Goal: Task Accomplishment & Management: Manage account settings

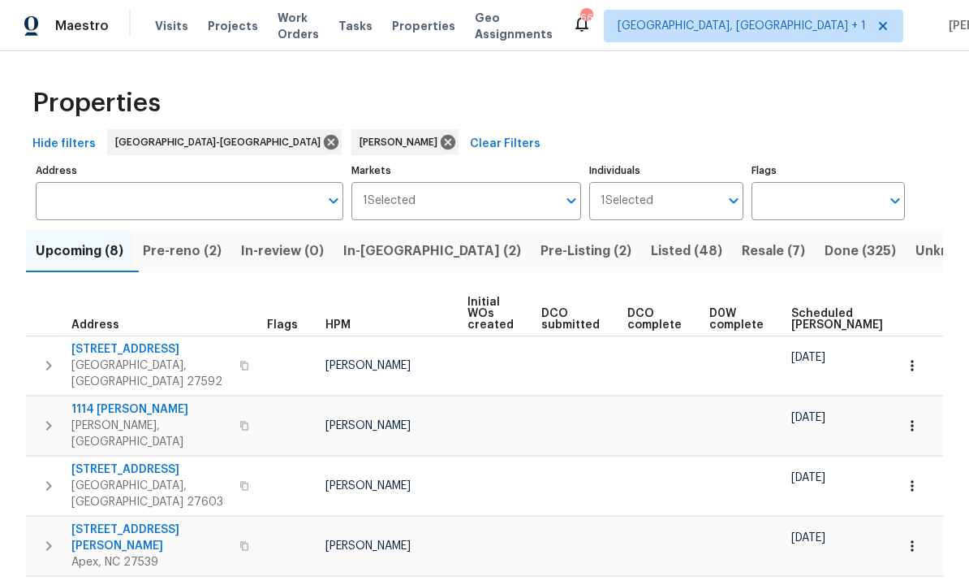
click at [188, 244] on span "Pre-reno (2)" at bounding box center [182, 251] width 79 height 23
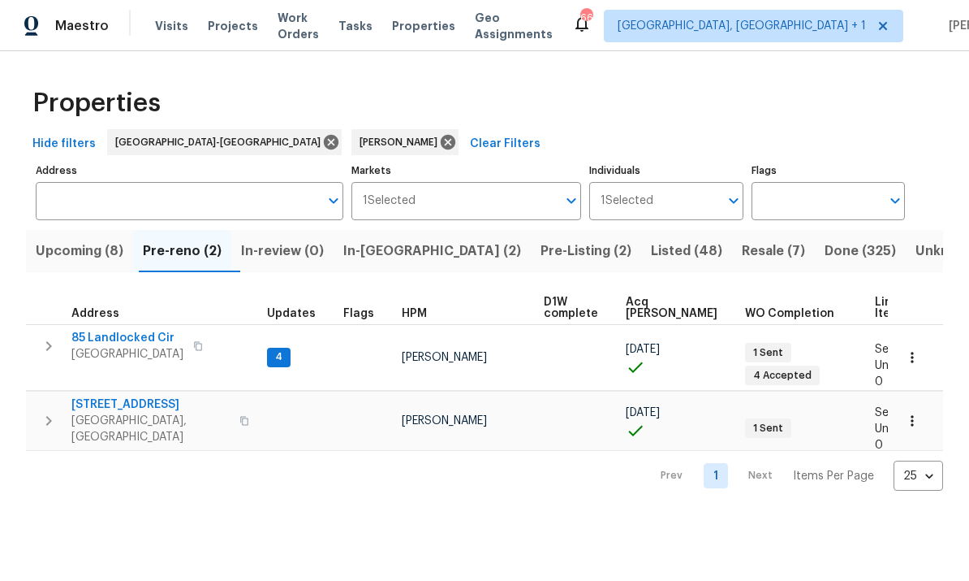
click at [395, 251] on span "In-reno (2)" at bounding box center [432, 251] width 178 height 23
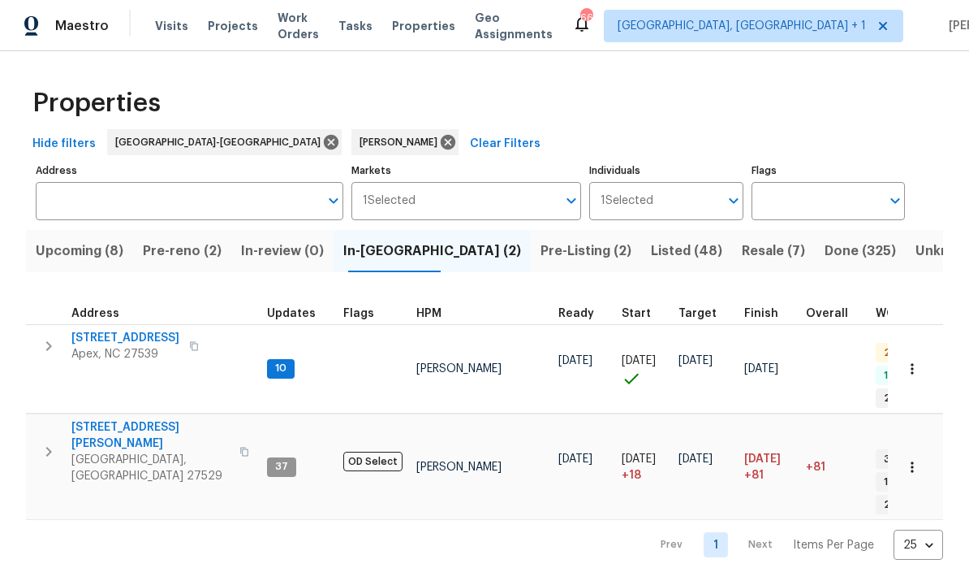
click at [71, 262] on span "Upcoming (8)" at bounding box center [80, 251] width 88 height 23
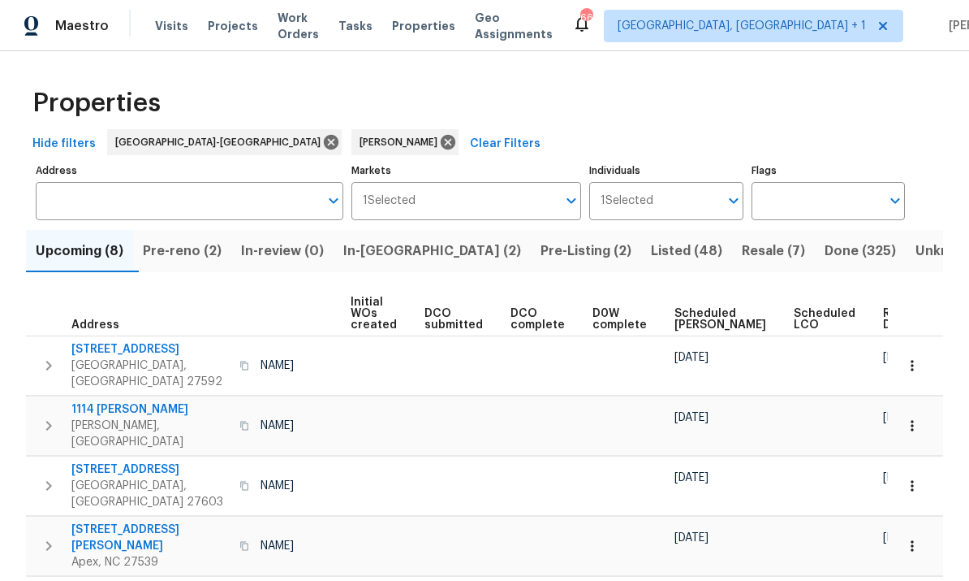
scroll to position [0, 116]
click at [884, 321] on span "Ready Date" at bounding box center [902, 319] width 36 height 23
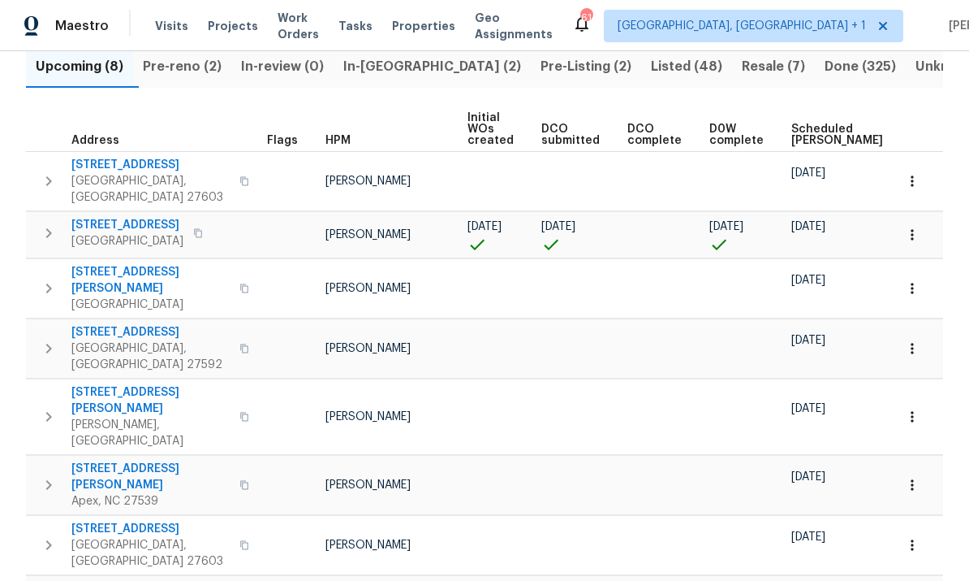
click at [178, 62] on span "Pre-reno (2)" at bounding box center [182, 66] width 79 height 23
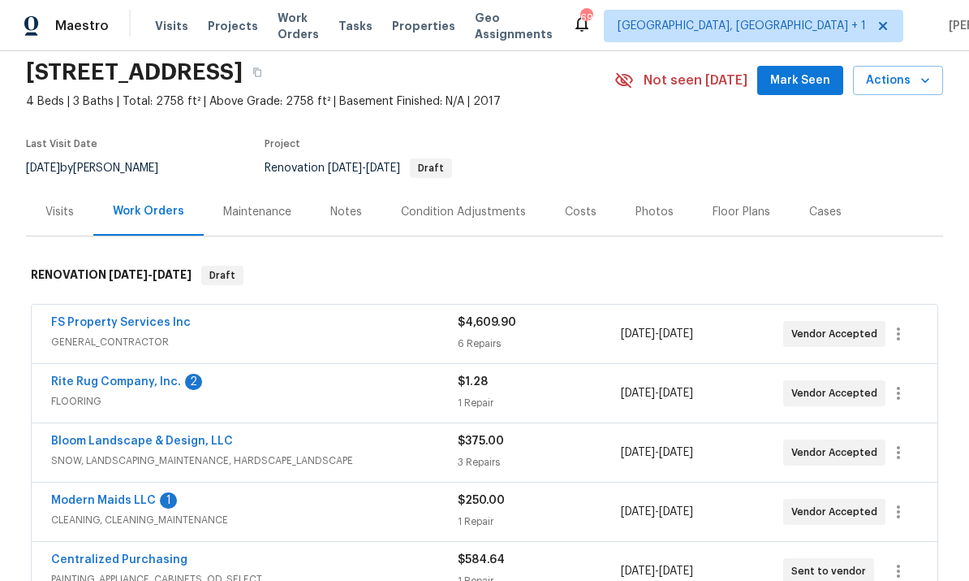
scroll to position [85, 0]
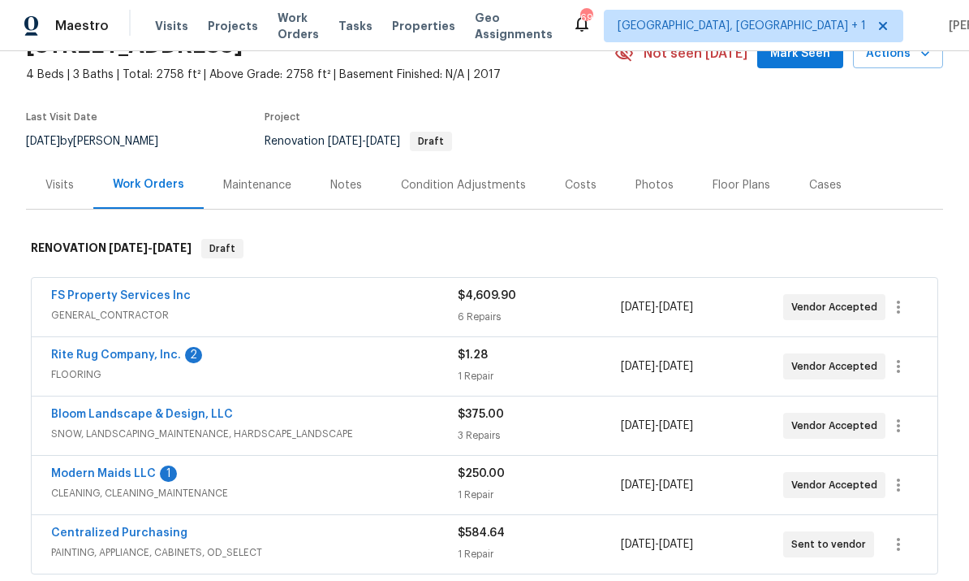
click at [151, 359] on link "Rite Rug Company, Inc." at bounding box center [116, 354] width 130 height 11
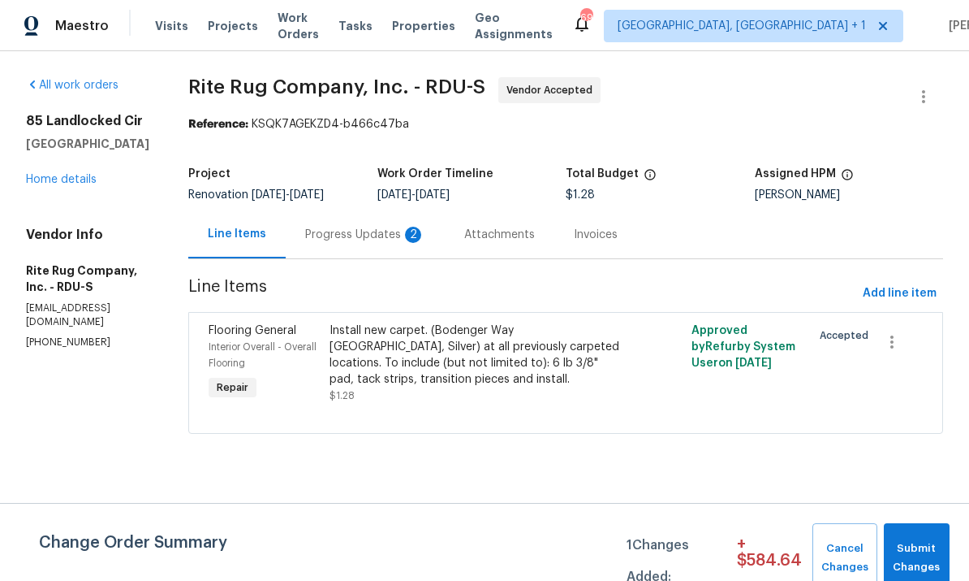
click at [383, 238] on div "Progress Updates 2" at bounding box center [365, 235] width 120 height 16
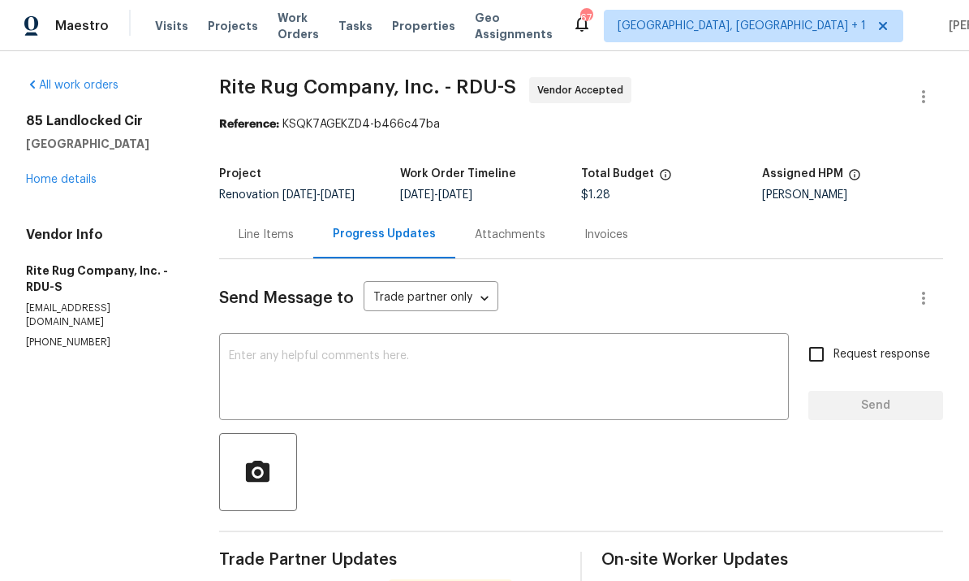
click at [266, 227] on div "Line Items" at bounding box center [266, 235] width 55 height 16
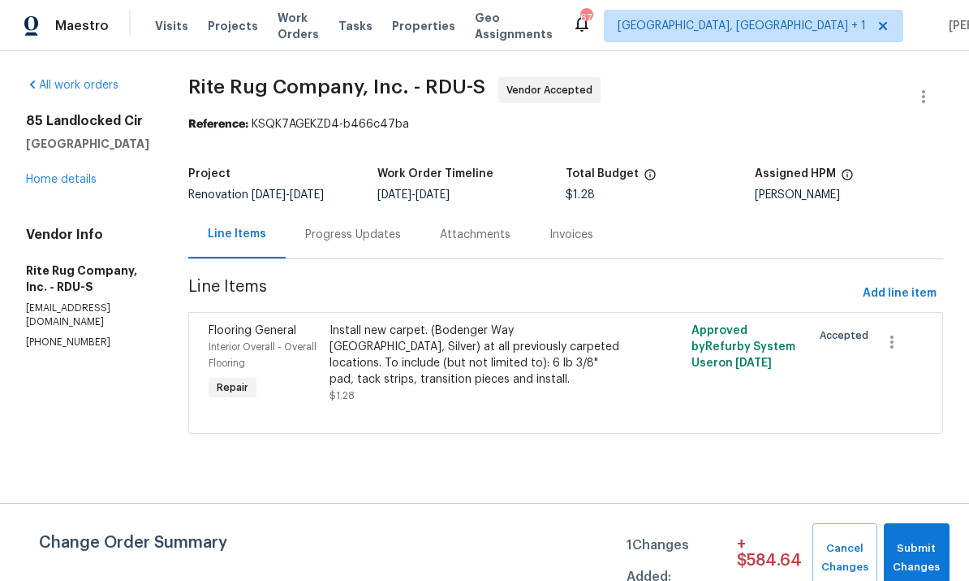
click at [438, 384] on div "Install new carpet. (Bodenger Way 945 Winter Ash, Silver) at all previously car…" at bounding box center [476, 354] width 292 height 65
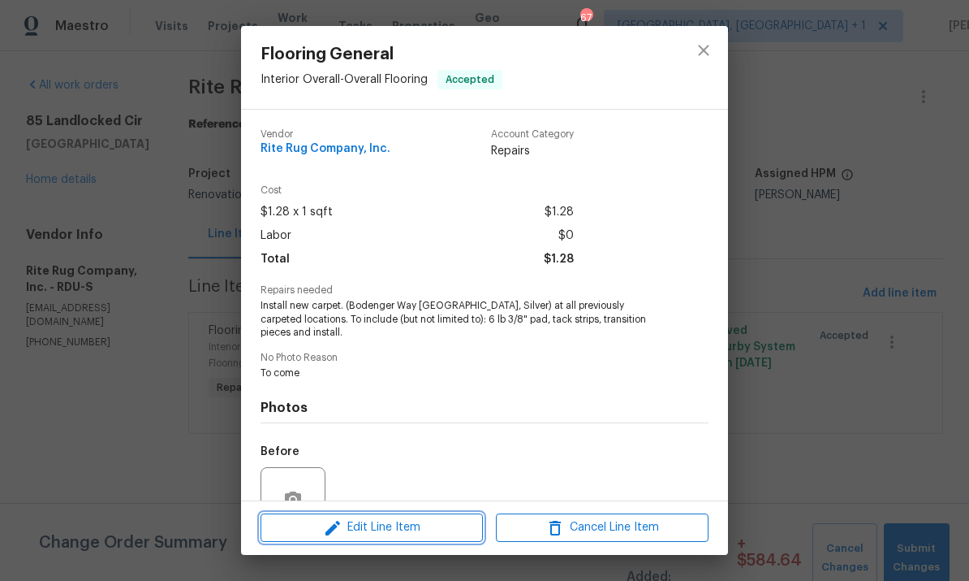
click at [386, 520] on span "Edit Line Item" at bounding box center [372, 527] width 213 height 20
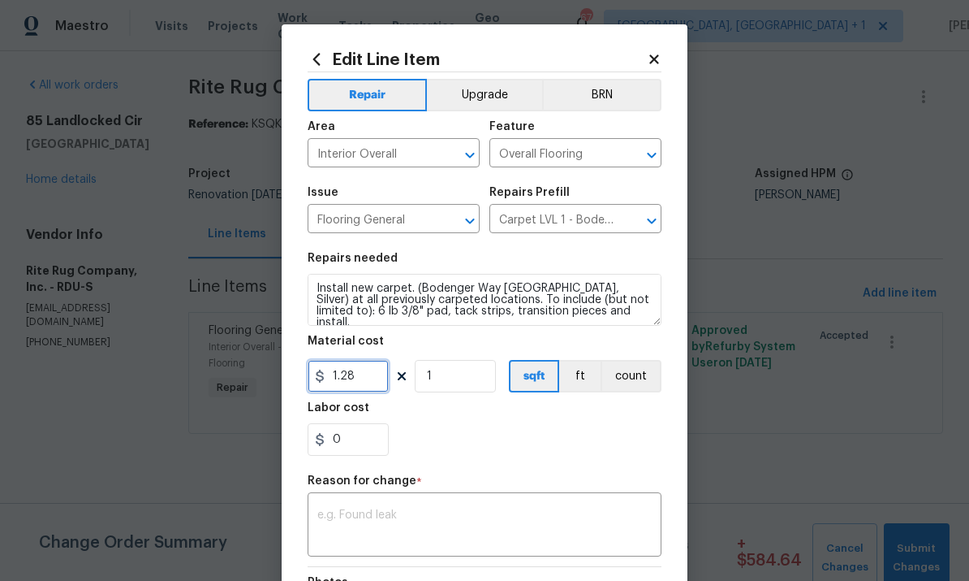
click at [374, 392] on input "1.28" at bounding box center [348, 376] width 81 height 32
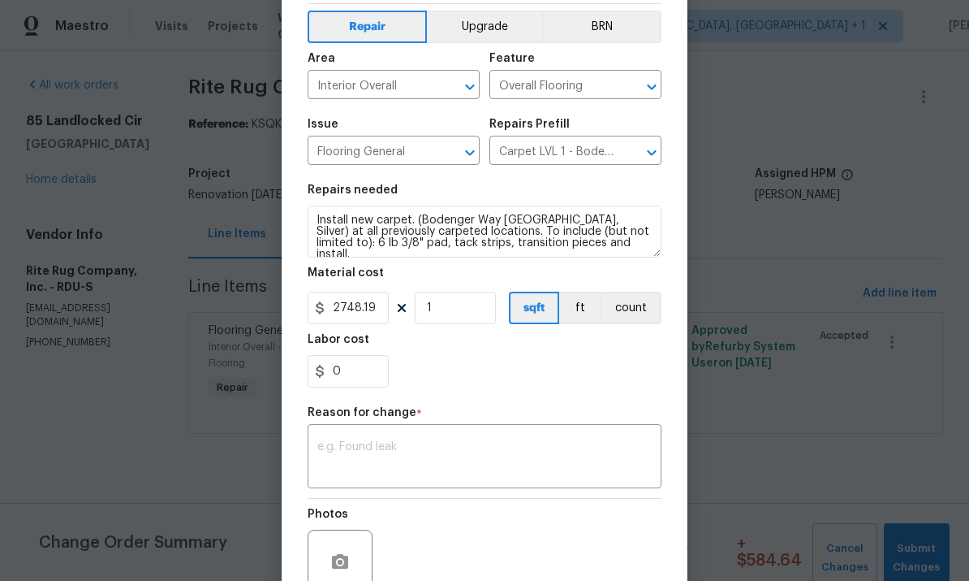
scroll to position [76, 0]
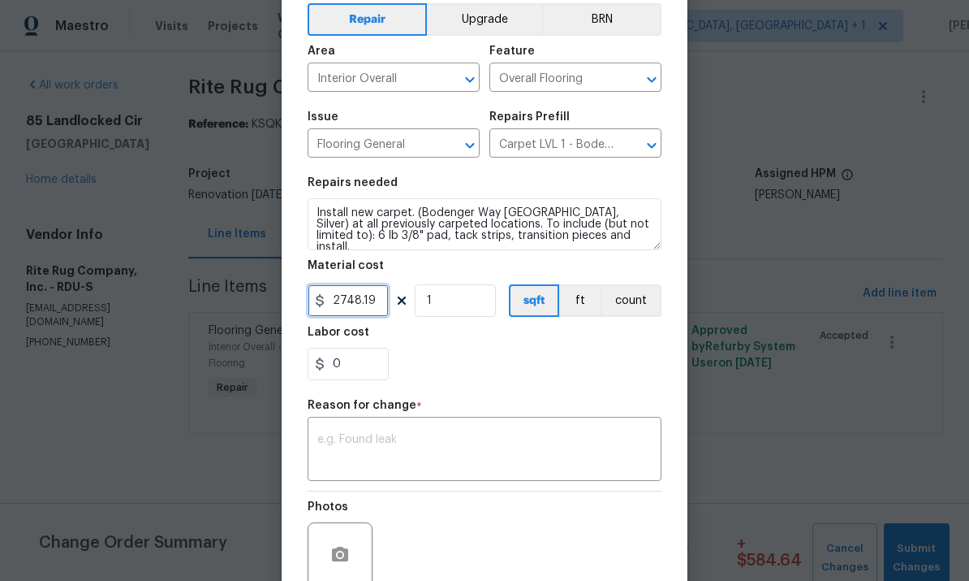
type input "2748.19"
click at [415, 438] on textarea at bounding box center [484, 451] width 335 height 34
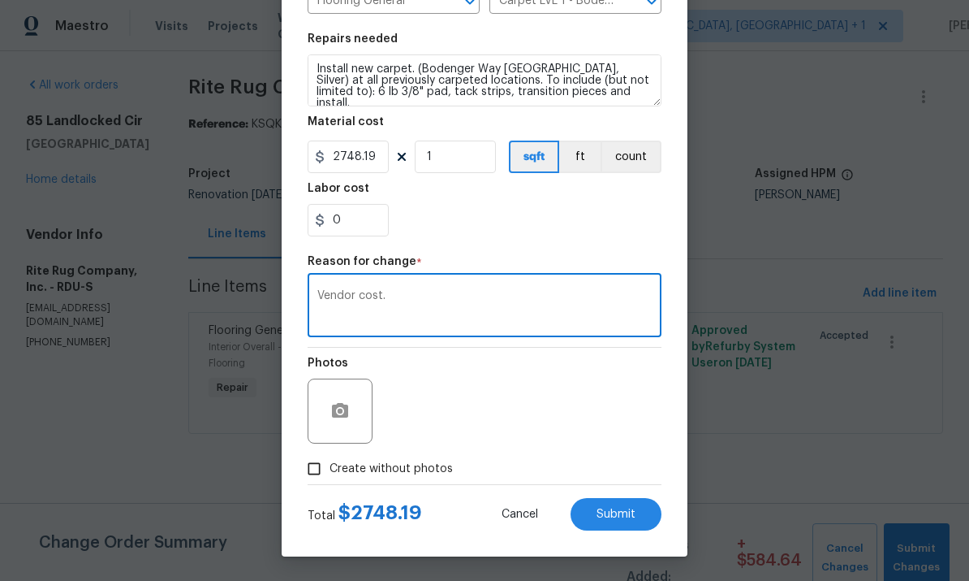
type textarea "Vendor cost."
click at [615, 520] on span "Submit" at bounding box center [616, 514] width 39 height 12
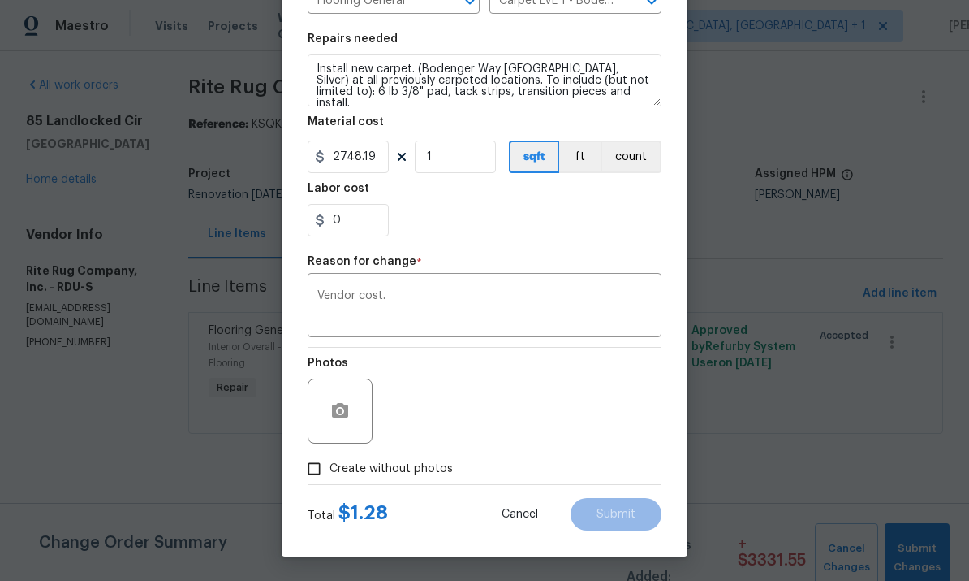
type input "1.28"
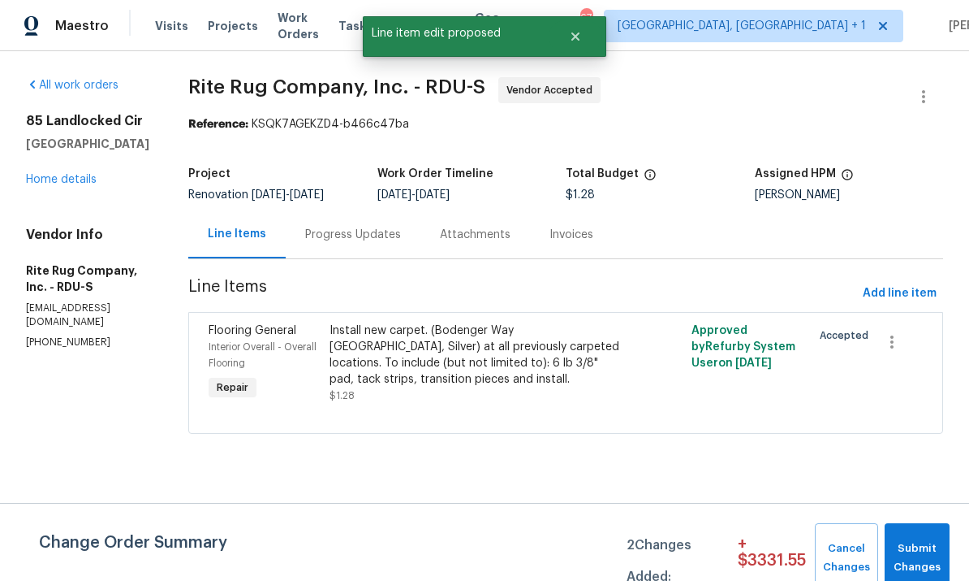
scroll to position [0, 0]
click at [919, 556] on span "Submit Changes" at bounding box center [917, 557] width 49 height 37
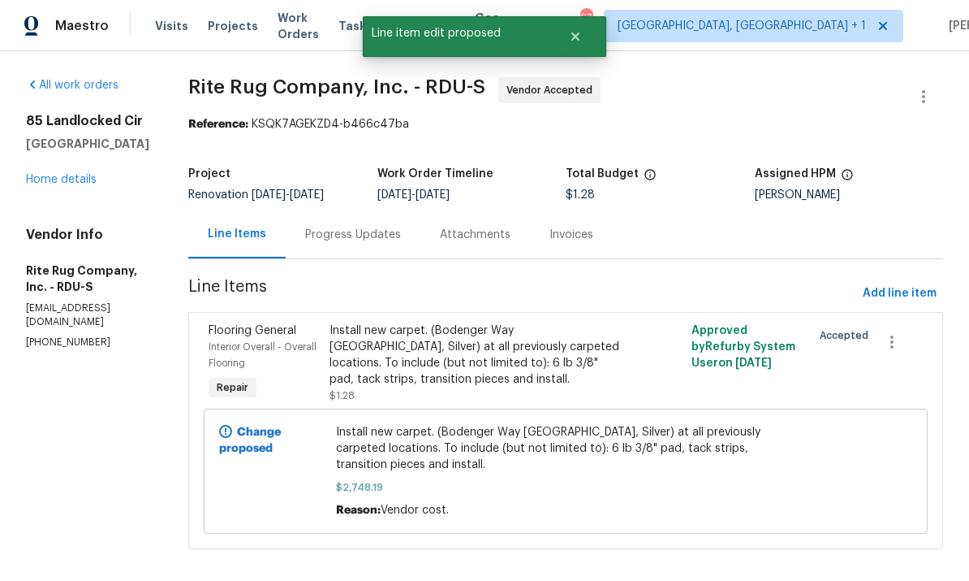
click at [87, 175] on link "Home details" at bounding box center [61, 179] width 71 height 11
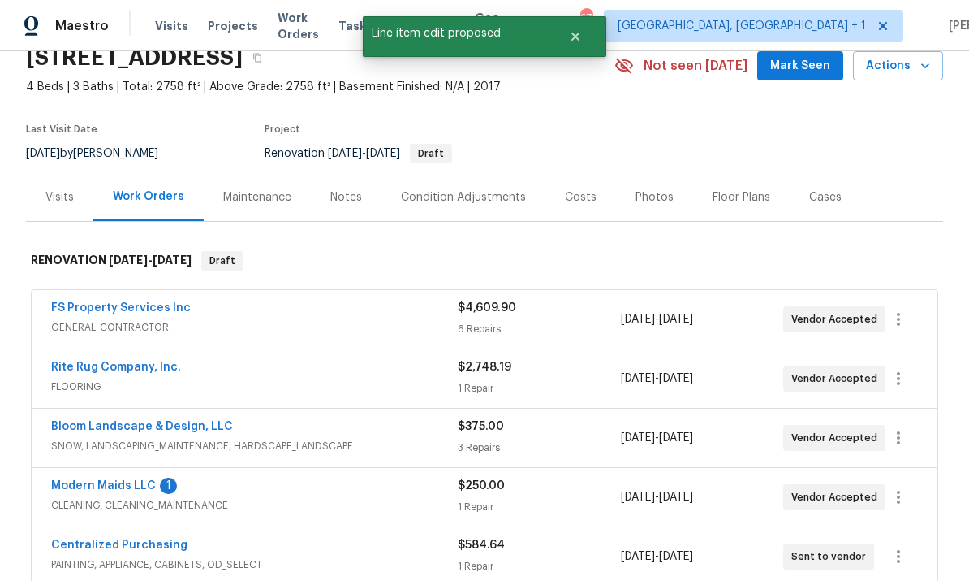
scroll to position [72, 0]
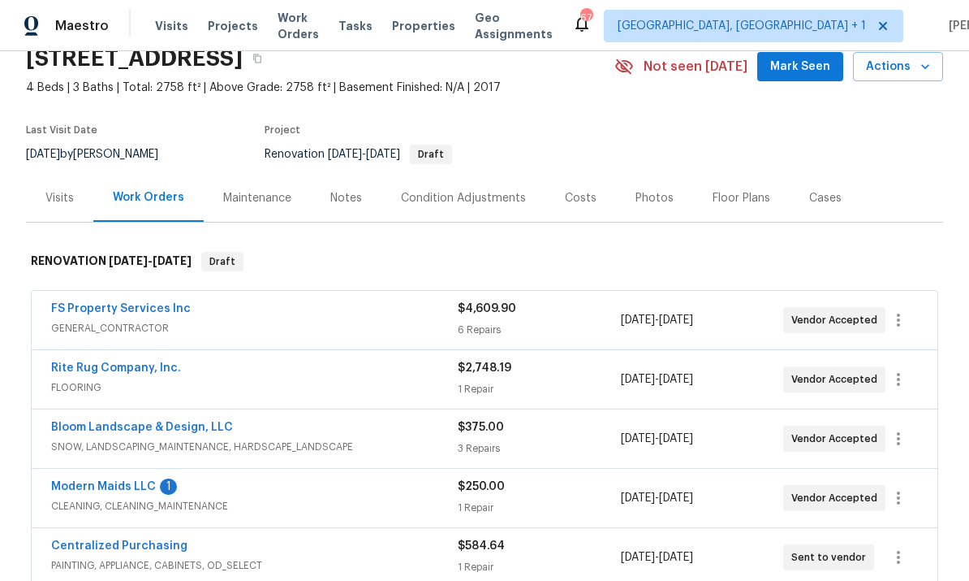
click at [114, 484] on link "Modern Maids LLC" at bounding box center [103, 486] width 105 height 11
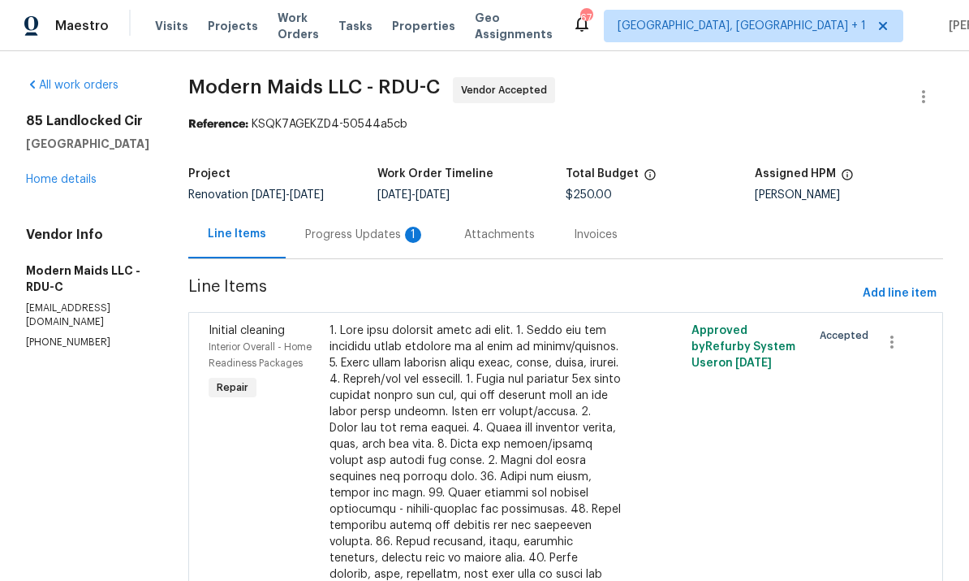
click at [373, 237] on div "Progress Updates 1" at bounding box center [365, 235] width 120 height 16
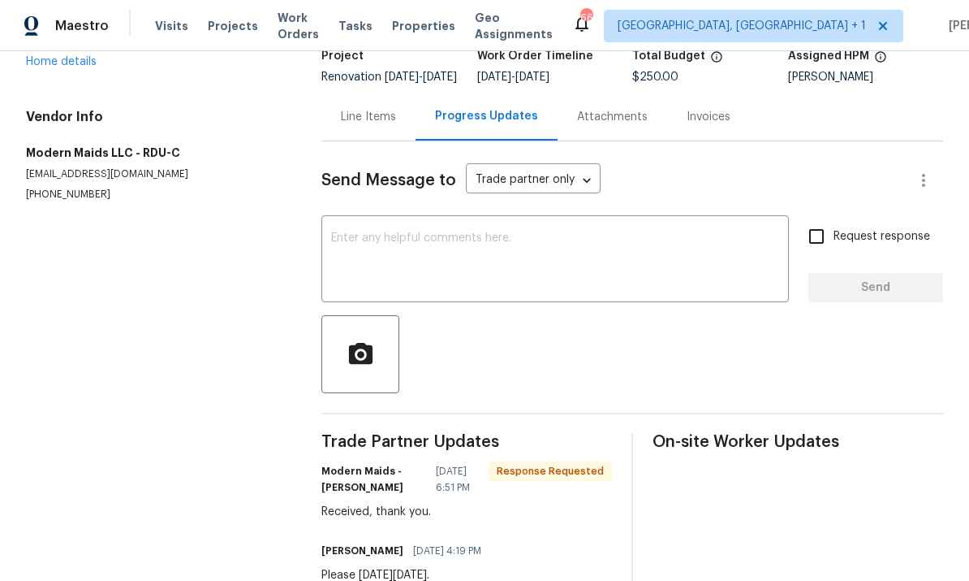
scroll to position [117, 0]
click at [397, 248] on textarea at bounding box center [555, 261] width 448 height 57
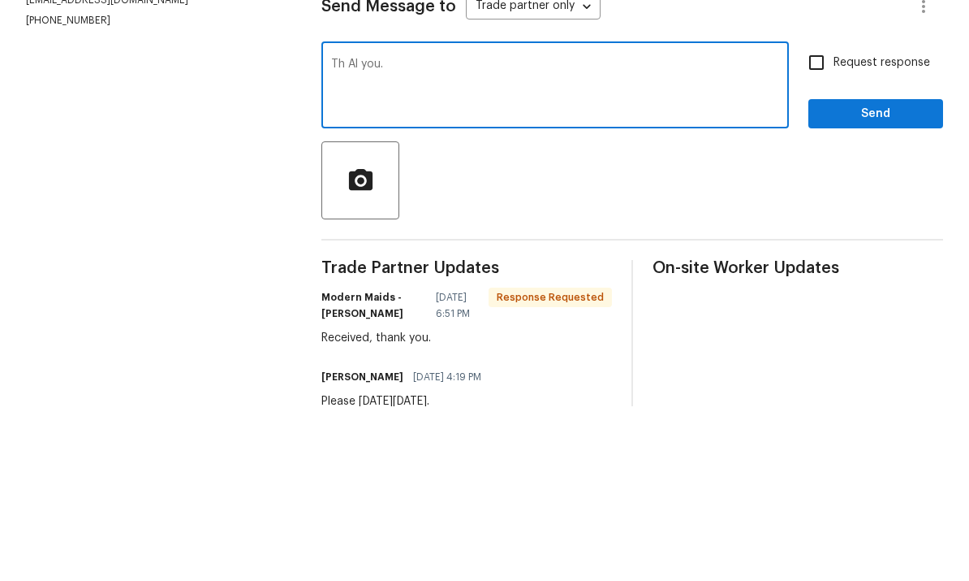
scroll to position [61, 0]
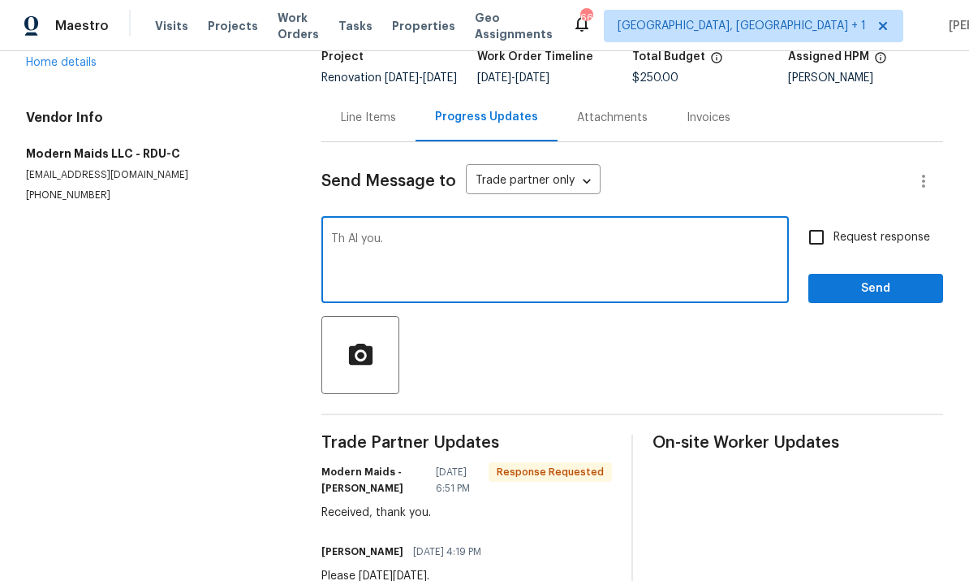
click at [411, 233] on textarea "Th Al you." at bounding box center [555, 261] width 448 height 57
type textarea "Thank you."
click at [874, 279] on span "Send" at bounding box center [876, 289] width 109 height 20
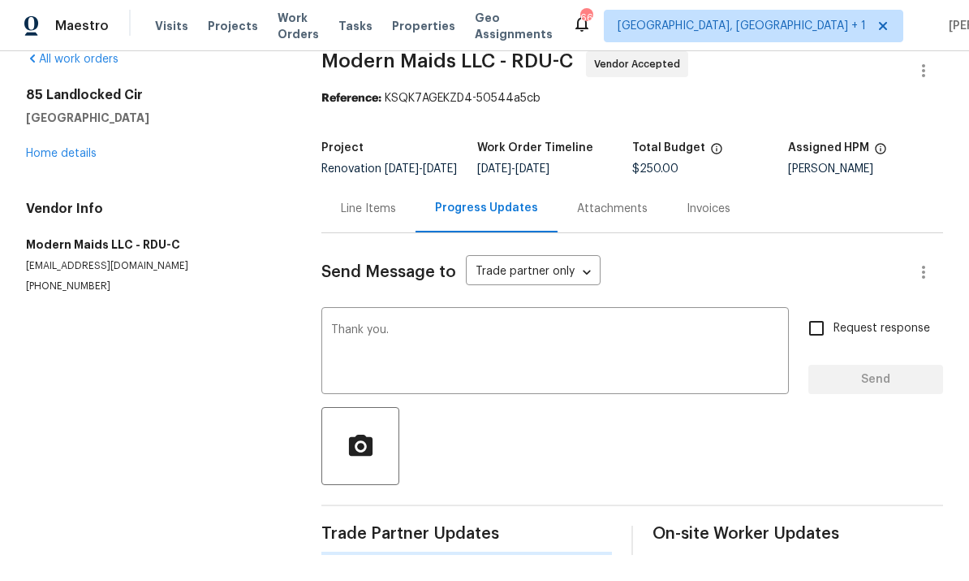
scroll to position [0, 0]
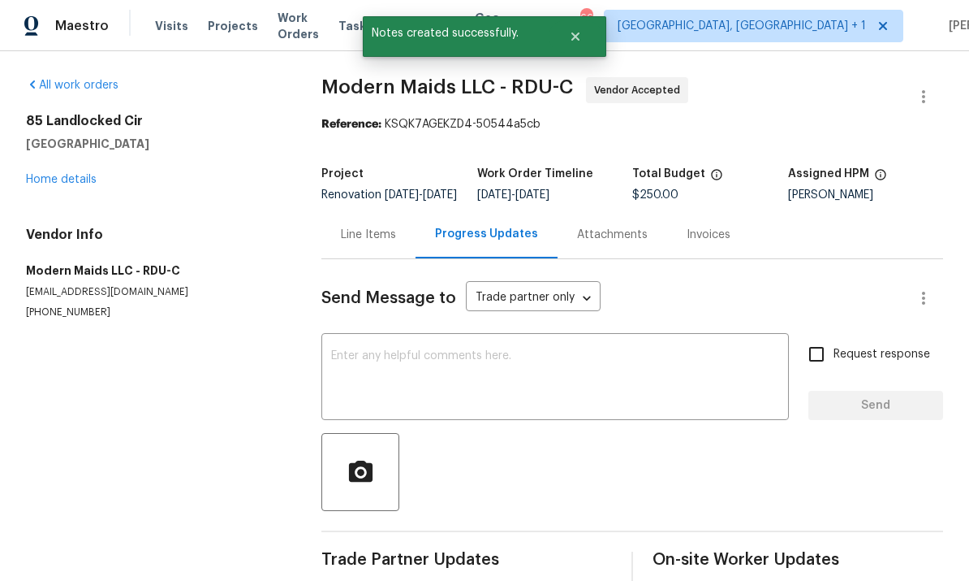
click at [75, 174] on link "Home details" at bounding box center [61, 179] width 71 height 11
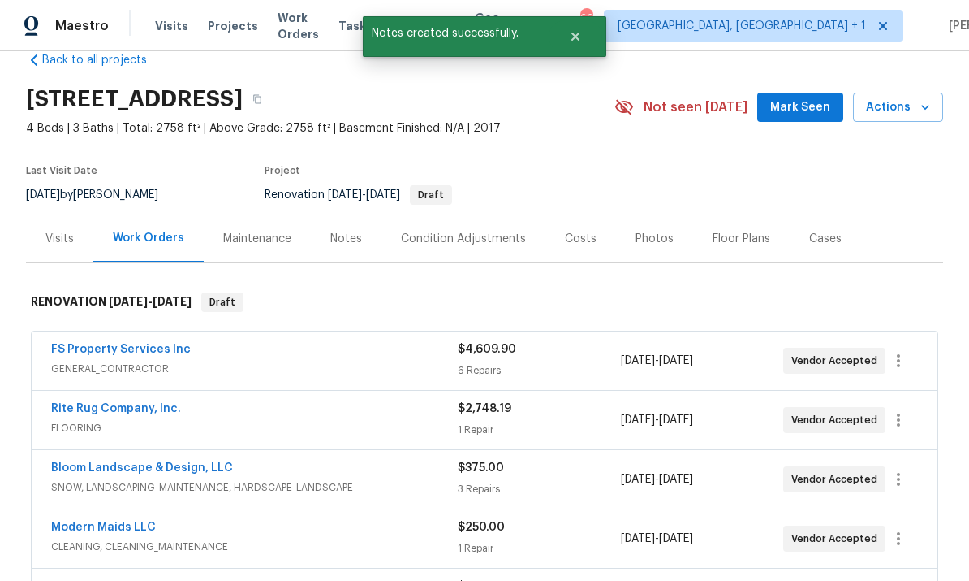
scroll to position [22, 0]
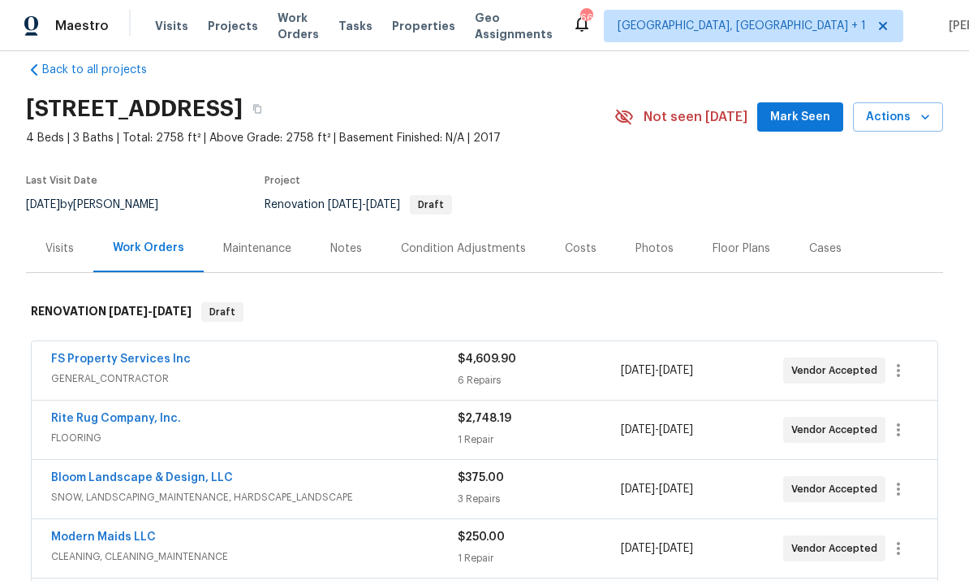
click at [811, 107] on span "Mark Seen" at bounding box center [801, 117] width 60 height 20
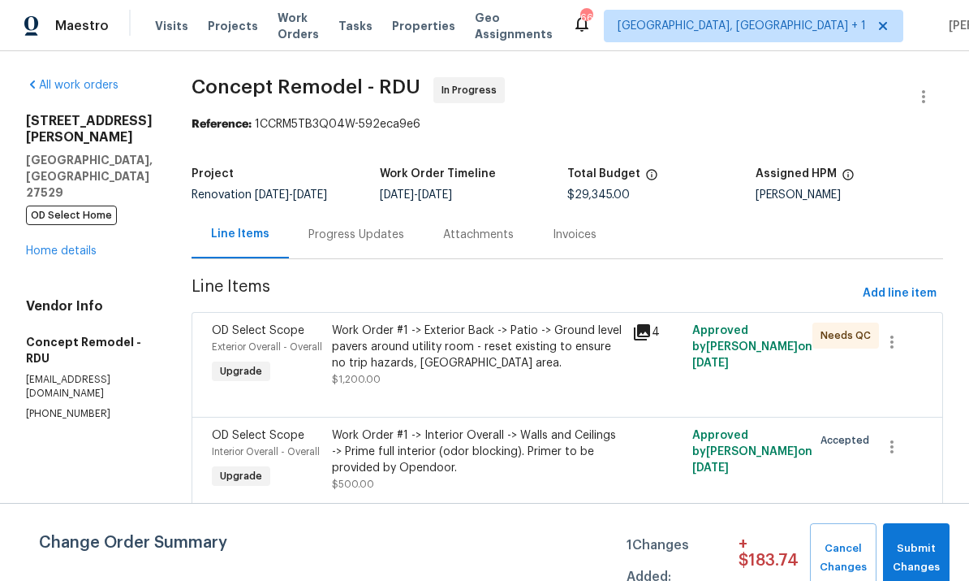
click at [73, 245] on link "Home details" at bounding box center [61, 250] width 71 height 11
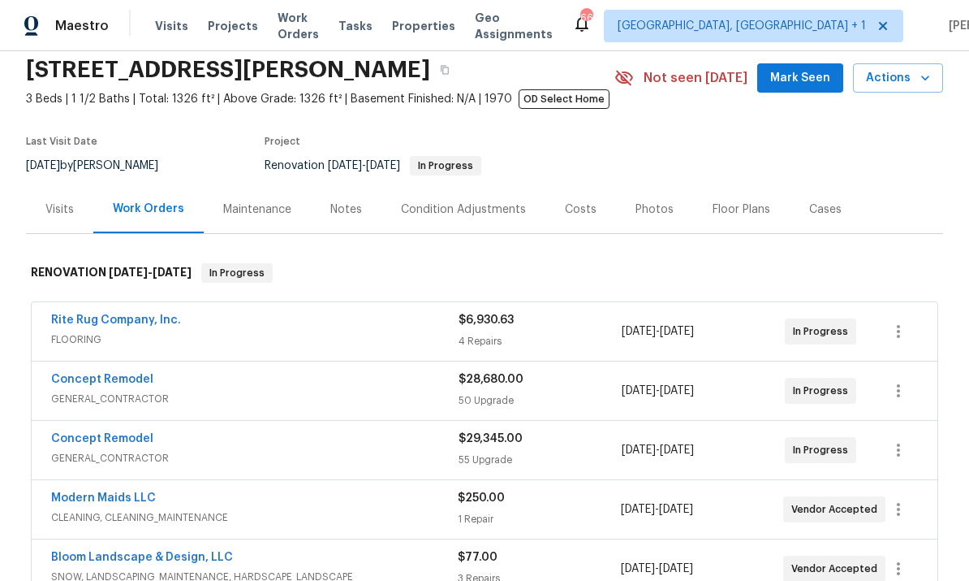
scroll to position [46, 0]
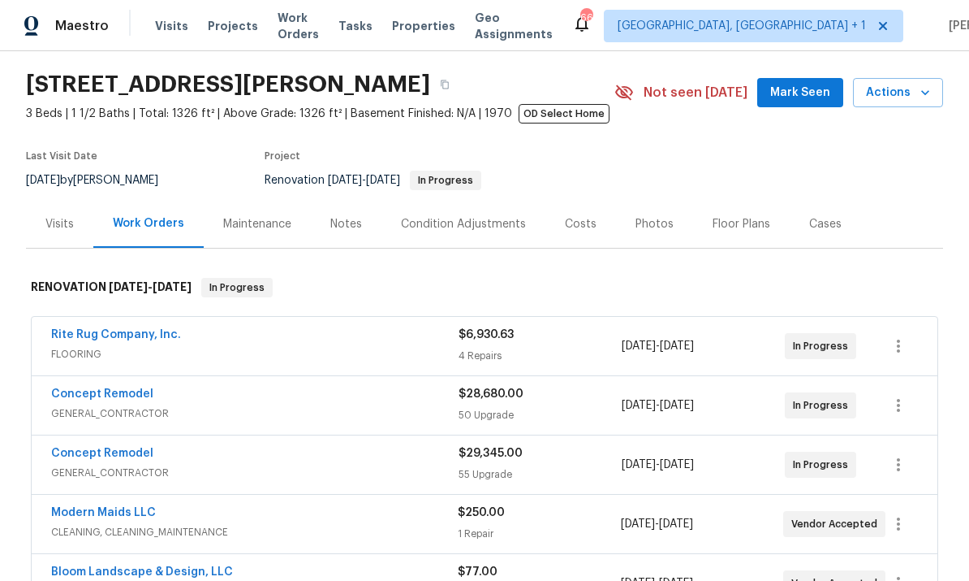
click at [812, 75] on div "213 Gatewood Dr, Garner, NC 27529 3 Beds | 1 1/2 Baths | Total: 1326 ft² | Abov…" at bounding box center [485, 92] width 918 height 58
click at [807, 106] on button "Mark Seen" at bounding box center [801, 93] width 86 height 30
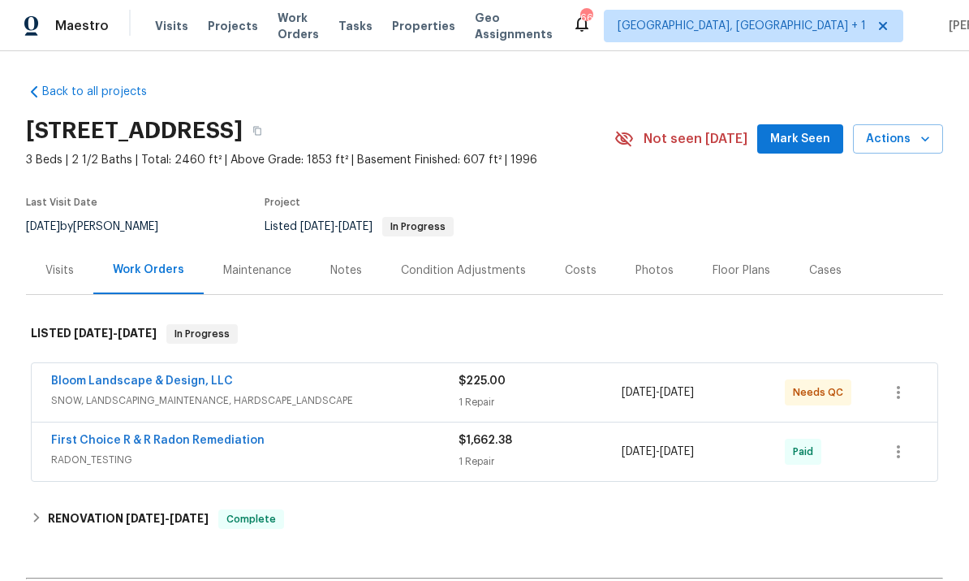
click at [162, 384] on link "Bloom Landscape & Design, LLC" at bounding box center [142, 380] width 182 height 11
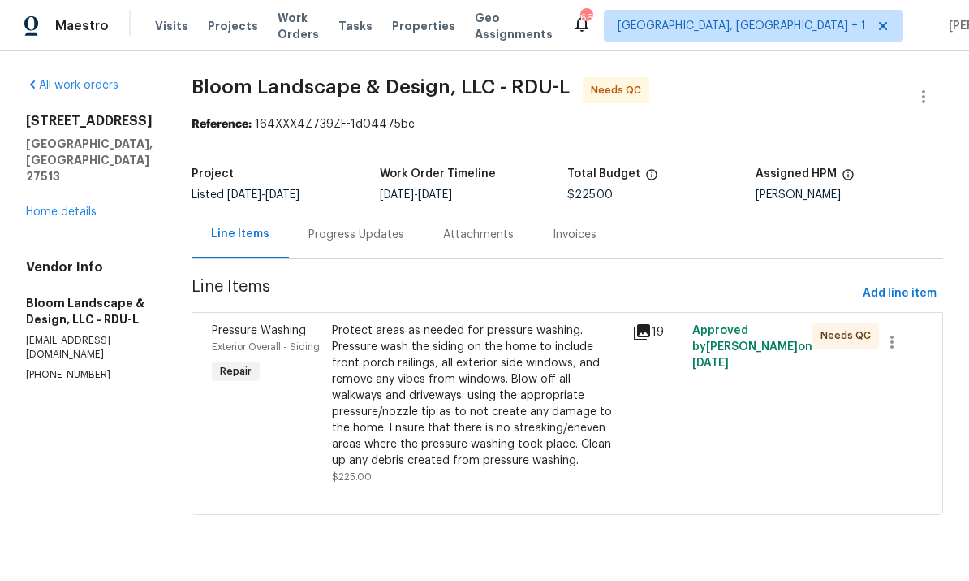
click at [369, 240] on div "Progress Updates" at bounding box center [357, 235] width 96 height 16
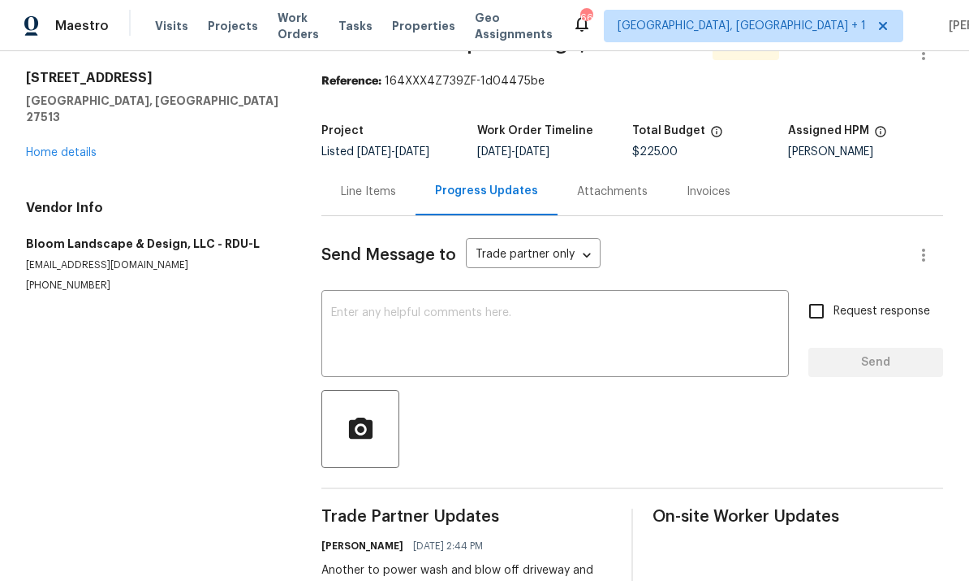
scroll to position [42, 0]
click at [360, 191] on div "Line Items" at bounding box center [368, 192] width 55 height 16
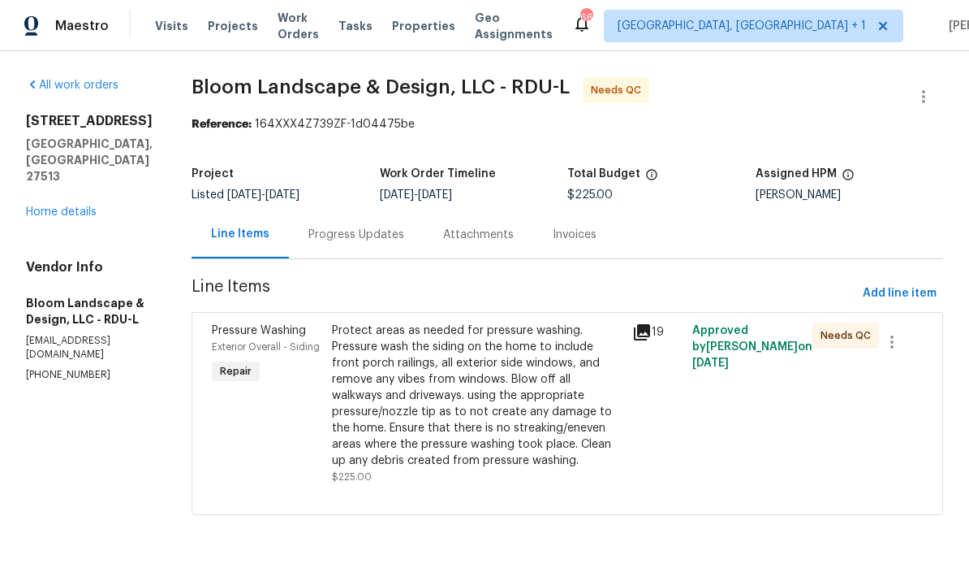
click at [464, 393] on div "Protect areas as needed for pressure washing. Pressure wash the siding on the h…" at bounding box center [477, 395] width 291 height 146
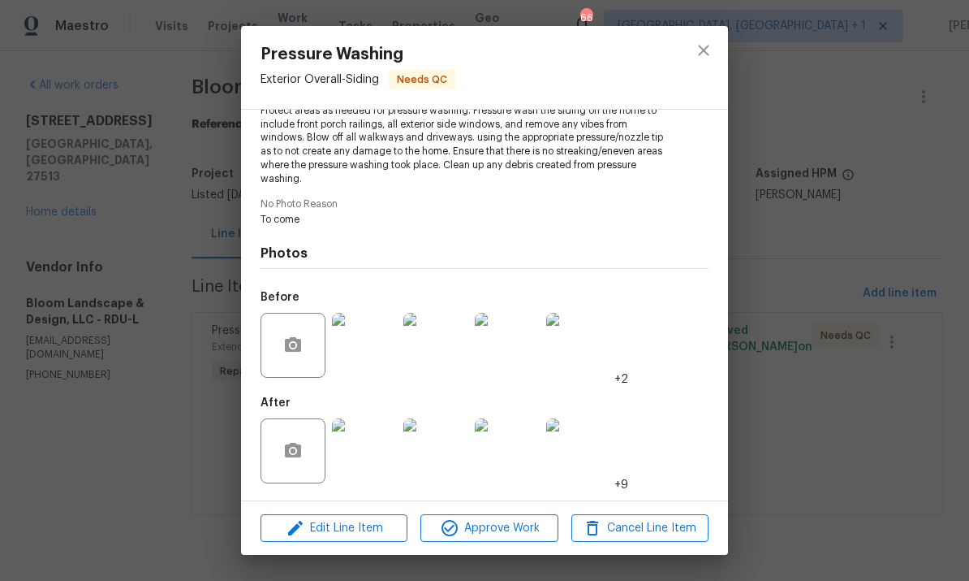
scroll to position [196, 0]
click at [359, 468] on img at bounding box center [364, 450] width 65 height 65
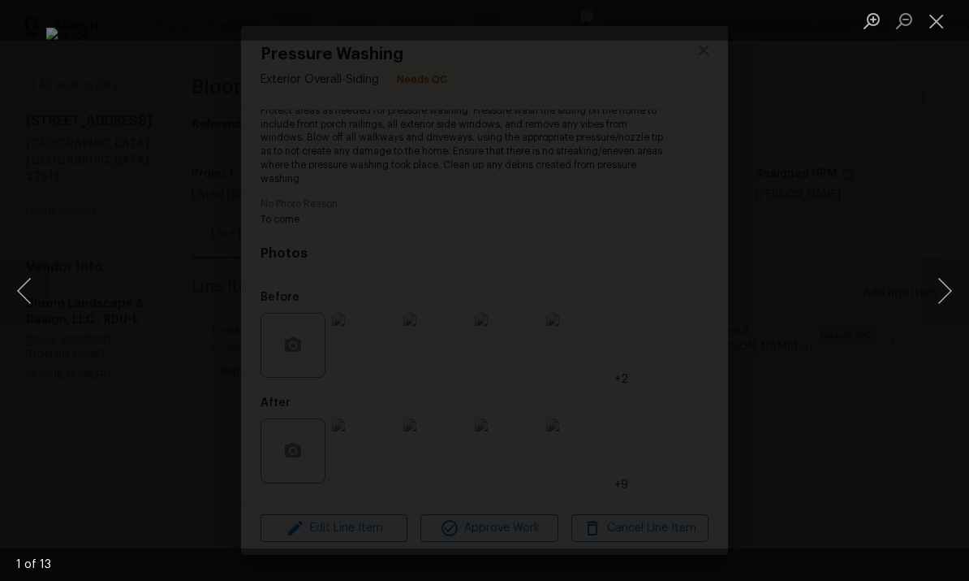
click at [936, 283] on button "Next image" at bounding box center [945, 290] width 49 height 65
click at [931, 283] on button "Next image" at bounding box center [945, 290] width 49 height 65
click at [932, 288] on button "Next image" at bounding box center [945, 290] width 49 height 65
click at [937, 288] on button "Next image" at bounding box center [945, 290] width 49 height 65
click at [939, 281] on button "Next image" at bounding box center [945, 290] width 49 height 65
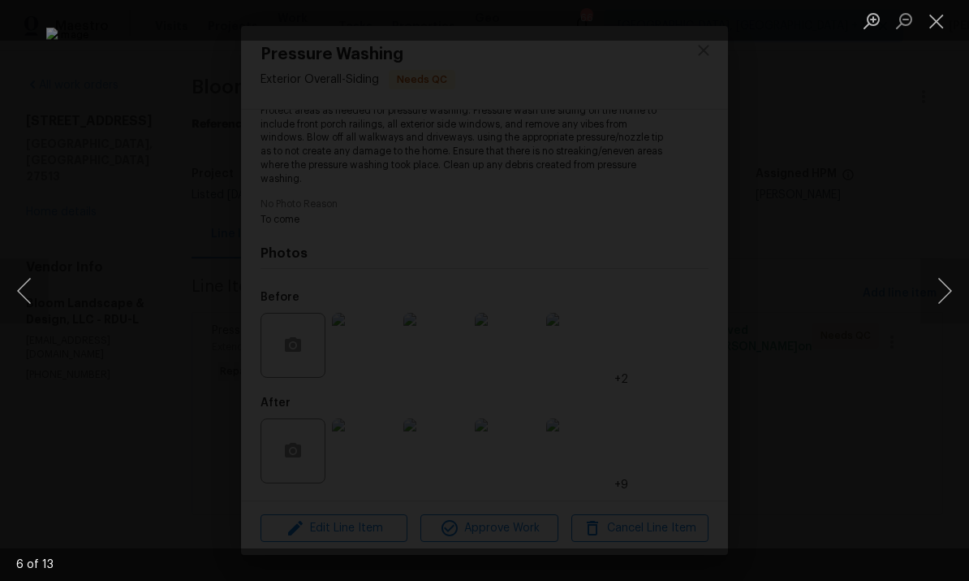
click at [946, 226] on div "Lightbox" at bounding box center [484, 290] width 969 height 581
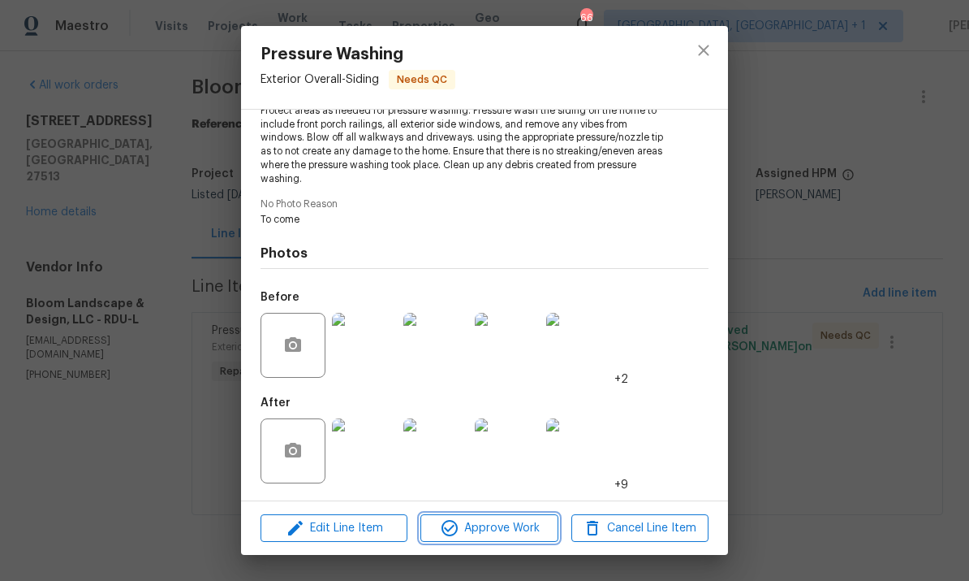
click at [512, 525] on span "Approve Work" at bounding box center [488, 528] width 127 height 20
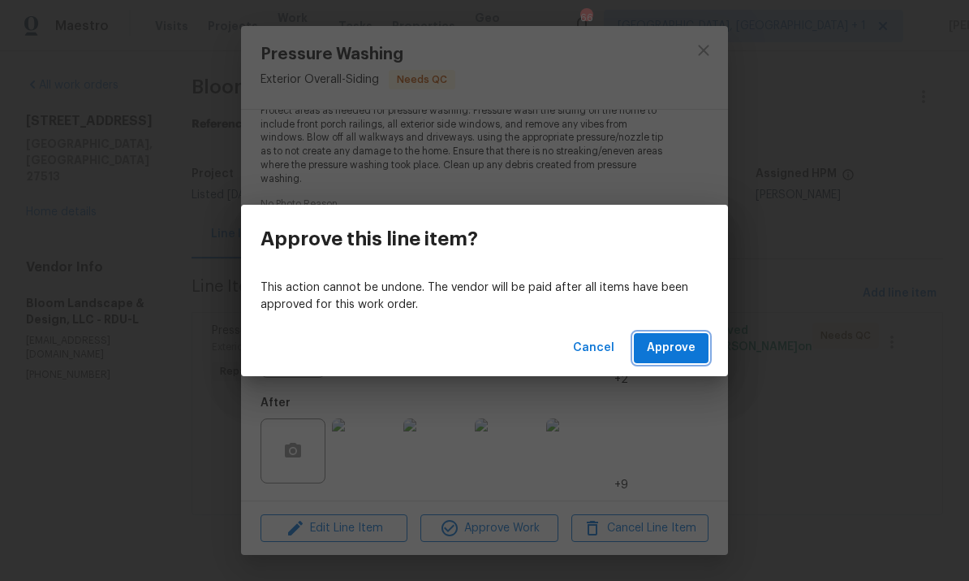
click at [671, 342] on span "Approve" at bounding box center [671, 348] width 49 height 20
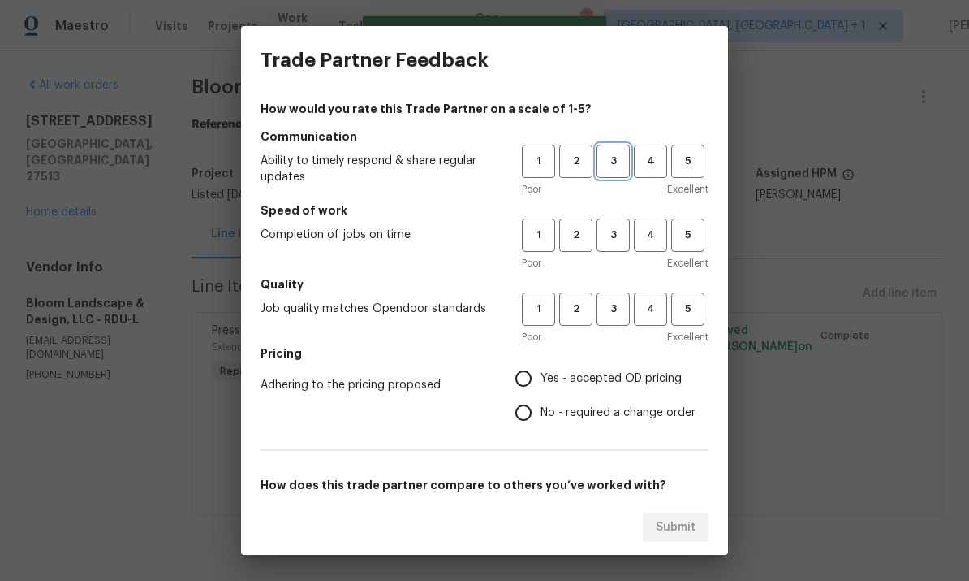
click at [624, 153] on span "3" at bounding box center [613, 161] width 30 height 19
click at [611, 224] on button "3" at bounding box center [613, 234] width 33 height 33
click at [615, 294] on button "3" at bounding box center [613, 308] width 33 height 33
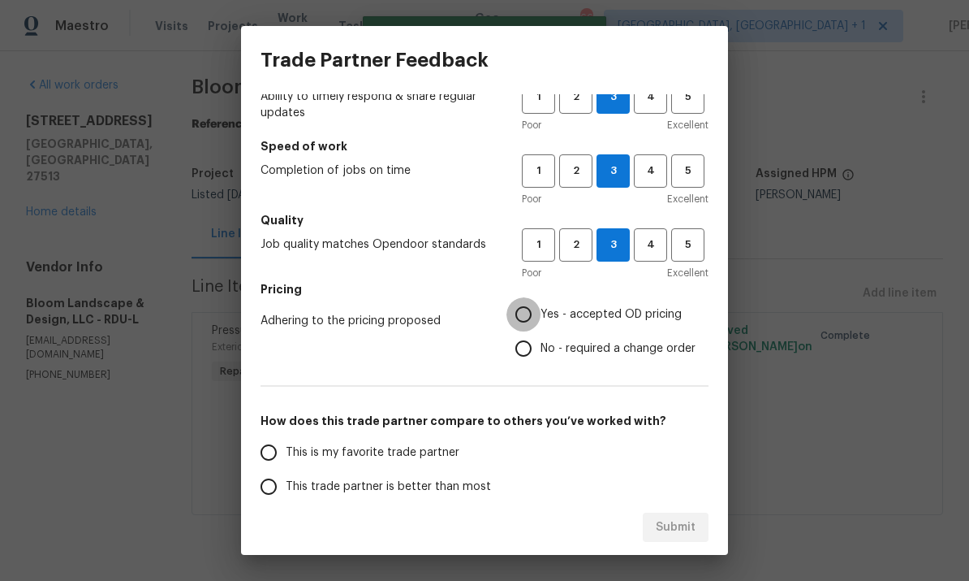
click at [533, 310] on input "Yes - accepted OD pricing" at bounding box center [524, 314] width 34 height 34
radio input "true"
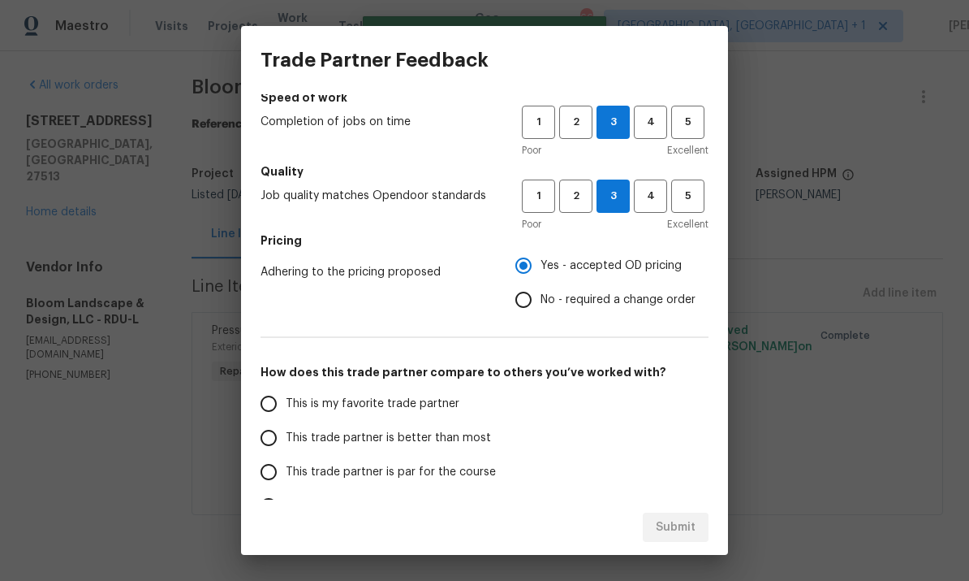
scroll to position [129, 0]
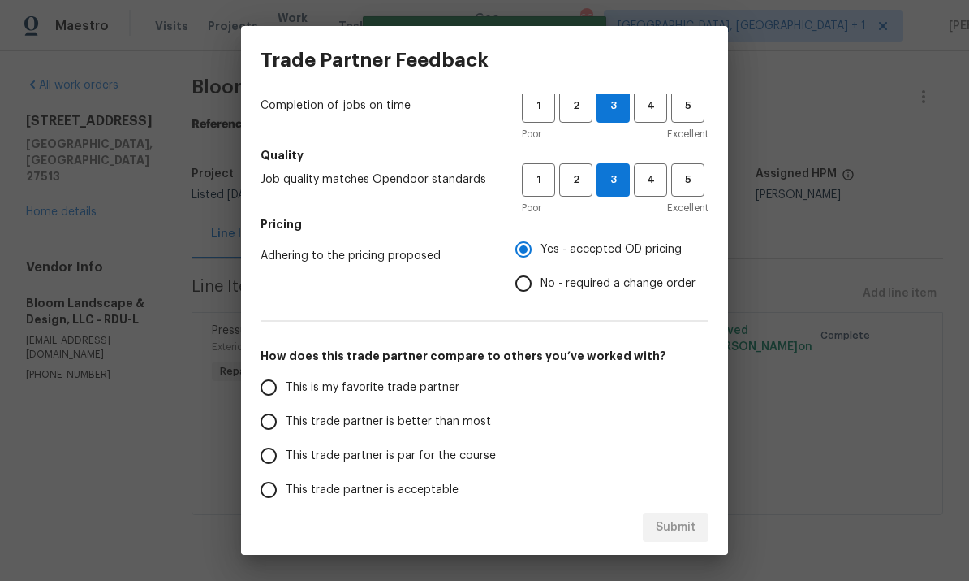
click at [272, 461] on input "This trade partner is par for the course" at bounding box center [269, 455] width 34 height 34
click at [673, 529] on span "Submit" at bounding box center [676, 527] width 40 height 20
radio input "true"
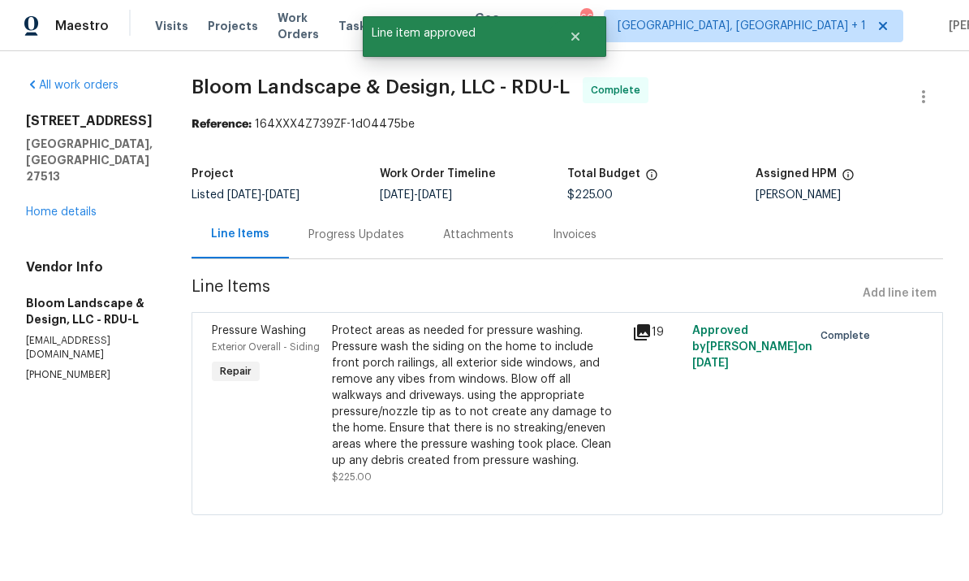
radio input "false"
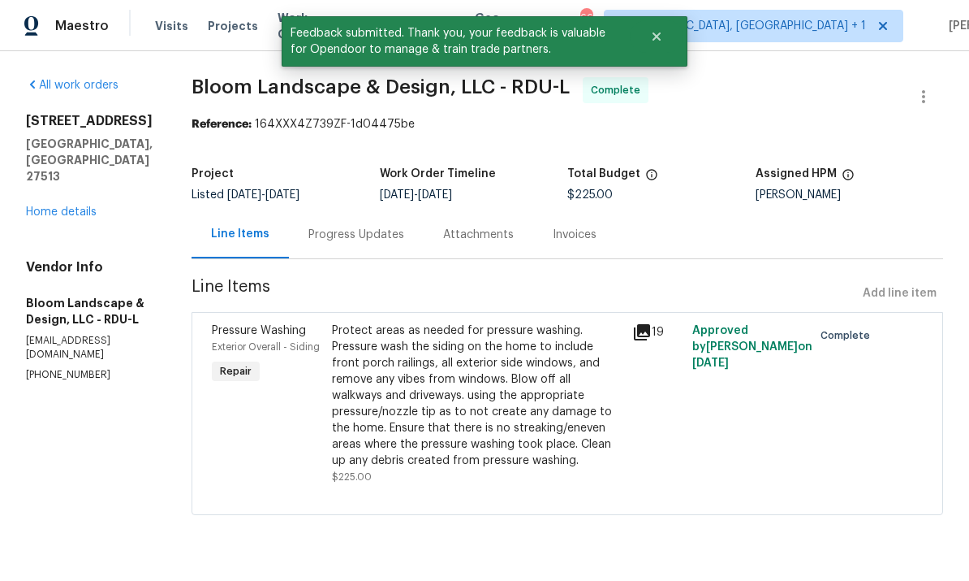
click at [74, 206] on link "Home details" at bounding box center [61, 211] width 71 height 11
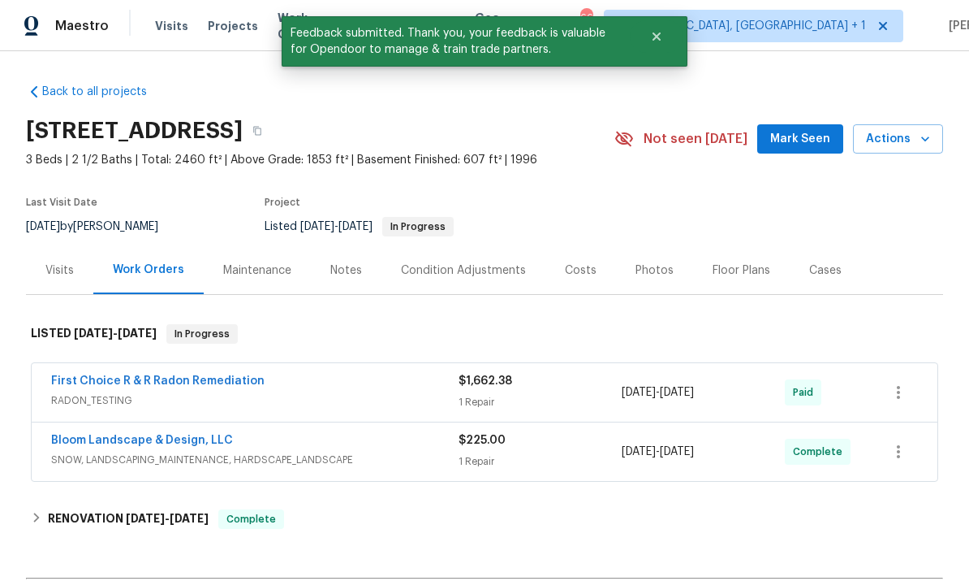
click at [342, 275] on div "Notes" at bounding box center [346, 270] width 32 height 16
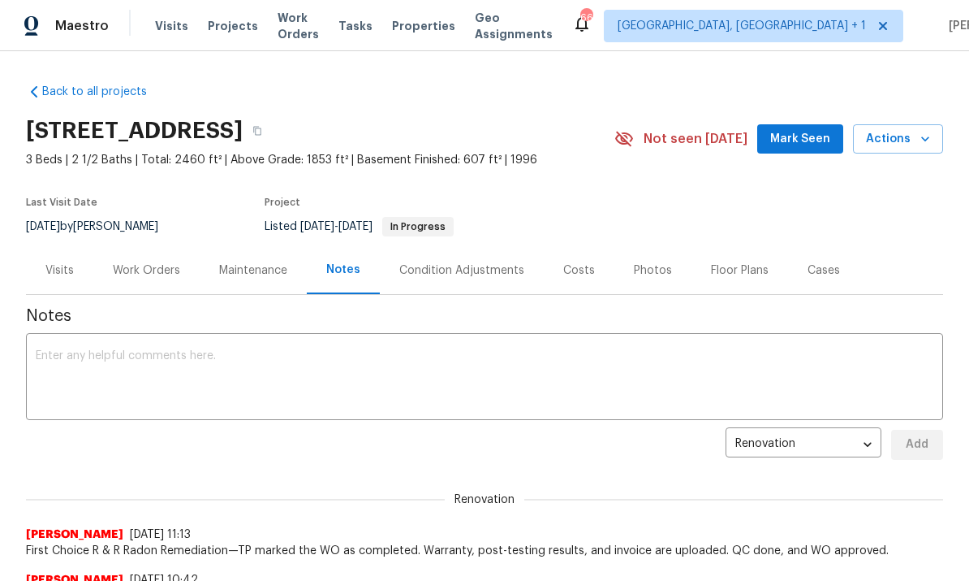
scroll to position [-7, 0]
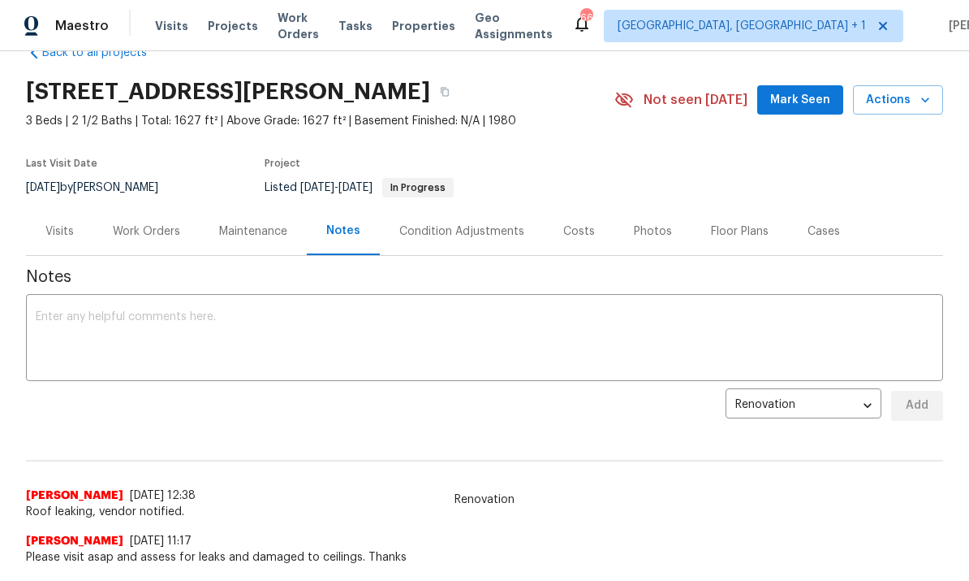
scroll to position [62, 0]
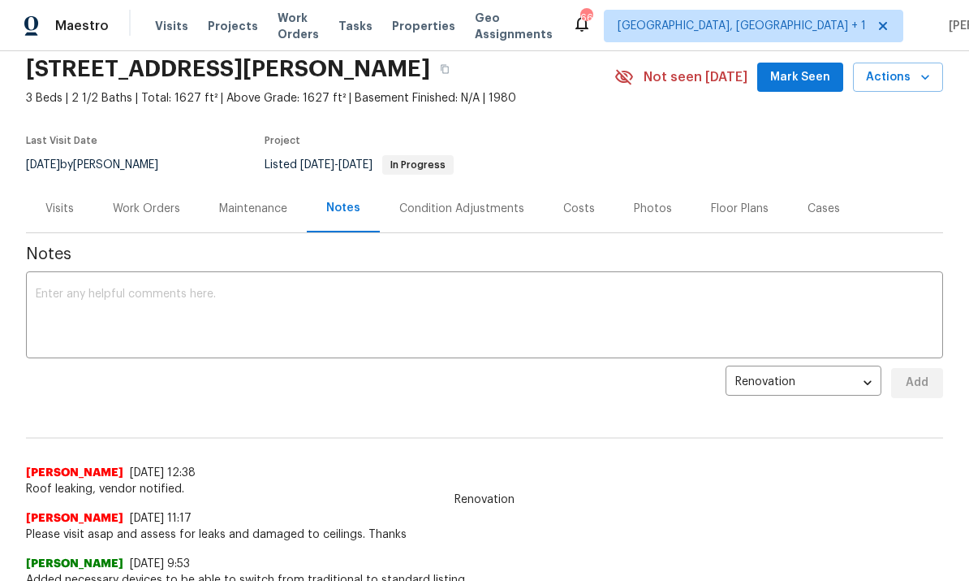
click at [146, 209] on div "Work Orders" at bounding box center [146, 209] width 67 height 16
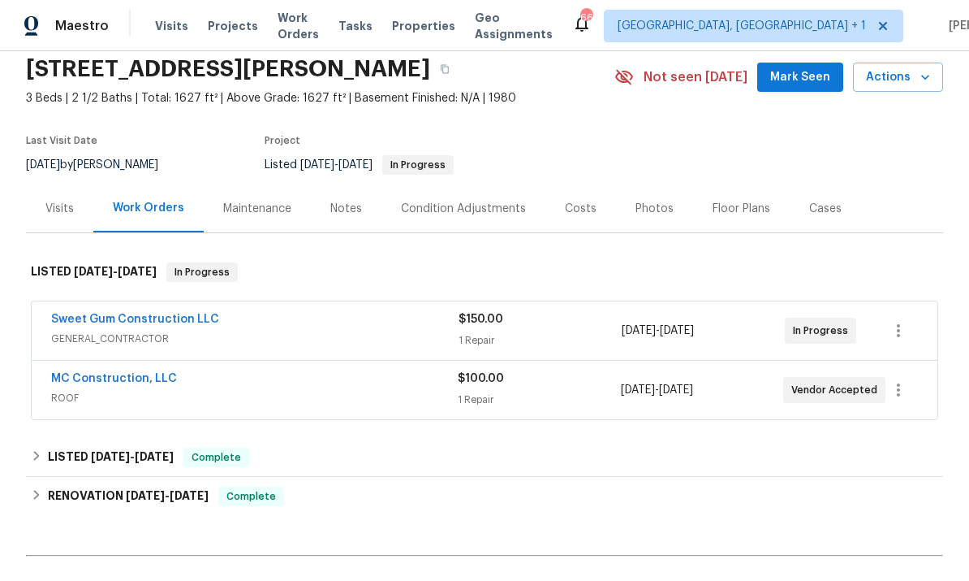
click at [132, 381] on link "MC Construction, LLC" at bounding box center [114, 378] width 126 height 11
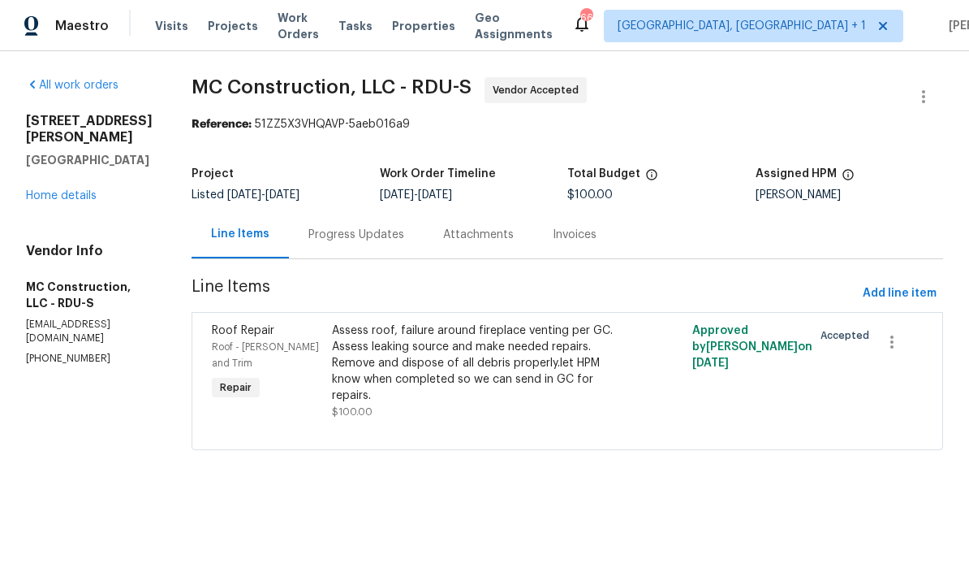
click at [344, 233] on div "Progress Updates" at bounding box center [357, 235] width 96 height 16
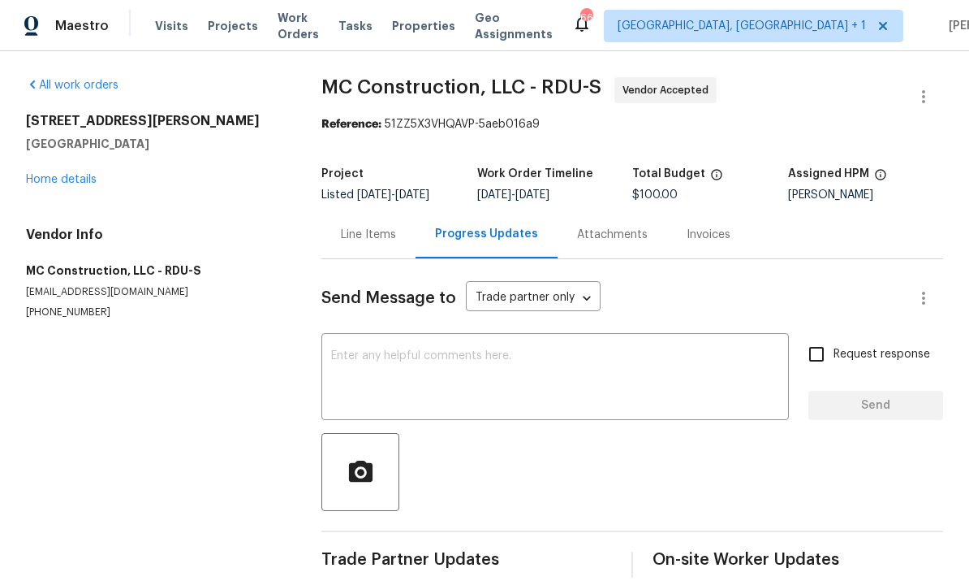
scroll to position [24, 0]
click at [395, 337] on div "x ​" at bounding box center [556, 378] width 468 height 83
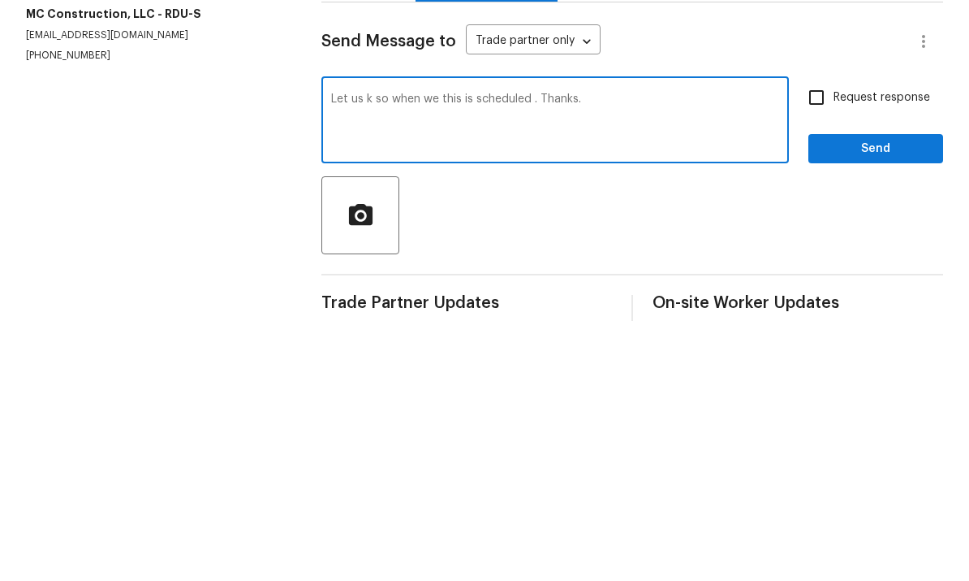
type textarea "Let us k so when we this is scheduled . Thanks."
click at [823, 337] on input "Request response" at bounding box center [817, 354] width 34 height 34
checkbox input "true"
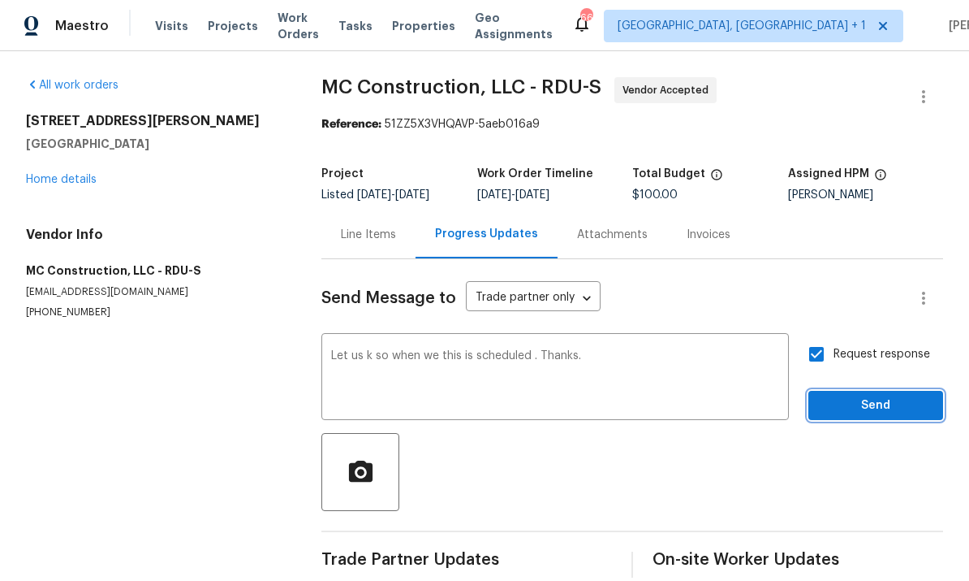
click at [874, 395] on span "Send" at bounding box center [876, 405] width 109 height 20
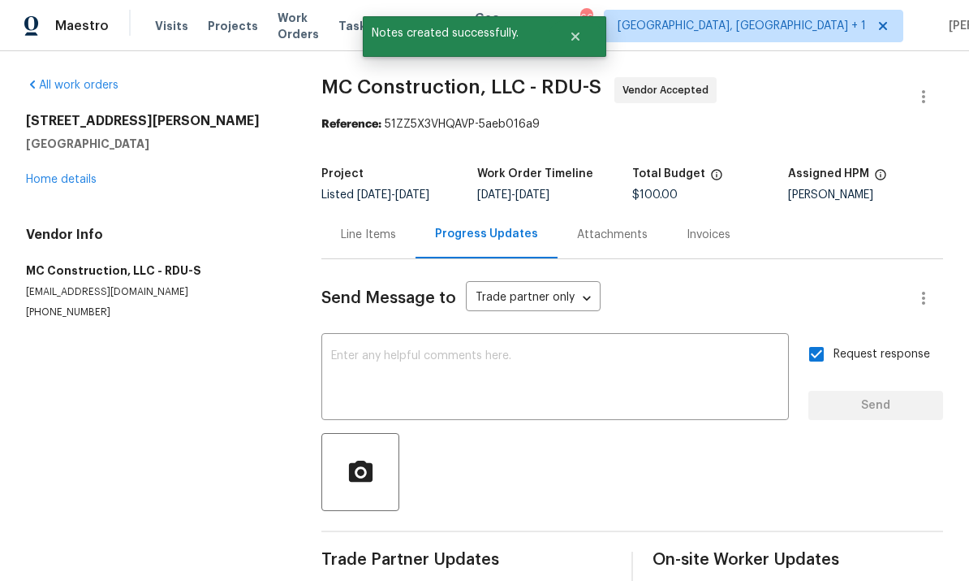
click at [88, 174] on link "Home details" at bounding box center [61, 179] width 71 height 11
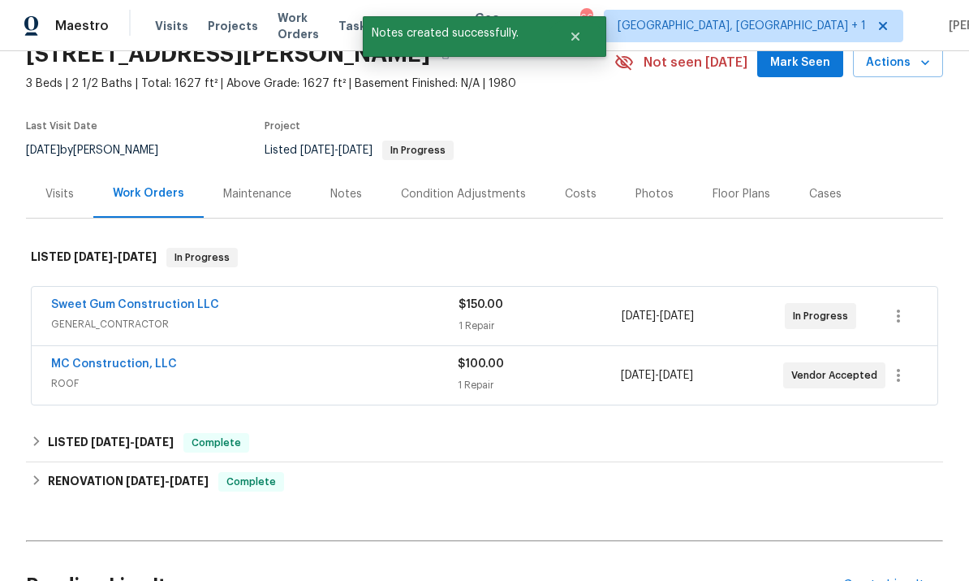
scroll to position [75, 0]
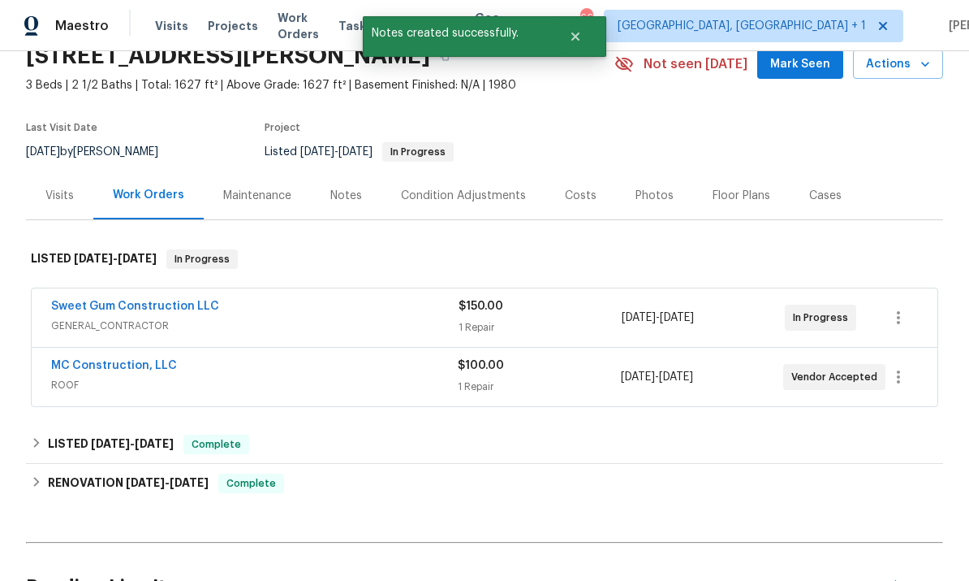
click at [175, 300] on link "Sweet Gum Construction LLC" at bounding box center [135, 305] width 168 height 11
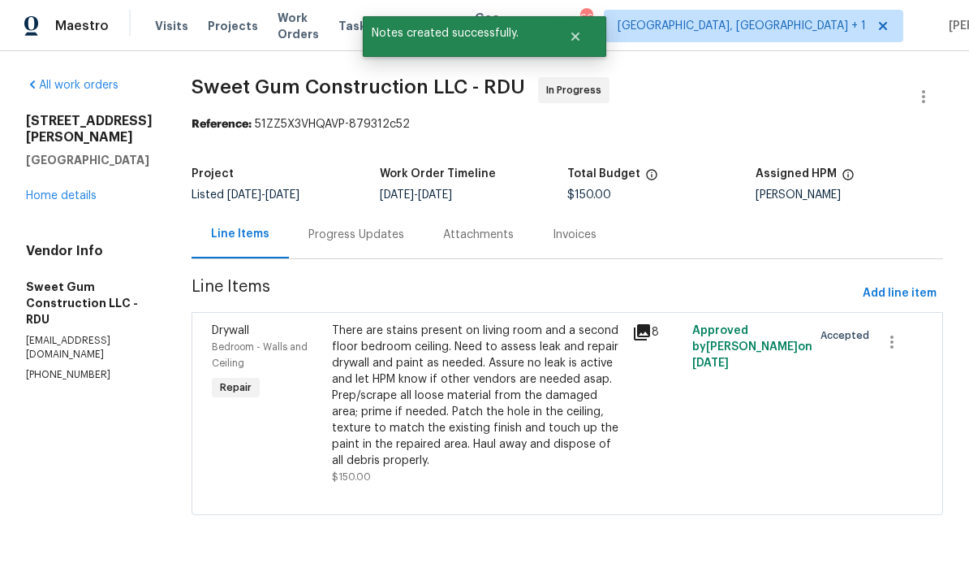
click at [400, 235] on div "Progress Updates" at bounding box center [357, 235] width 96 height 16
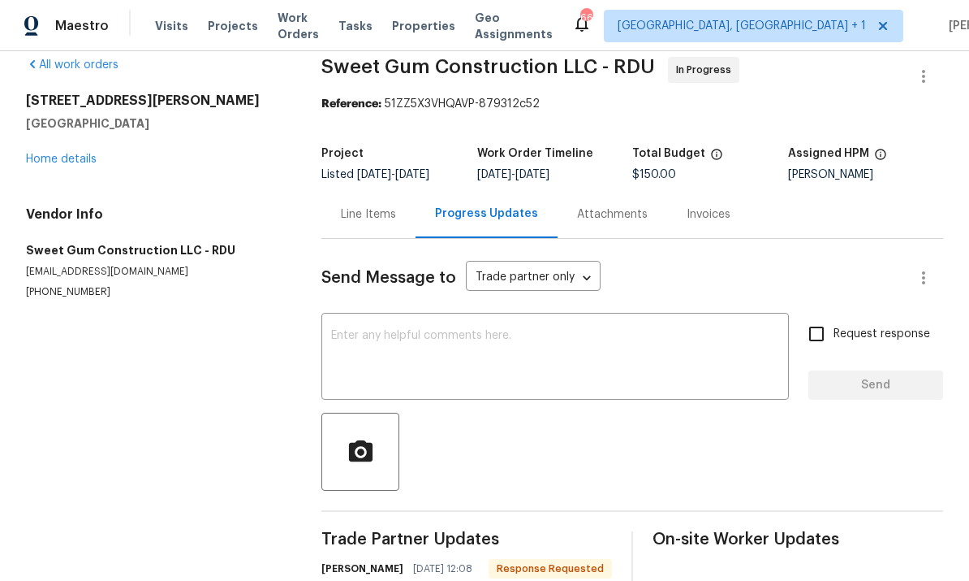
scroll to position [16, 0]
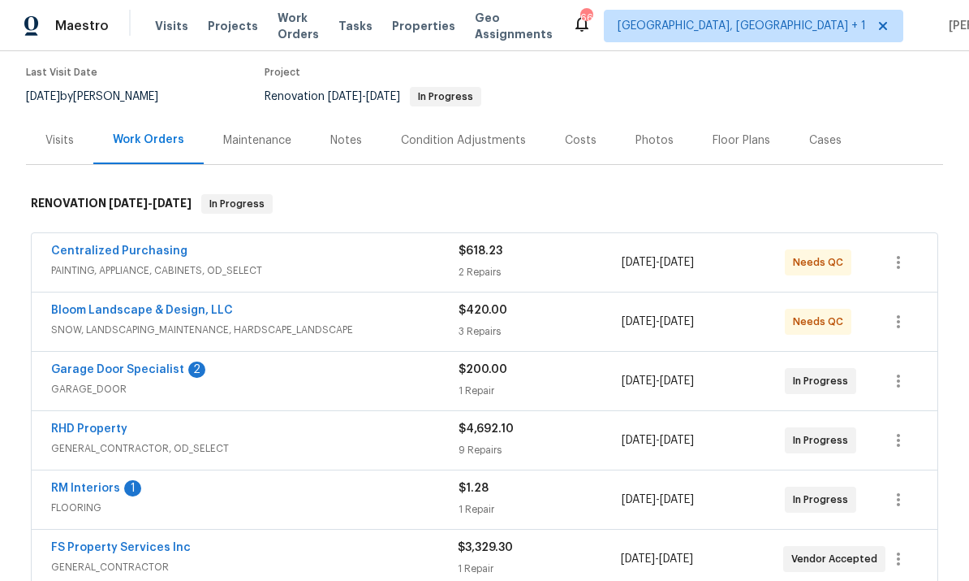
scroll to position [131, 0]
click at [166, 547] on link "FS Property Services Inc" at bounding box center [121, 546] width 140 height 11
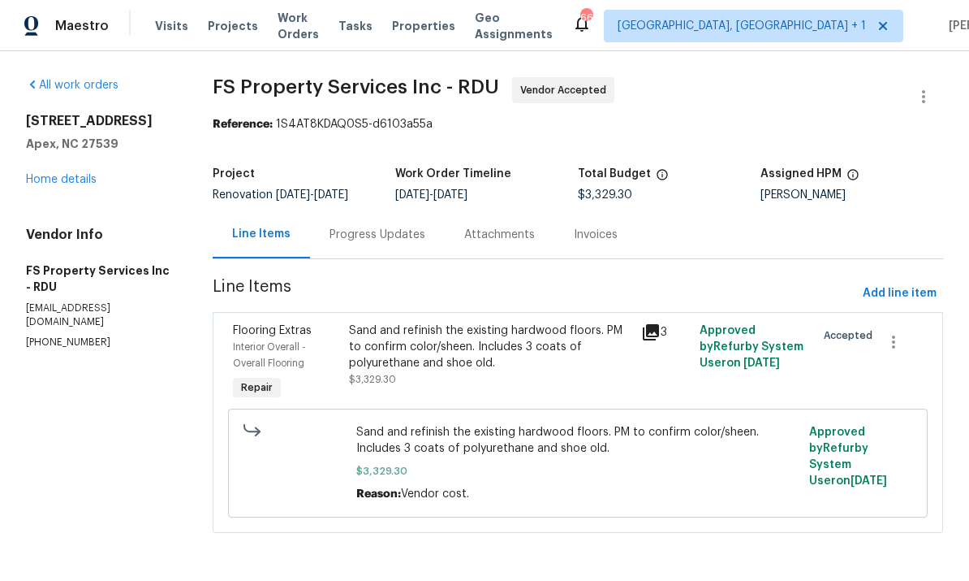
click at [379, 232] on div "Progress Updates" at bounding box center [378, 235] width 96 height 16
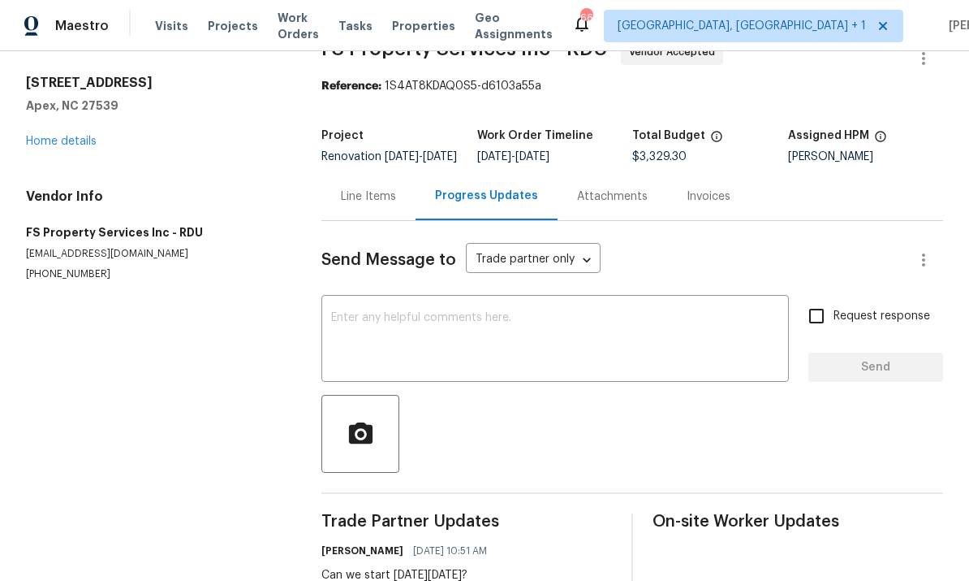
scroll to position [37, 0]
click at [77, 145] on link "Home details" at bounding box center [61, 141] width 71 height 11
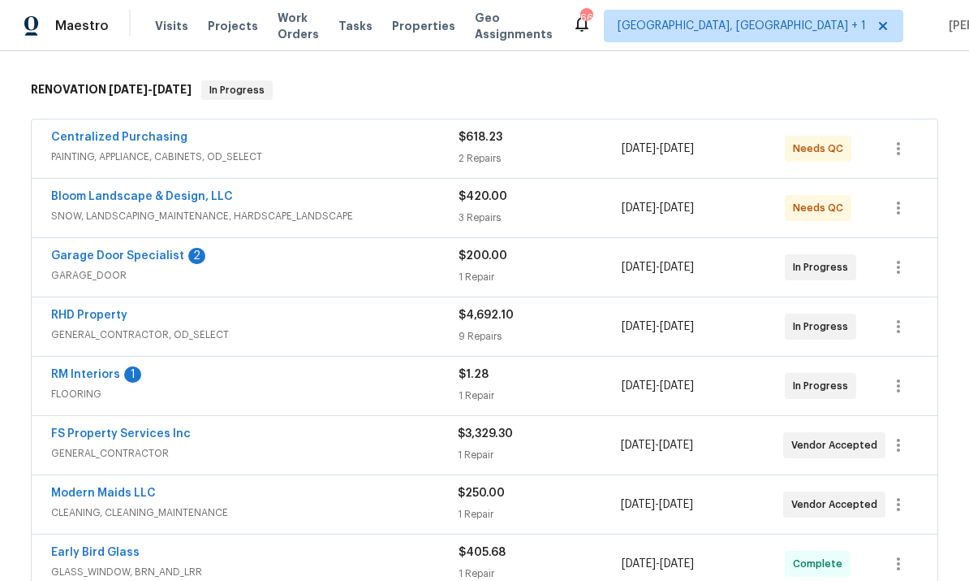
scroll to position [248, 0]
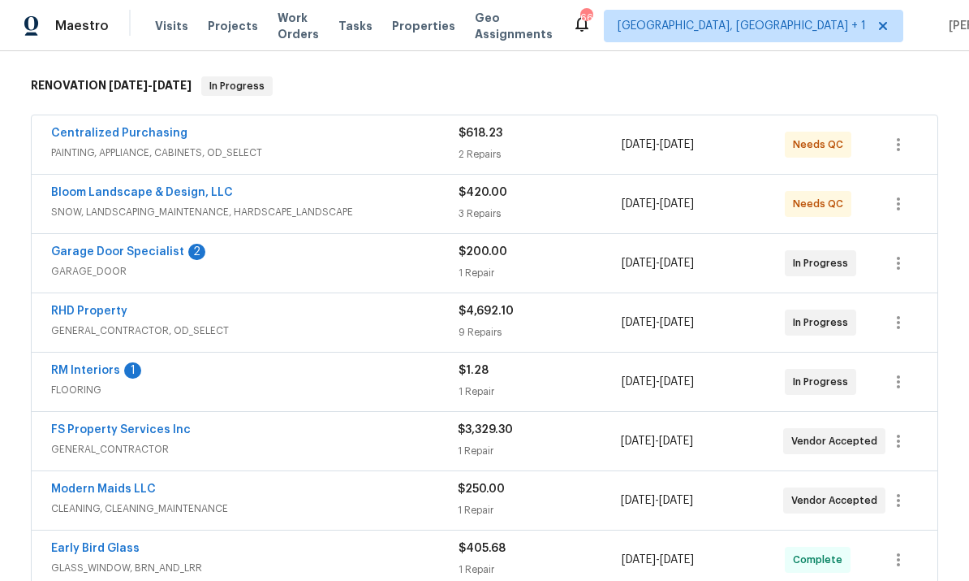
click at [162, 430] on link "FS Property Services Inc" at bounding box center [121, 429] width 140 height 11
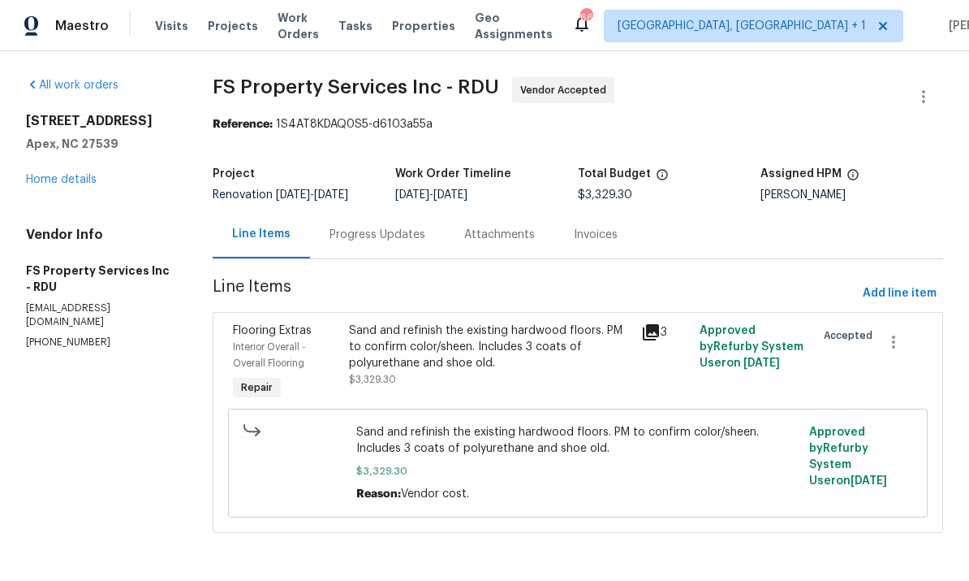
click at [382, 240] on div "Progress Updates" at bounding box center [378, 235] width 96 height 16
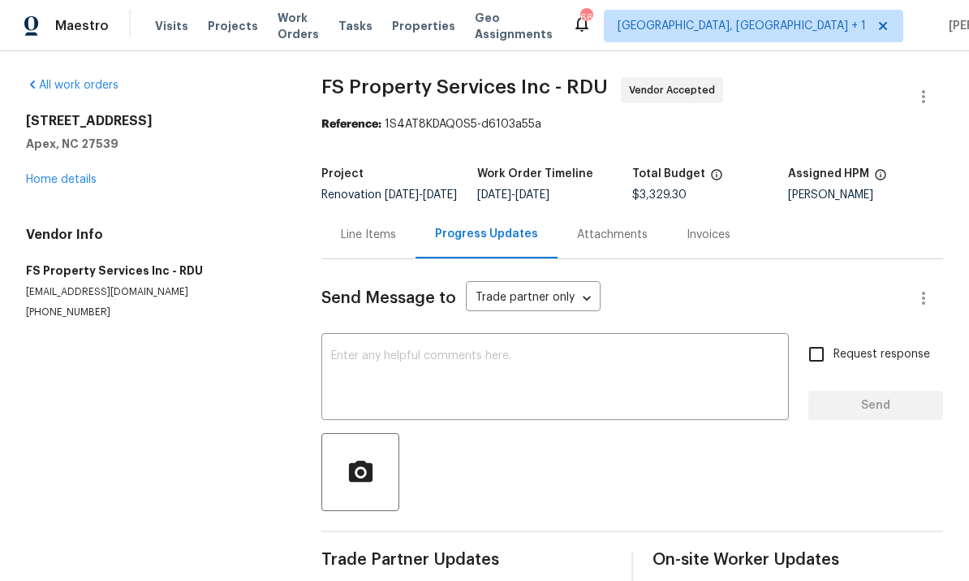
click at [76, 178] on link "Home details" at bounding box center [61, 179] width 71 height 11
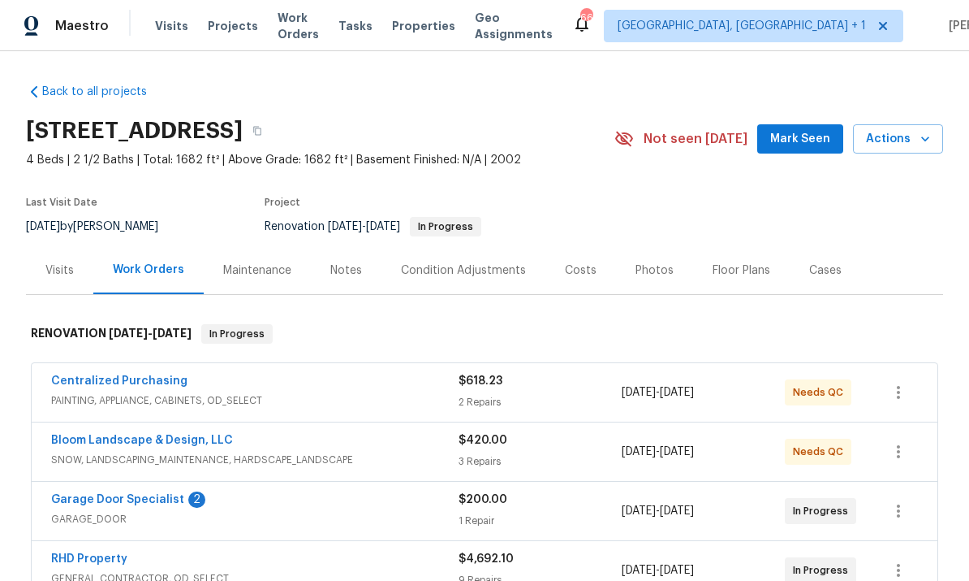
click at [129, 499] on link "Garage Door Specialist" at bounding box center [117, 499] width 133 height 11
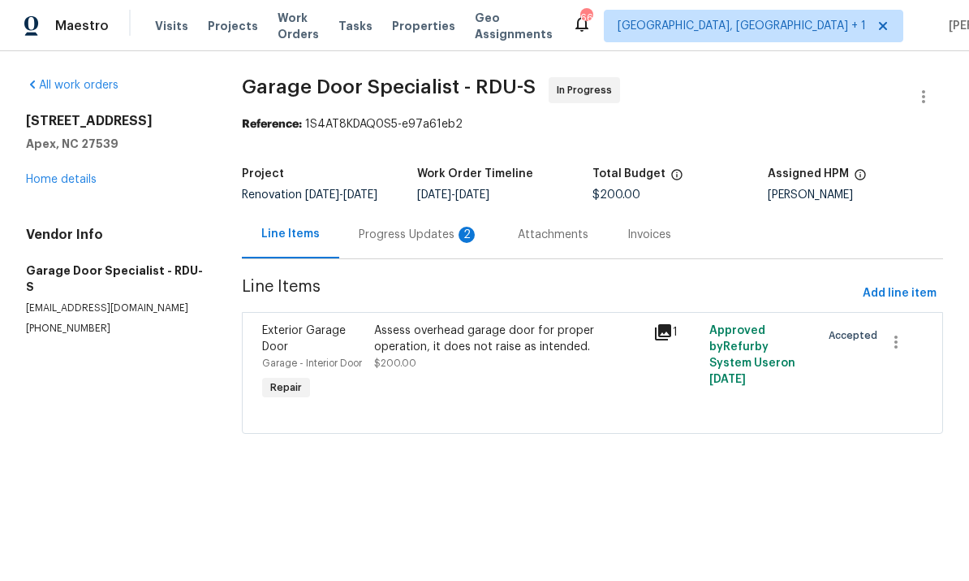
click at [414, 242] on div "Progress Updates 2" at bounding box center [419, 235] width 120 height 16
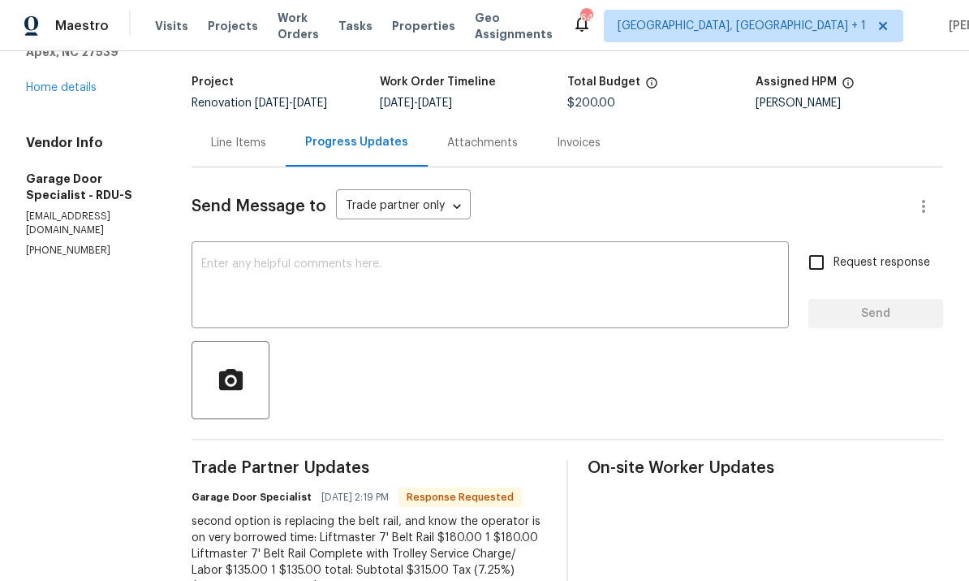
scroll to position [82, 0]
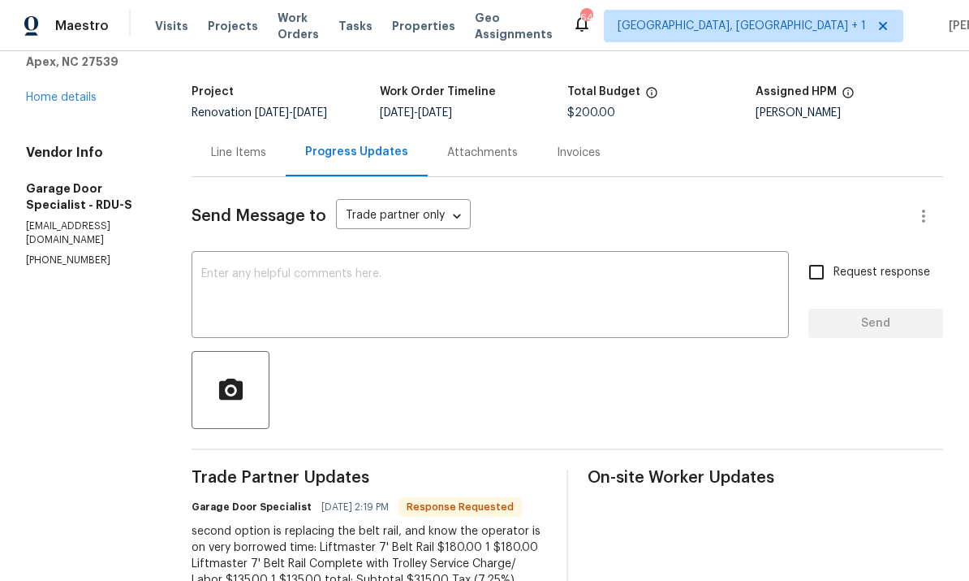
click at [256, 157] on div "Line Items" at bounding box center [238, 153] width 55 height 16
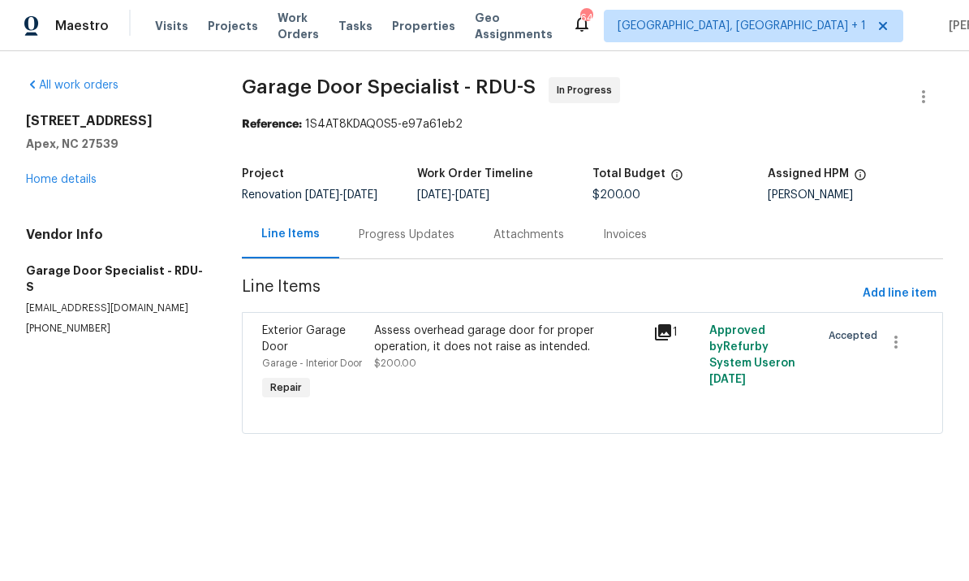
click at [425, 353] on div "Assess overhead garage door for proper operation, it does not raise as intended." at bounding box center [509, 338] width 270 height 32
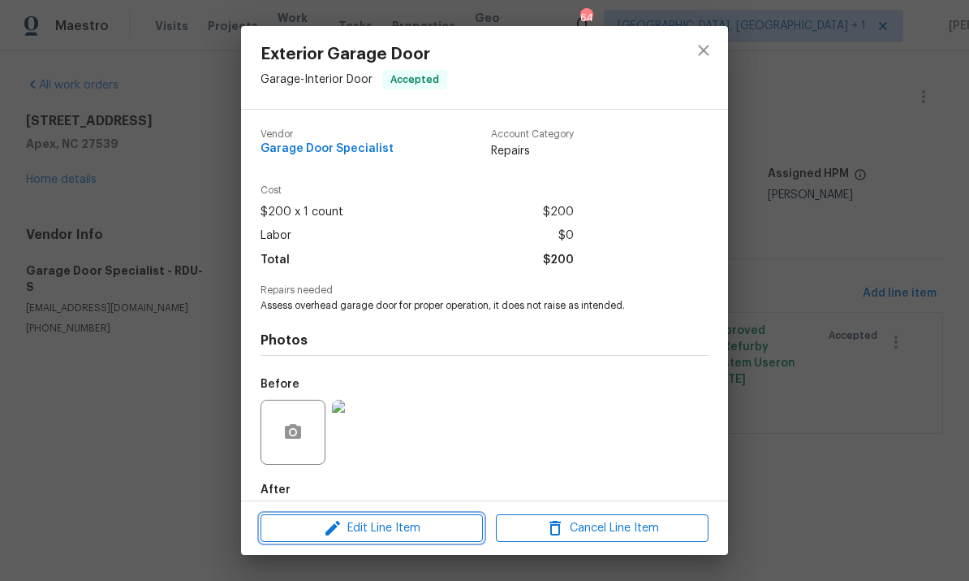
click at [387, 529] on span "Edit Line Item" at bounding box center [372, 528] width 213 height 20
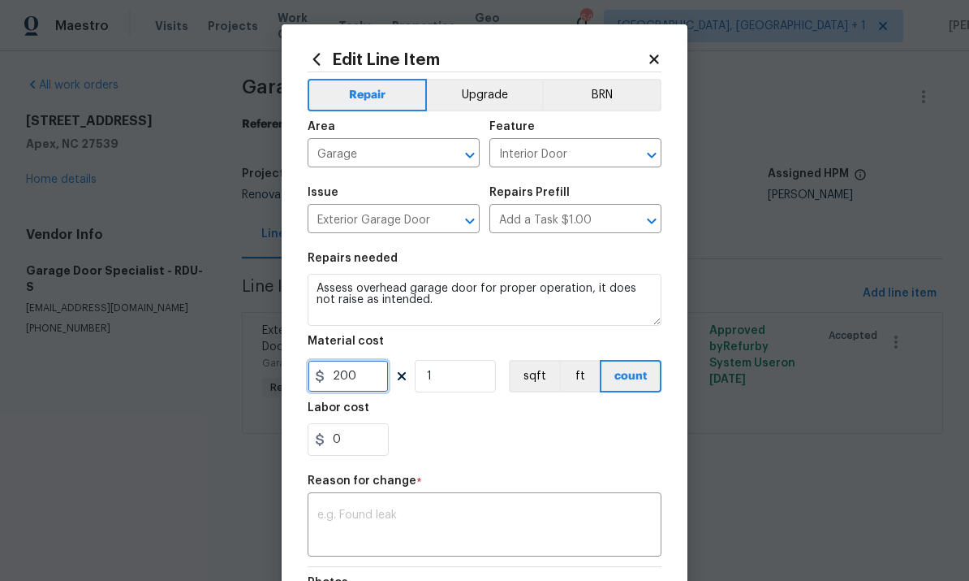
click at [375, 382] on input "200" at bounding box center [348, 376] width 81 height 32
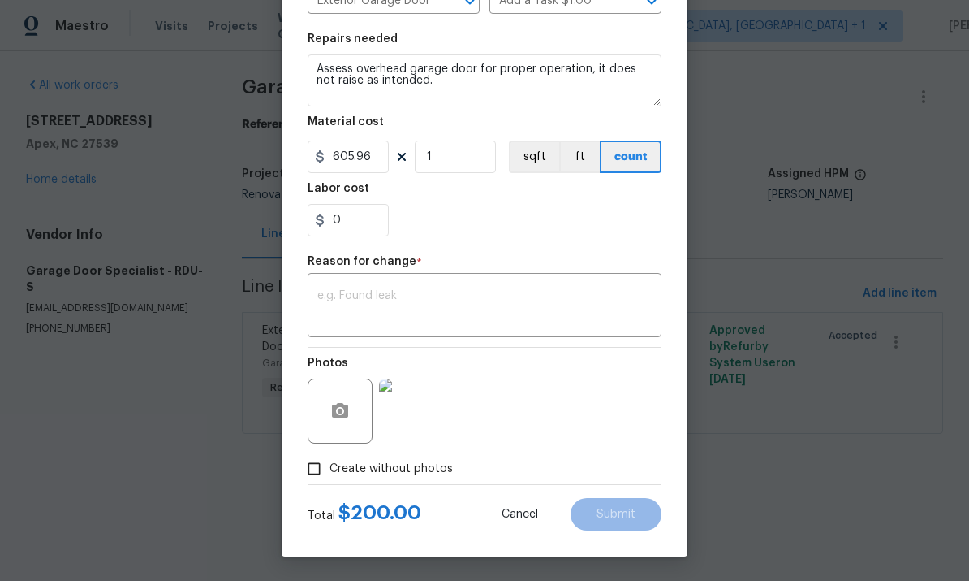
scroll to position [222, 0]
type input "605.96"
click at [345, 291] on textarea at bounding box center [484, 307] width 335 height 34
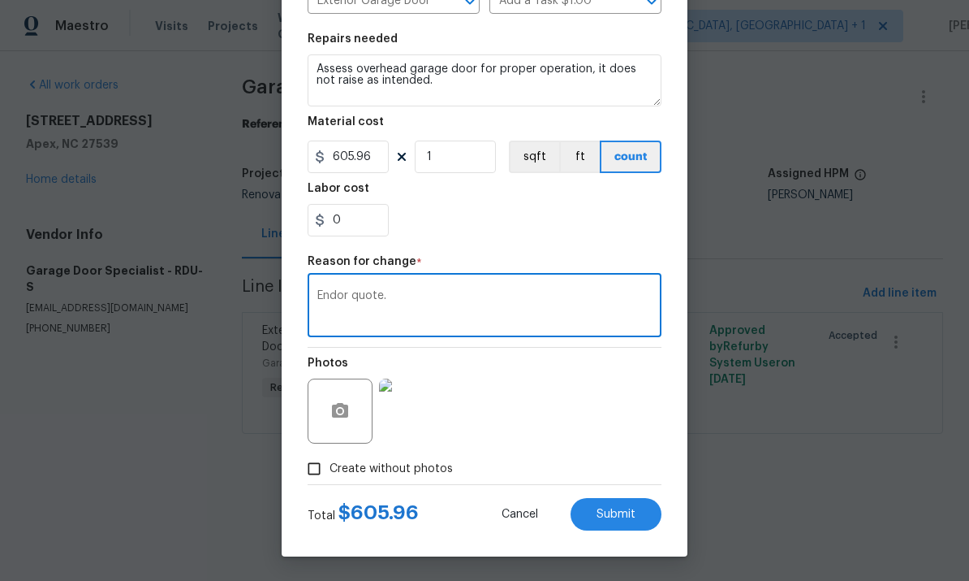
click at [344, 296] on textarea "Endor quote." at bounding box center [484, 307] width 335 height 34
type textarea "Vendor quote."
click at [624, 513] on span "Submit" at bounding box center [616, 514] width 39 height 12
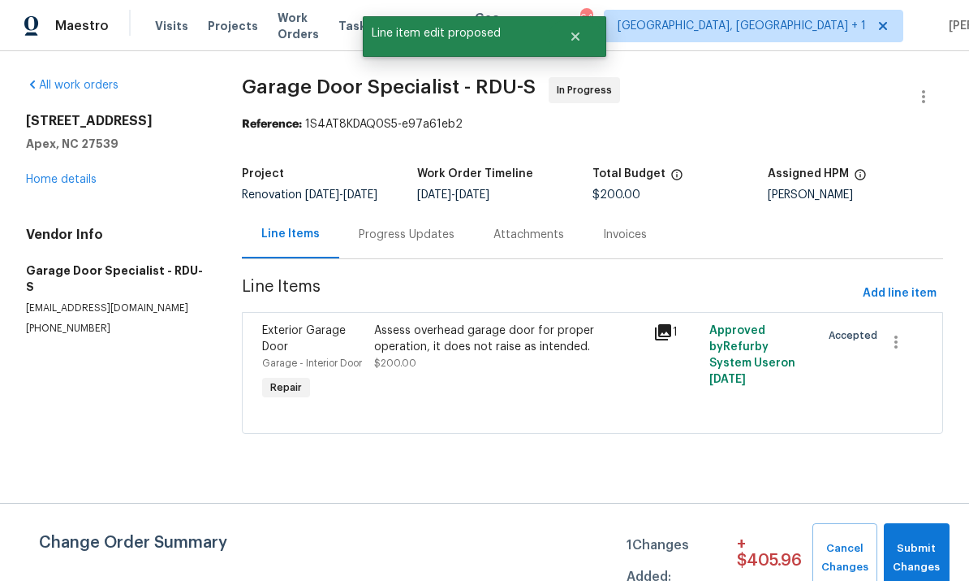
scroll to position [0, 0]
click at [917, 549] on span "Submit Changes" at bounding box center [917, 557] width 50 height 37
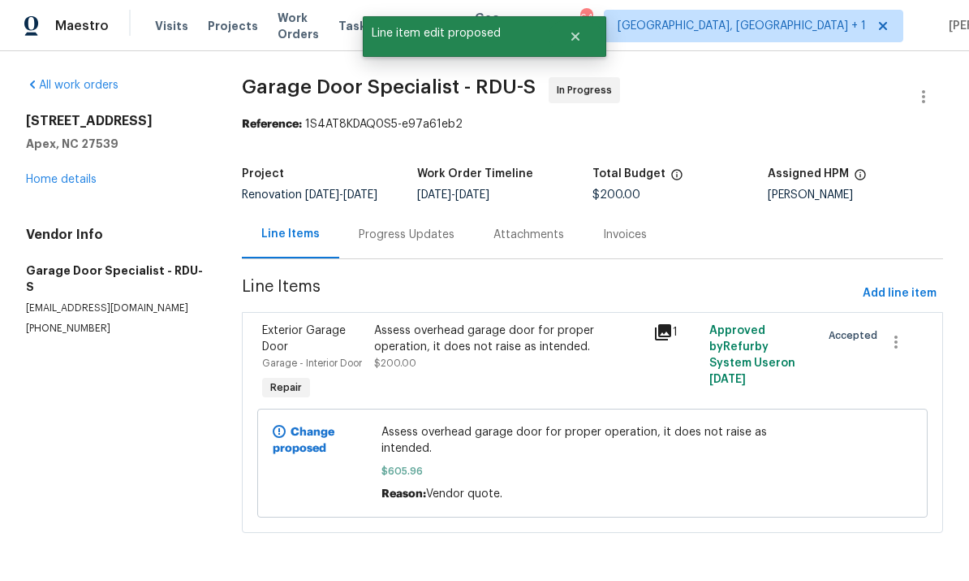
click at [393, 240] on div "Progress Updates" at bounding box center [407, 235] width 96 height 16
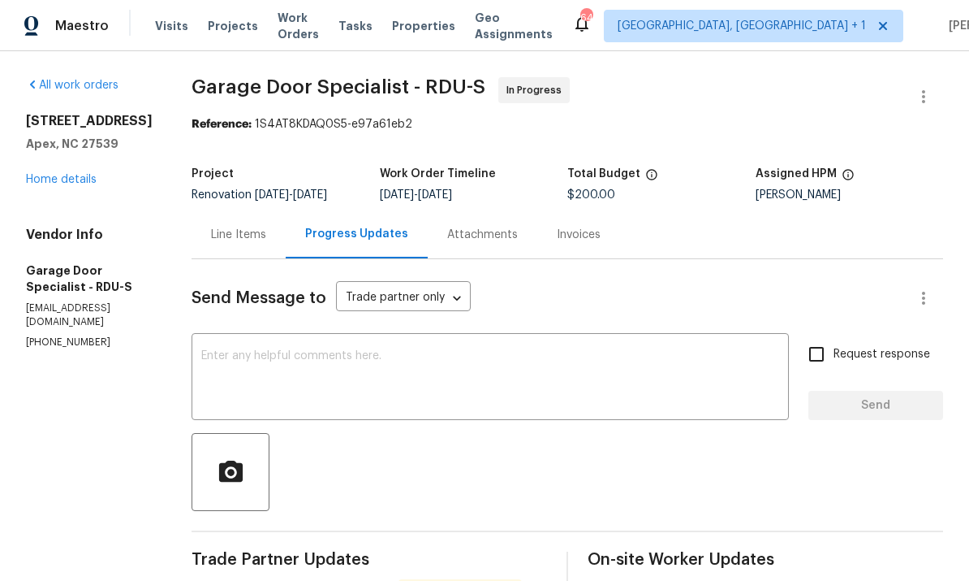
click at [282, 354] on textarea at bounding box center [490, 378] width 578 height 57
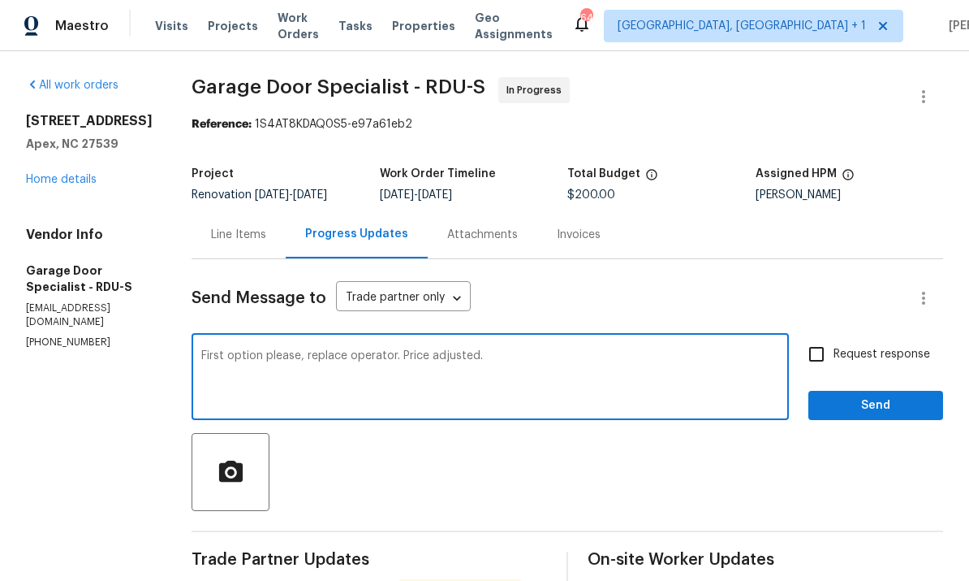
type textarea "First option please, replace operator. Price adjusted."
click at [813, 337] on input "Request response" at bounding box center [817, 354] width 34 height 34
checkbox input "true"
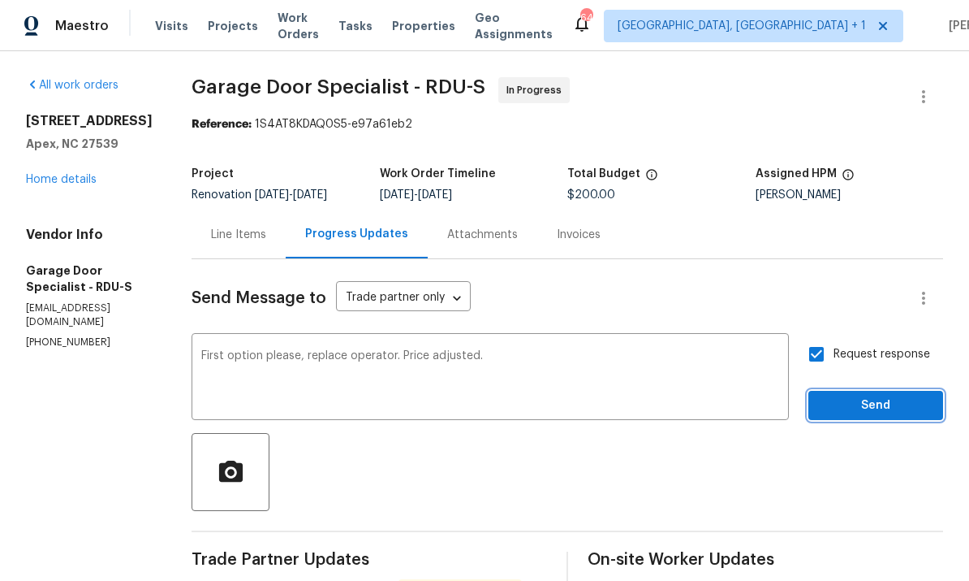
click at [868, 395] on span "Send" at bounding box center [876, 405] width 109 height 20
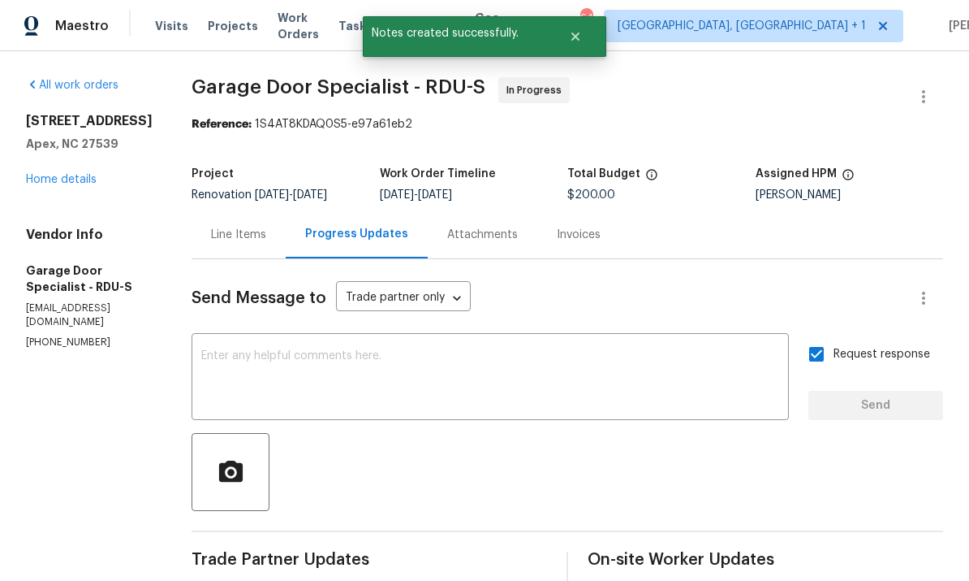
click at [79, 174] on link "Home details" at bounding box center [61, 179] width 71 height 11
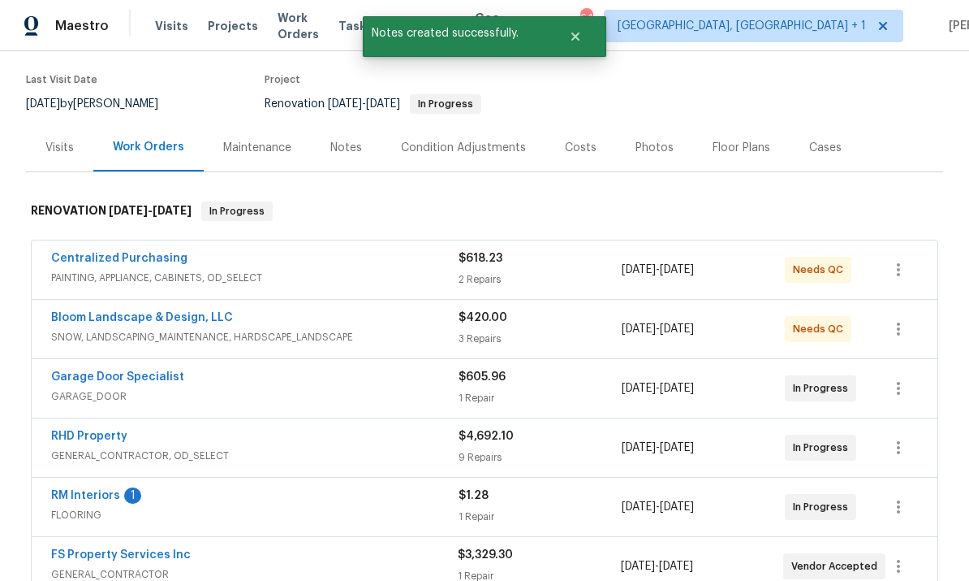
scroll to position [123, 0]
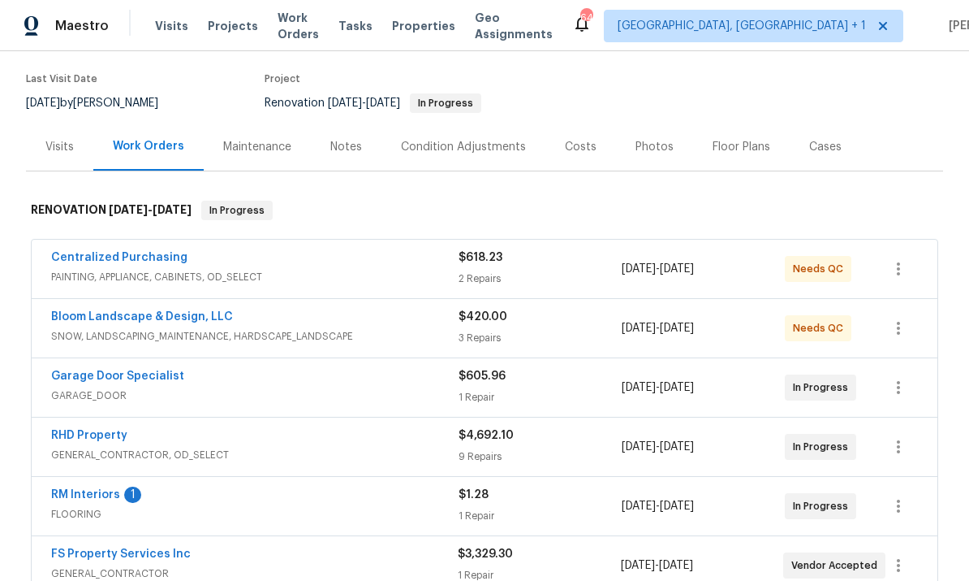
click at [138, 262] on link "Centralized Purchasing" at bounding box center [119, 257] width 136 height 11
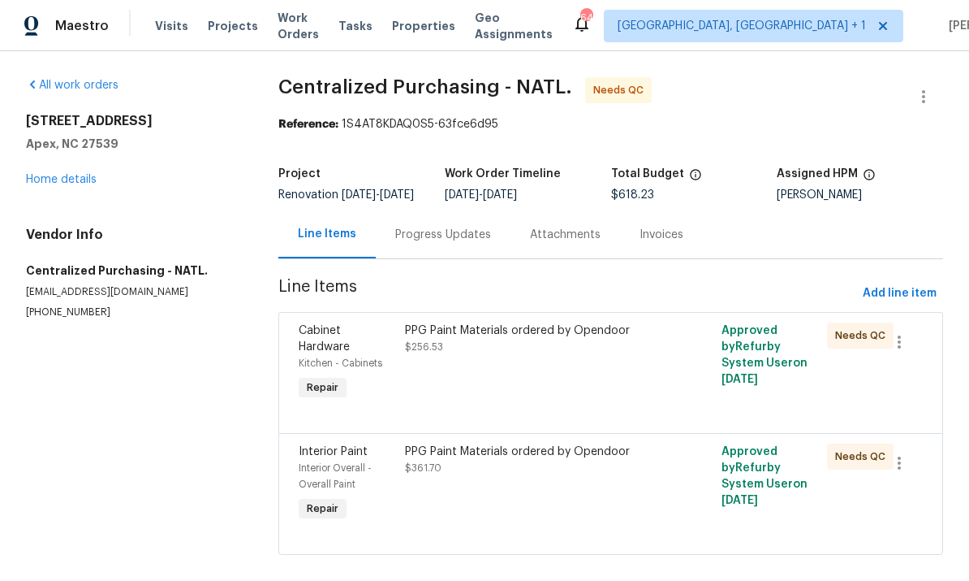
click at [493, 355] on div "PPG Paint Materials ordered by Opendoor $256.53" at bounding box center [532, 338] width 254 height 32
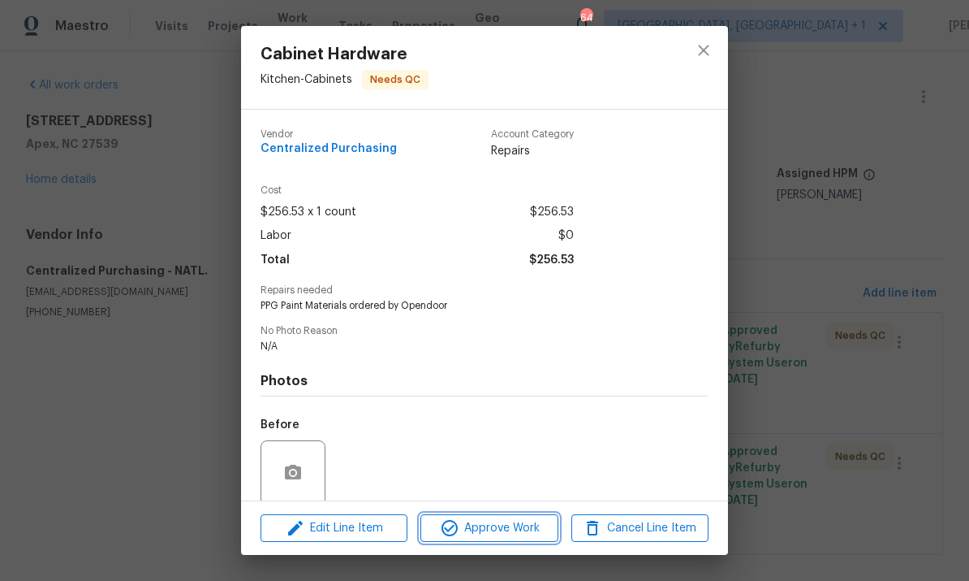
click at [509, 530] on span "Approve Work" at bounding box center [488, 528] width 127 height 20
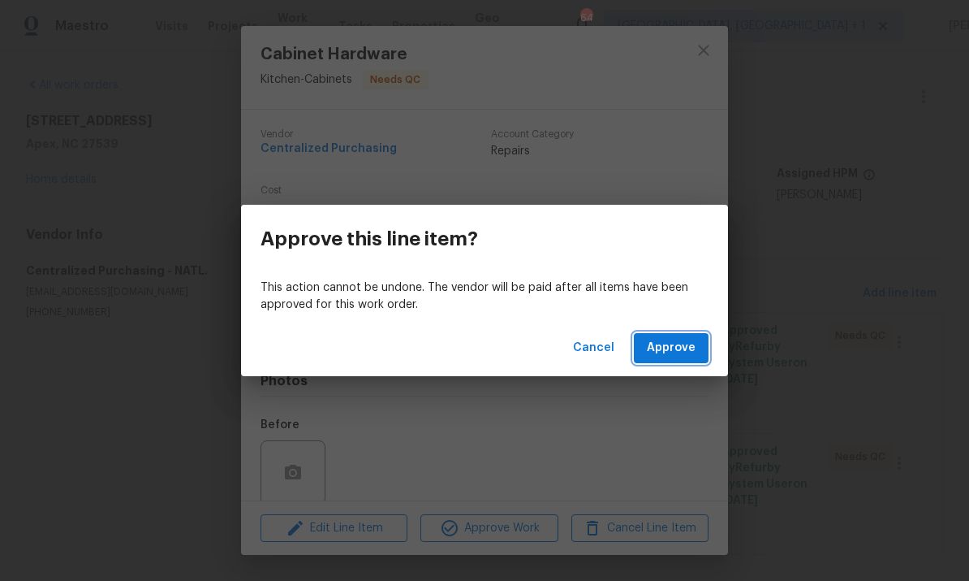
click at [681, 339] on span "Approve" at bounding box center [671, 348] width 49 height 20
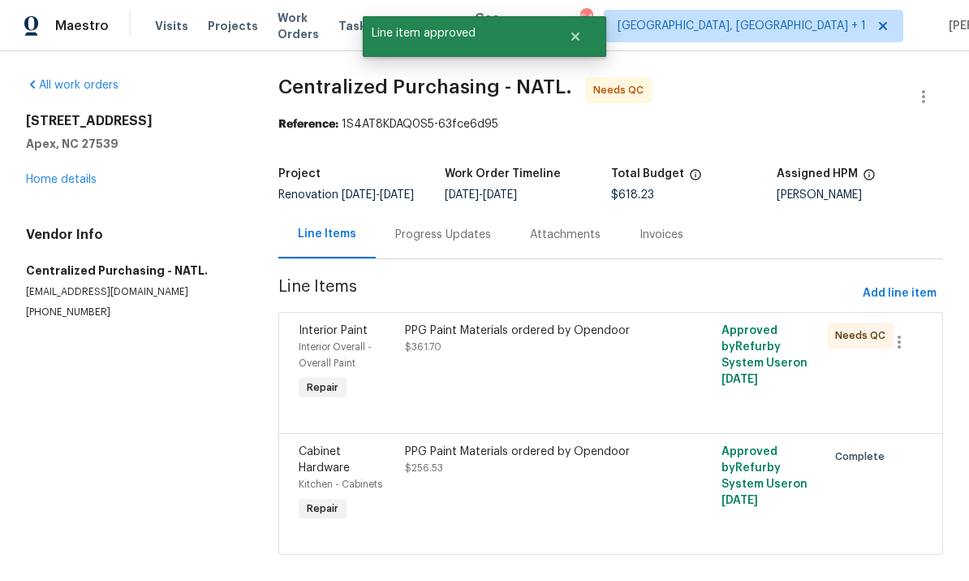
click at [530, 460] on div "PPG Paint Materials ordered by Opendoor" at bounding box center [532, 451] width 254 height 16
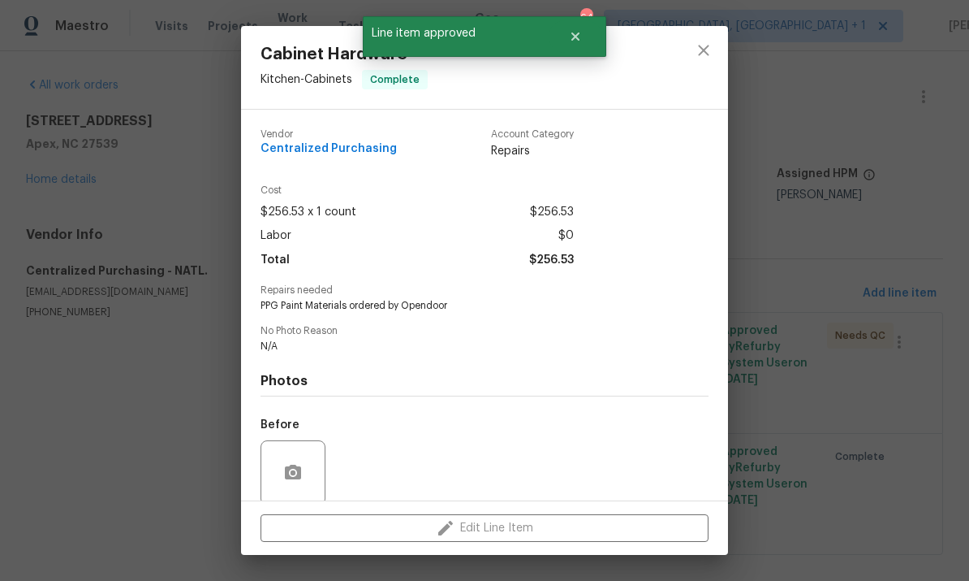
click at [791, 375] on div "Cabinet Hardware Kitchen - Cabinets Complete Vendor Centralized Purchasing Acco…" at bounding box center [484, 290] width 969 height 581
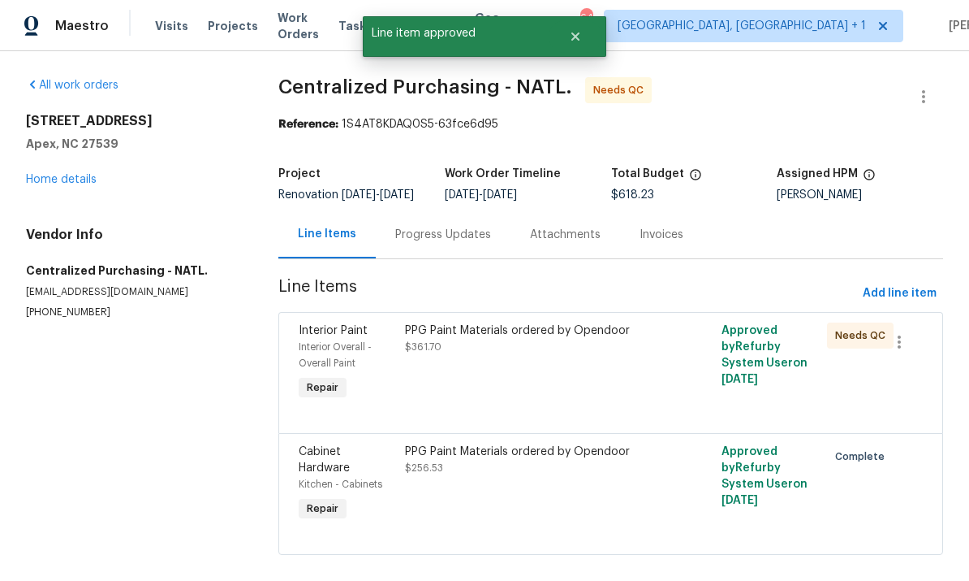
click at [475, 339] on div "PPG Paint Materials ordered by Opendoor" at bounding box center [532, 330] width 254 height 16
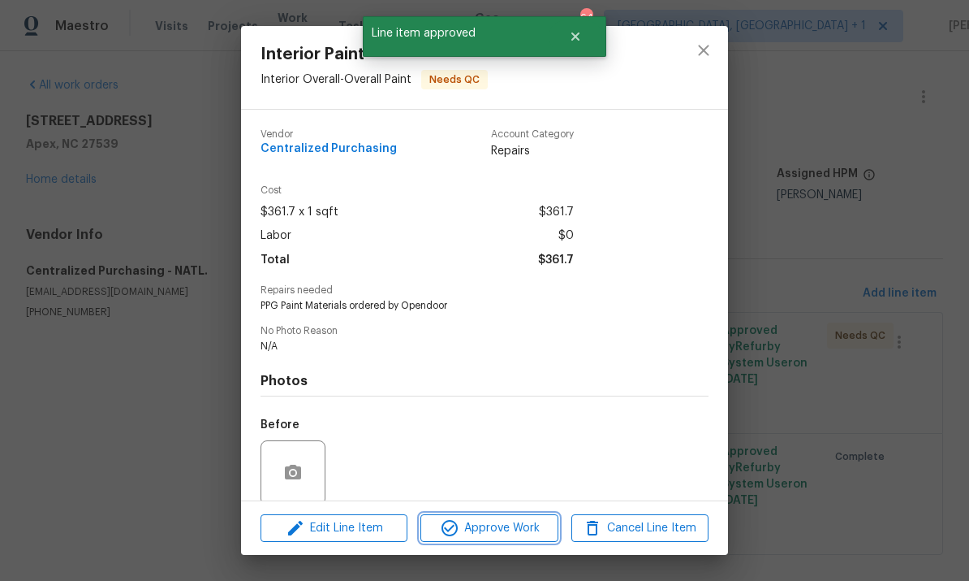
click at [502, 535] on span "Approve Work" at bounding box center [488, 528] width 127 height 20
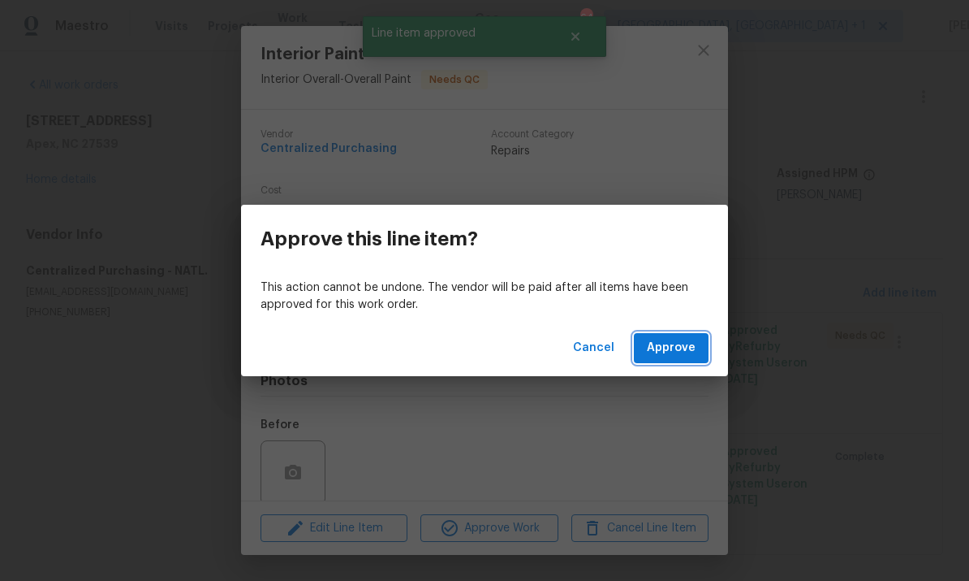
click at [671, 361] on button "Approve" at bounding box center [671, 348] width 75 height 30
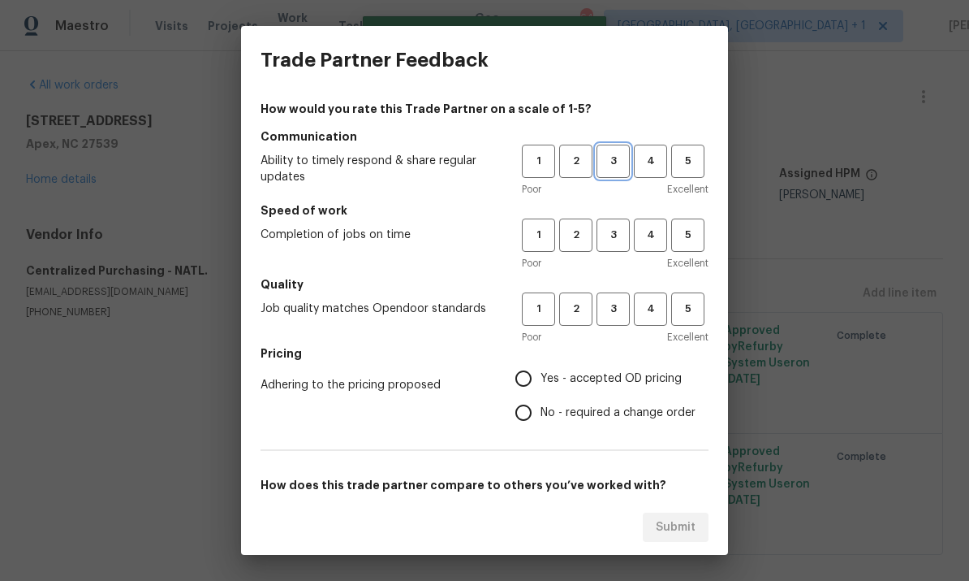
click at [607, 154] on span "3" at bounding box center [613, 161] width 30 height 19
click at [613, 231] on span "3" at bounding box center [613, 235] width 30 height 19
click at [619, 313] on span "3" at bounding box center [613, 309] width 30 height 19
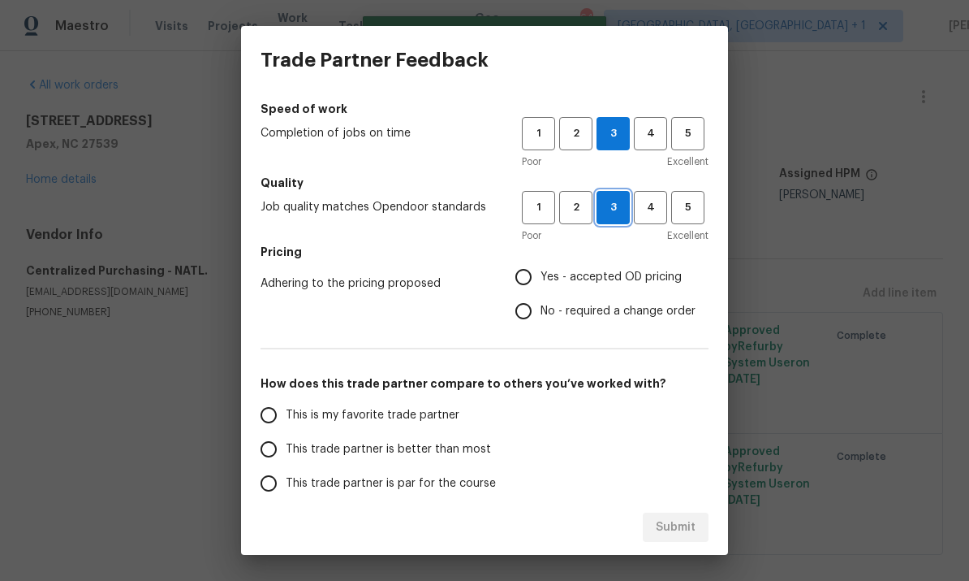
scroll to position [143, 0]
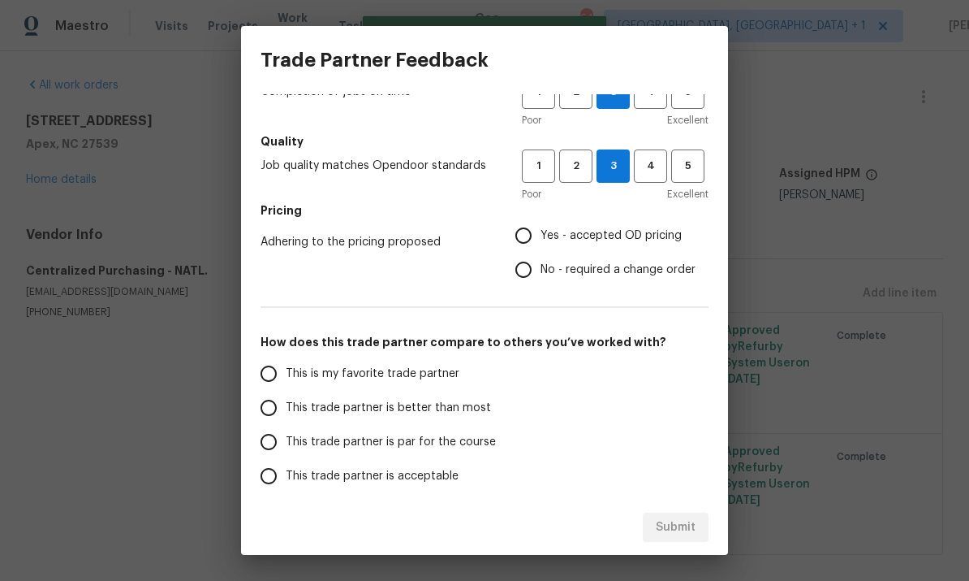
click at [269, 440] on input "This trade partner is par for the course" at bounding box center [269, 442] width 34 height 34
radio input "true"
click at [526, 235] on input "Yes - accepted OD pricing" at bounding box center [524, 235] width 34 height 34
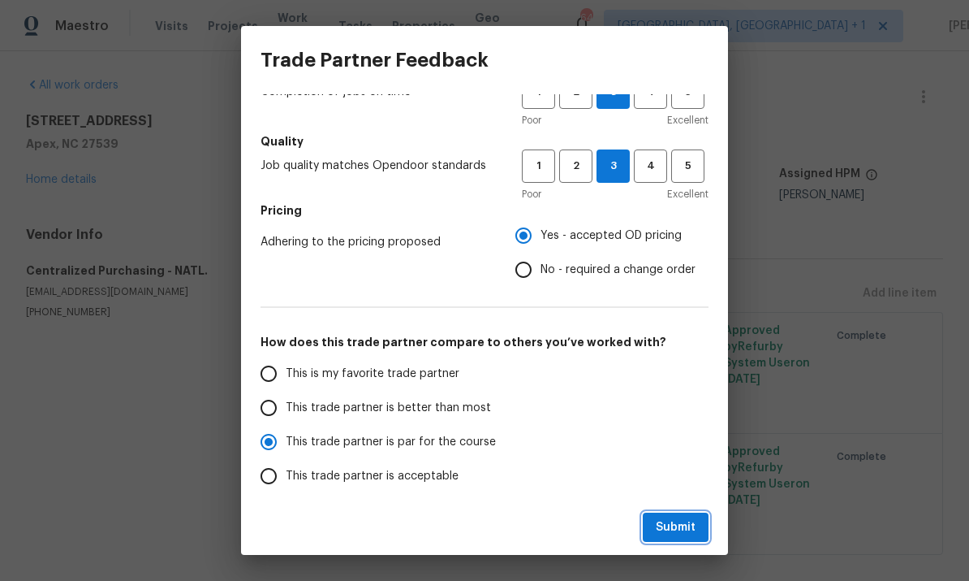
click at [671, 525] on span "Submit" at bounding box center [676, 527] width 40 height 20
radio input "false"
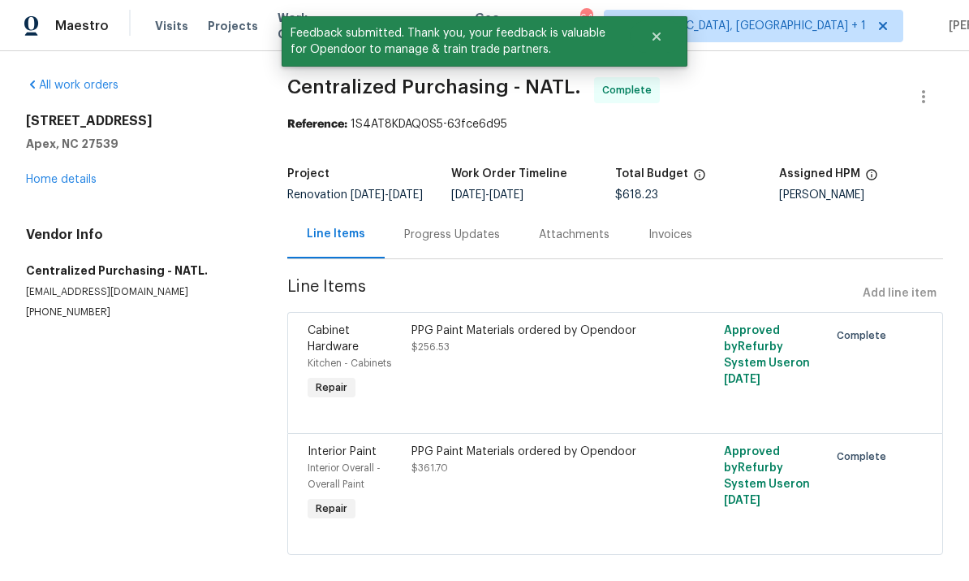
click at [65, 182] on link "Home details" at bounding box center [61, 179] width 71 height 11
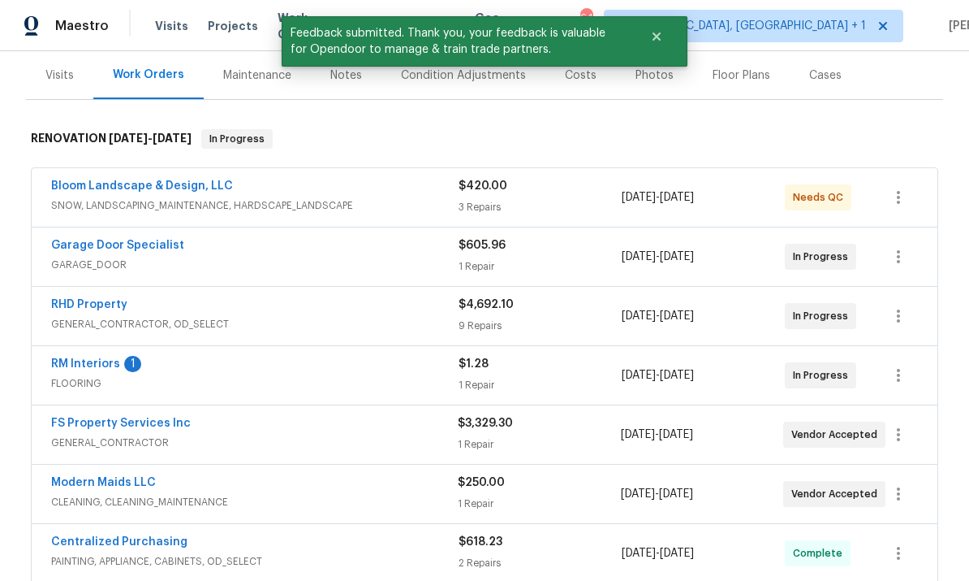
scroll to position [241, 0]
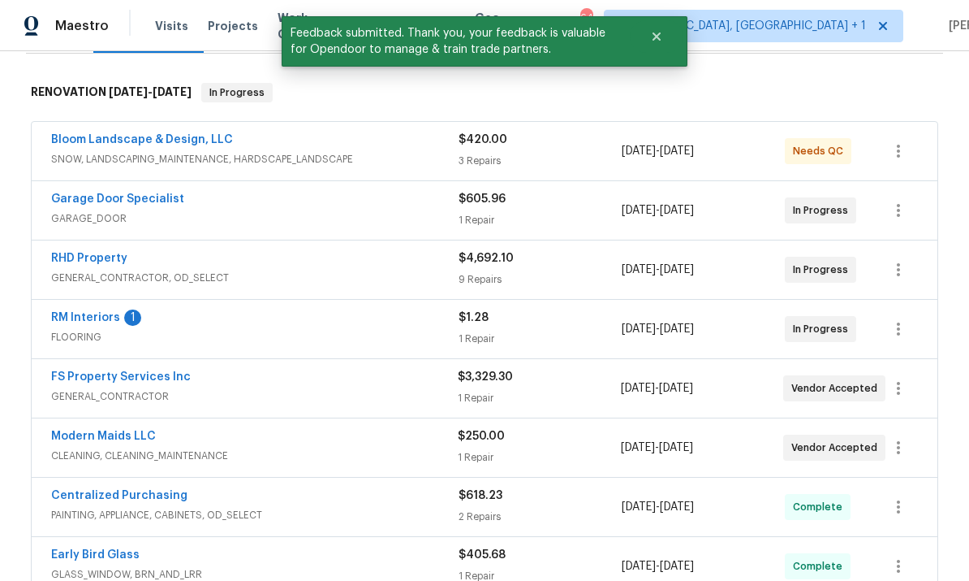
click at [102, 312] on link "RM Interiors" at bounding box center [85, 317] width 69 height 11
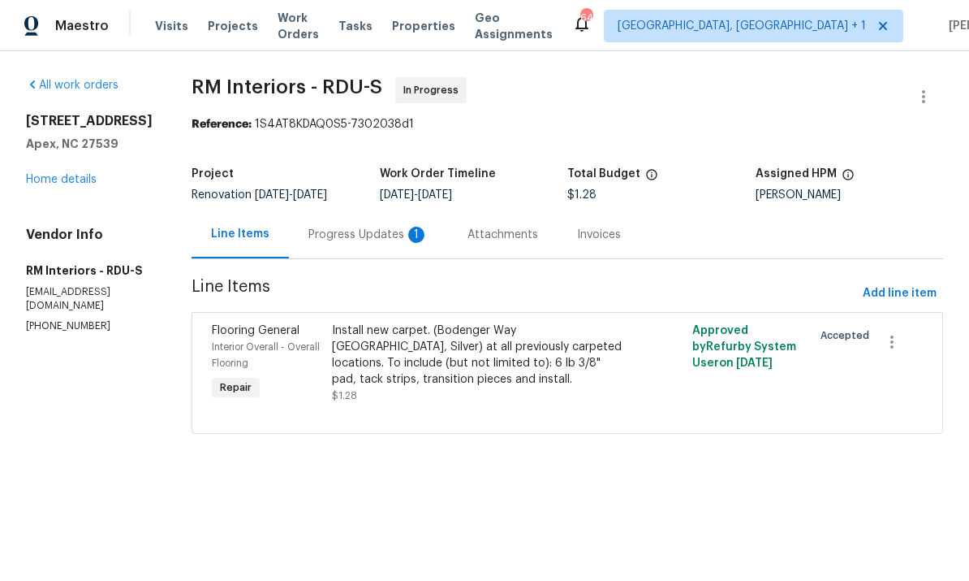
click at [369, 244] on div "Progress Updates 1" at bounding box center [368, 234] width 159 height 48
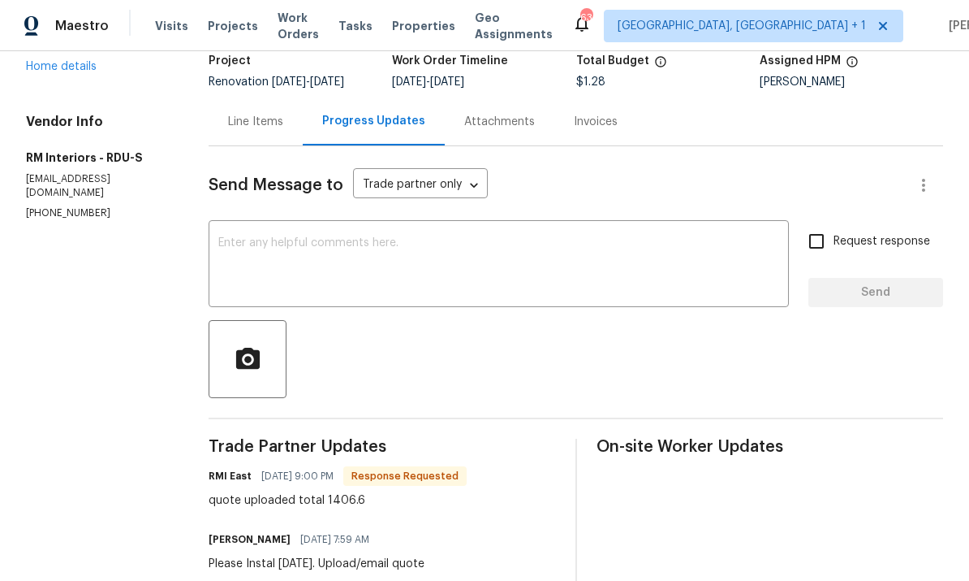
scroll to position [50, 0]
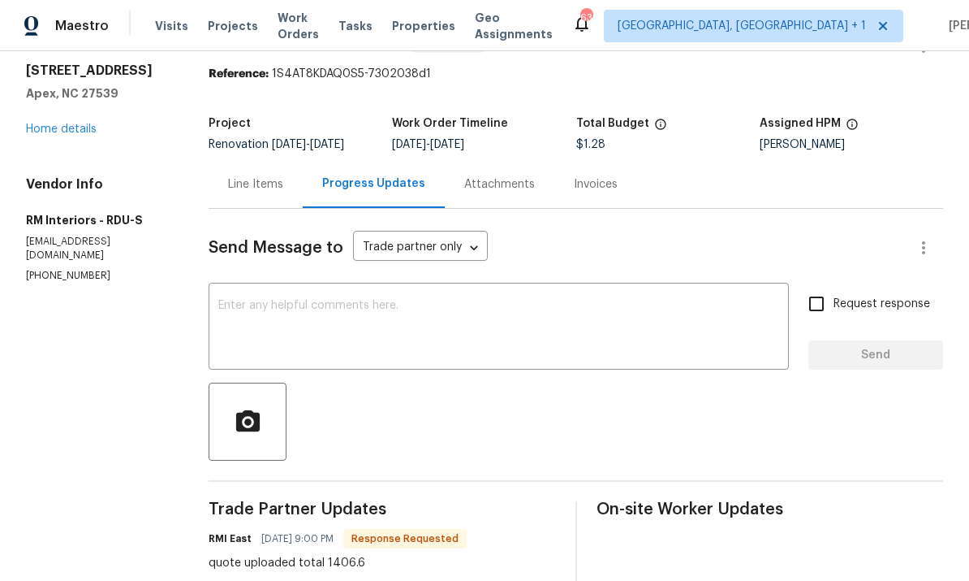
click at [270, 186] on div "Line Items" at bounding box center [255, 184] width 55 height 16
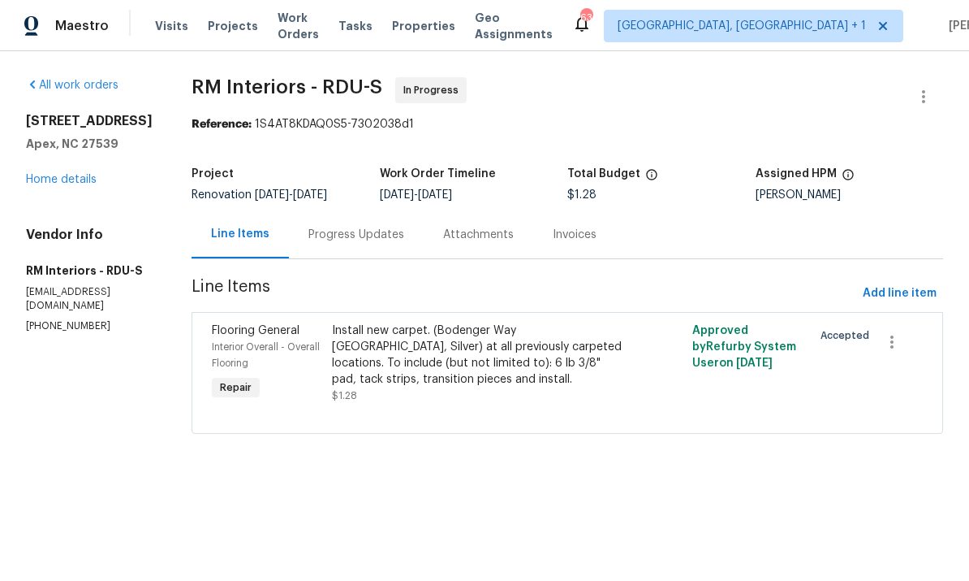
click at [434, 351] on div "Install new carpet. (Bodenger Way [GEOGRAPHIC_DATA], Silver) at all previously …" at bounding box center [477, 354] width 291 height 65
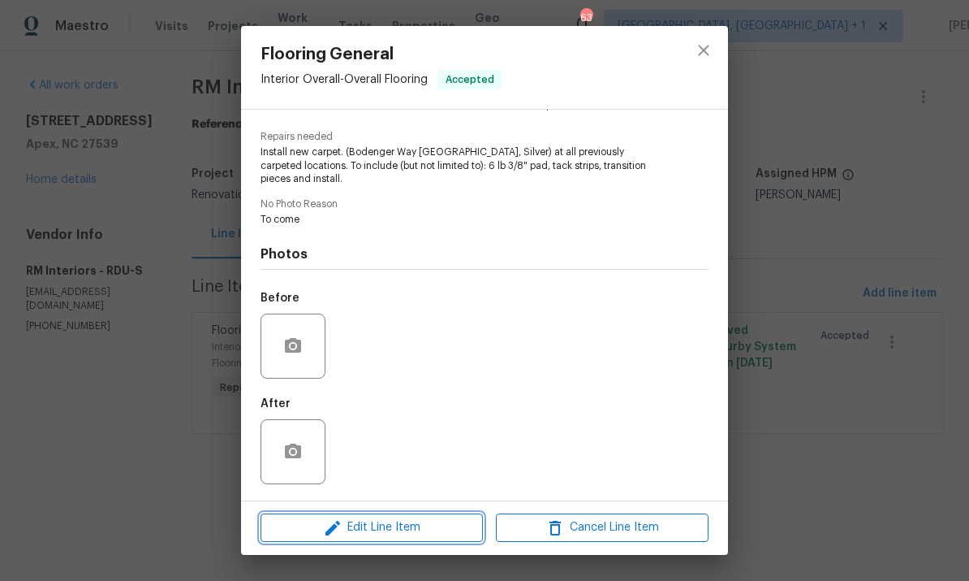
click at [443, 530] on span "Edit Line Item" at bounding box center [372, 527] width 213 height 20
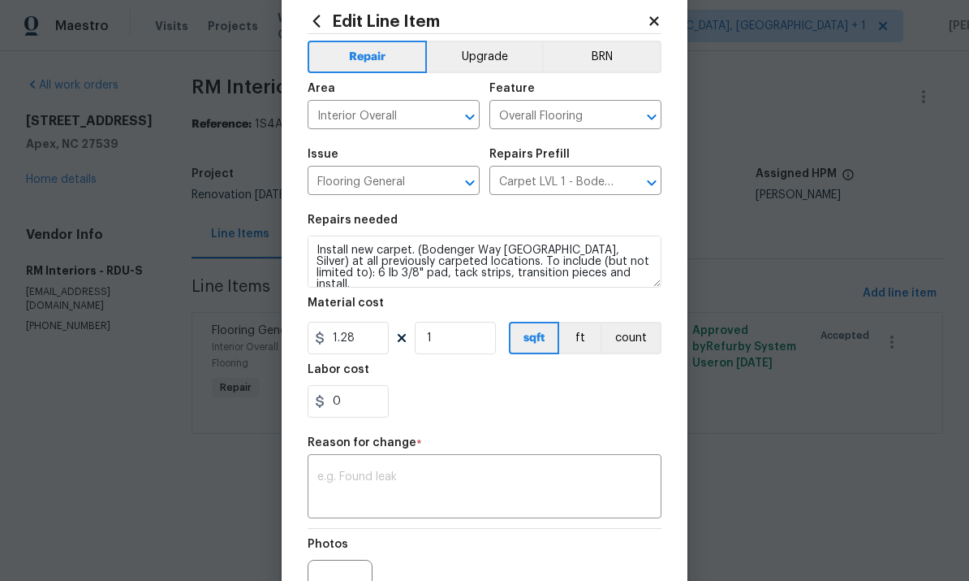
scroll to position [41, 0]
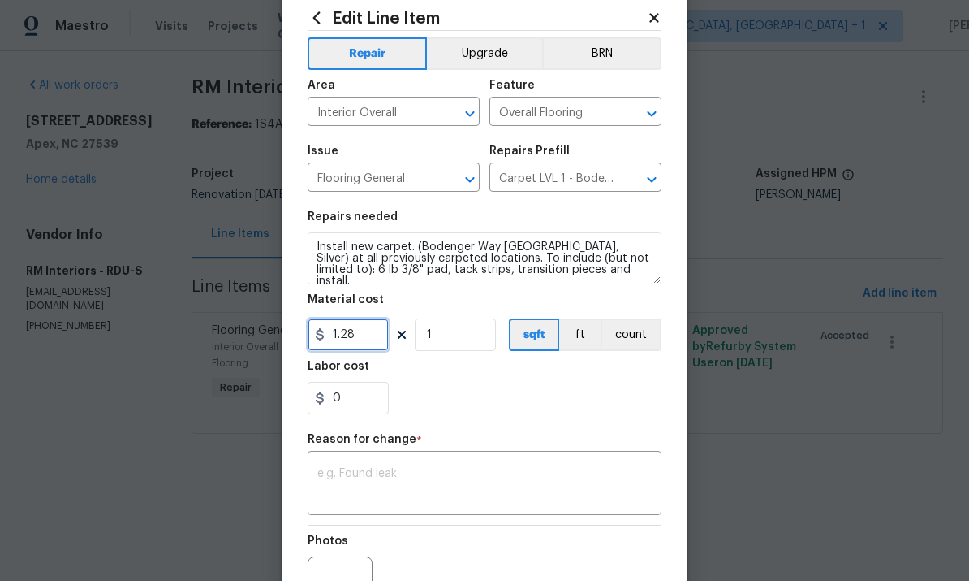
click at [374, 343] on input "1.28" at bounding box center [348, 334] width 81 height 32
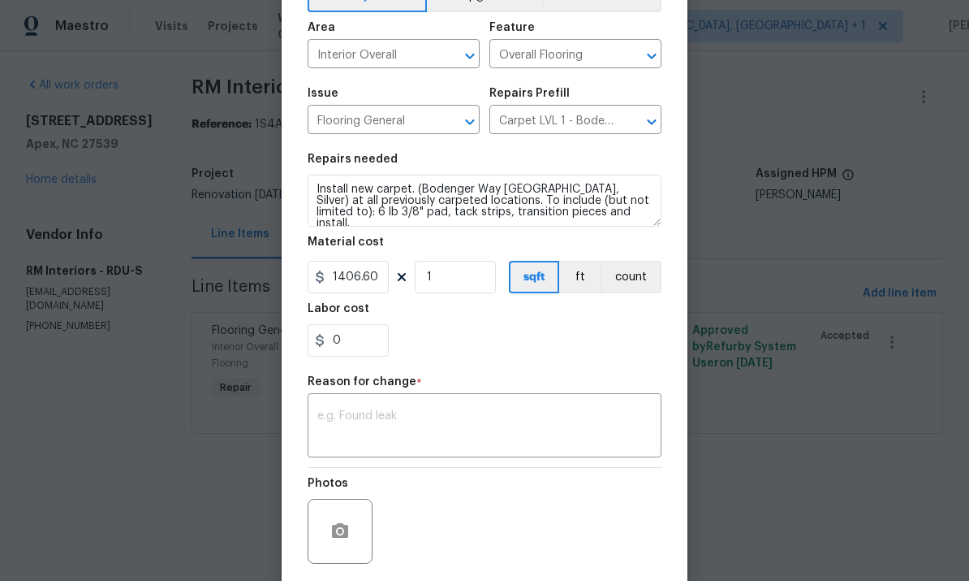
scroll to position [105, 0]
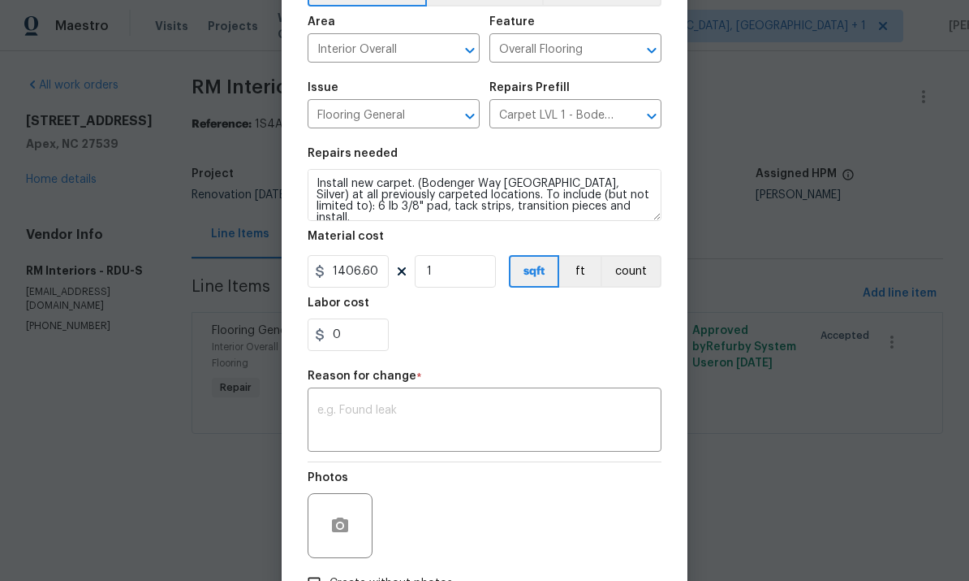
click at [399, 420] on textarea at bounding box center [484, 421] width 335 height 34
type input "1406.6"
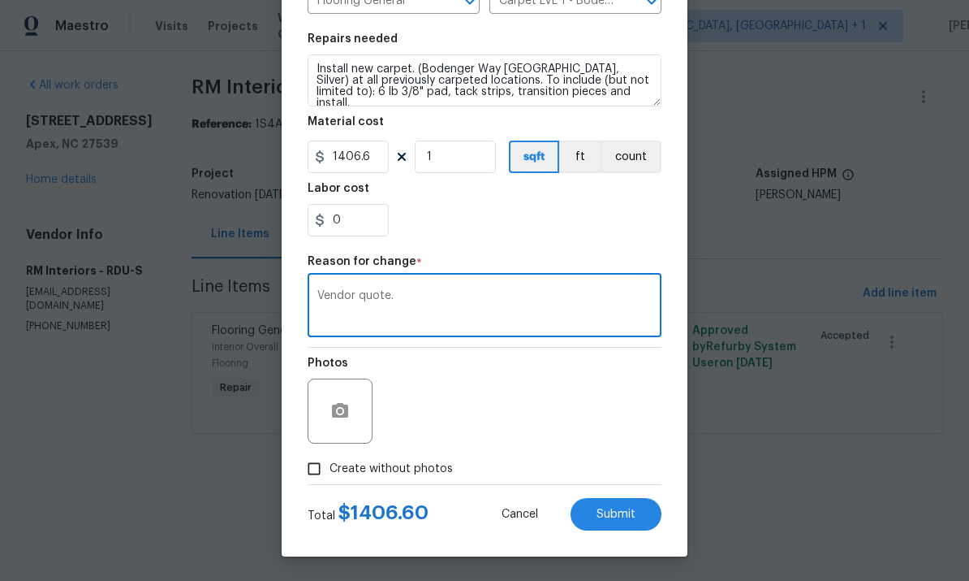
scroll to position [222, 0]
type textarea "Vendor quote."
click at [603, 515] on span "Submit" at bounding box center [616, 514] width 39 height 12
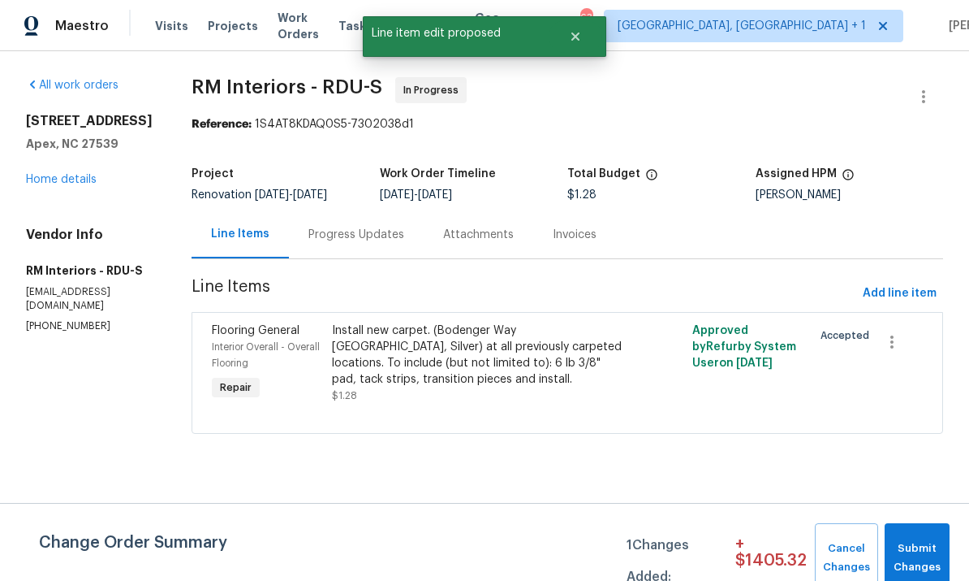
scroll to position [0, 0]
click at [923, 541] on span "Submit Changes" at bounding box center [917, 557] width 49 height 37
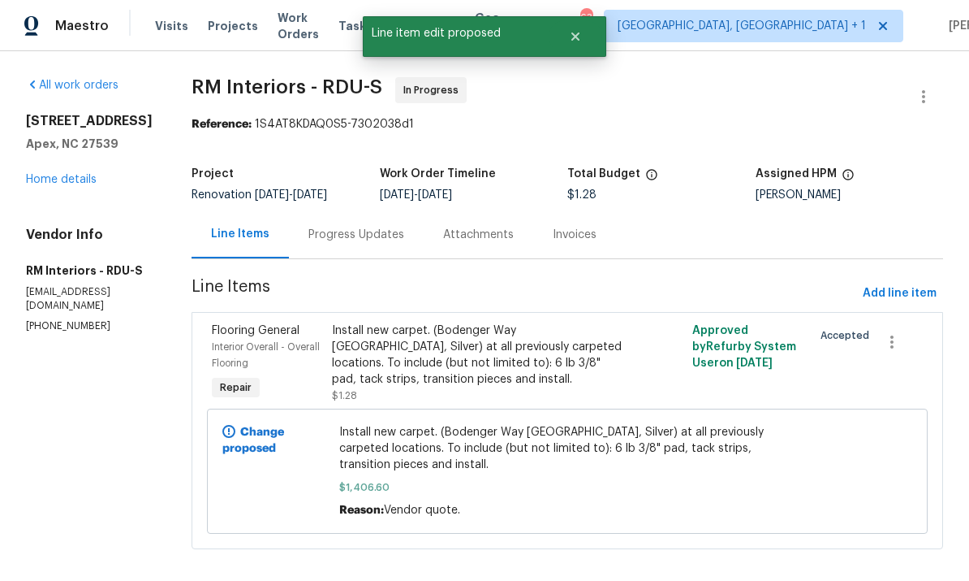
click at [68, 174] on link "Home details" at bounding box center [61, 179] width 71 height 11
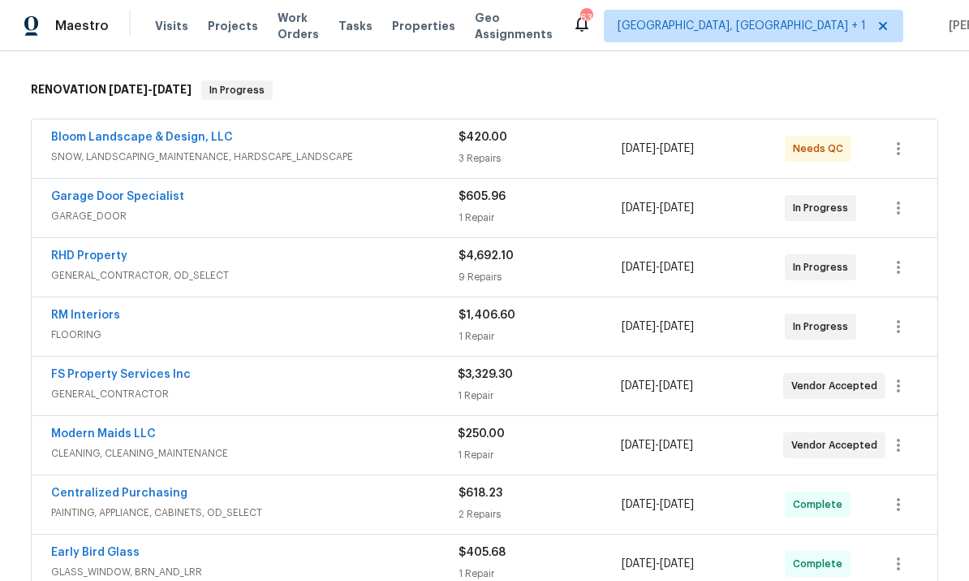
scroll to position [248, 0]
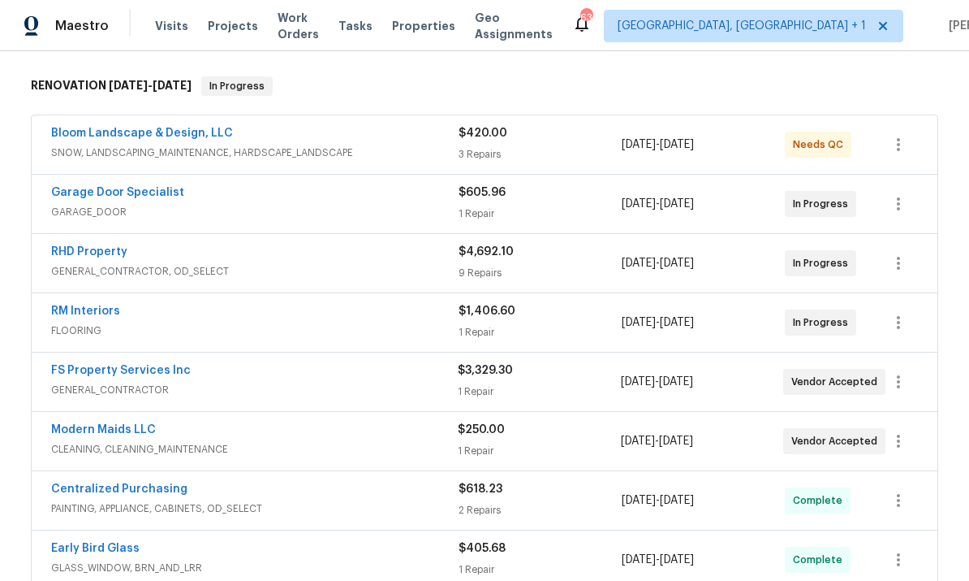
click at [92, 314] on link "RM Interiors" at bounding box center [85, 310] width 69 height 11
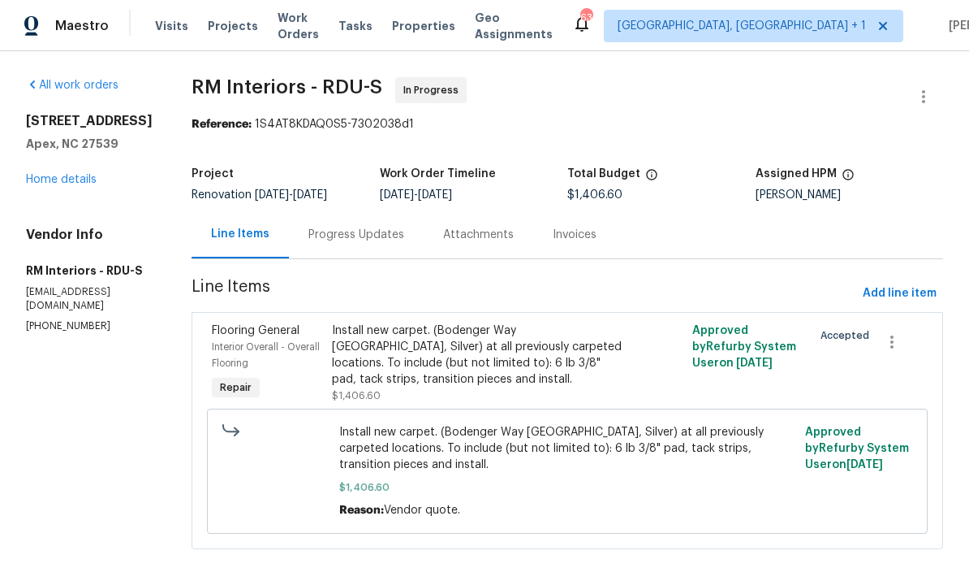
click at [352, 232] on div "Progress Updates" at bounding box center [357, 235] width 96 height 16
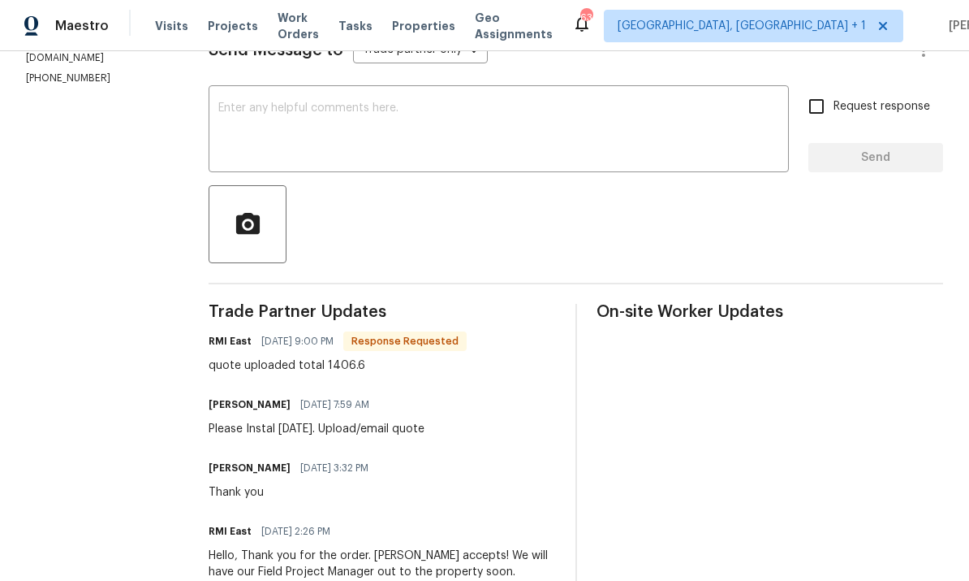
scroll to position [245, 0]
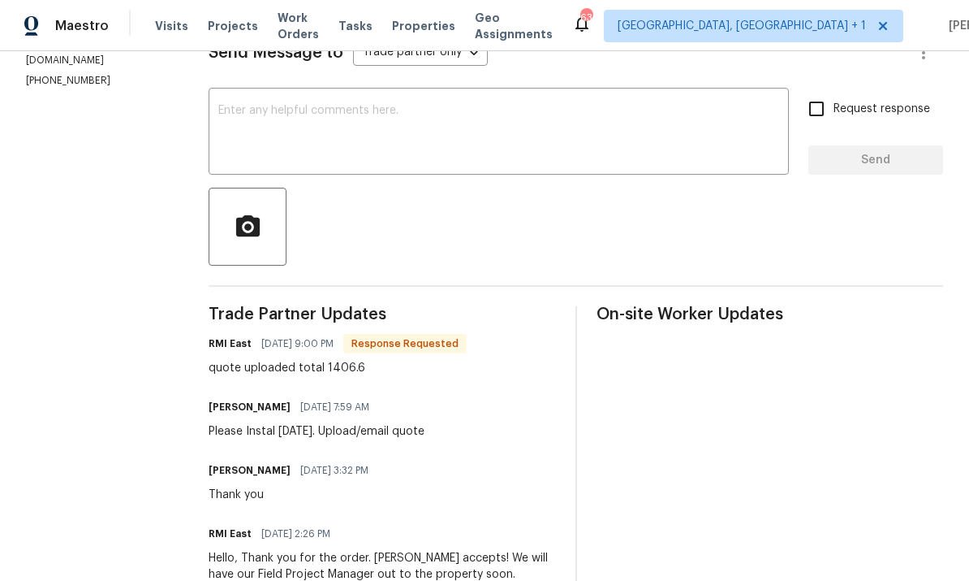
click at [309, 132] on textarea at bounding box center [498, 133] width 561 height 57
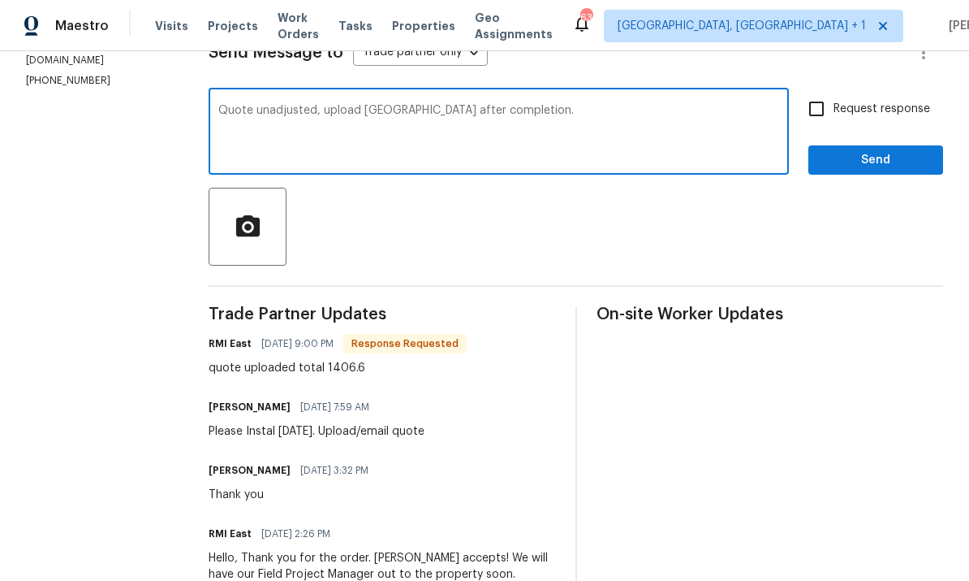
type textarea "Quote unadjusted, upload [GEOGRAPHIC_DATA] after completion."
click at [823, 104] on input "Request response" at bounding box center [817, 109] width 34 height 34
checkbox input "true"
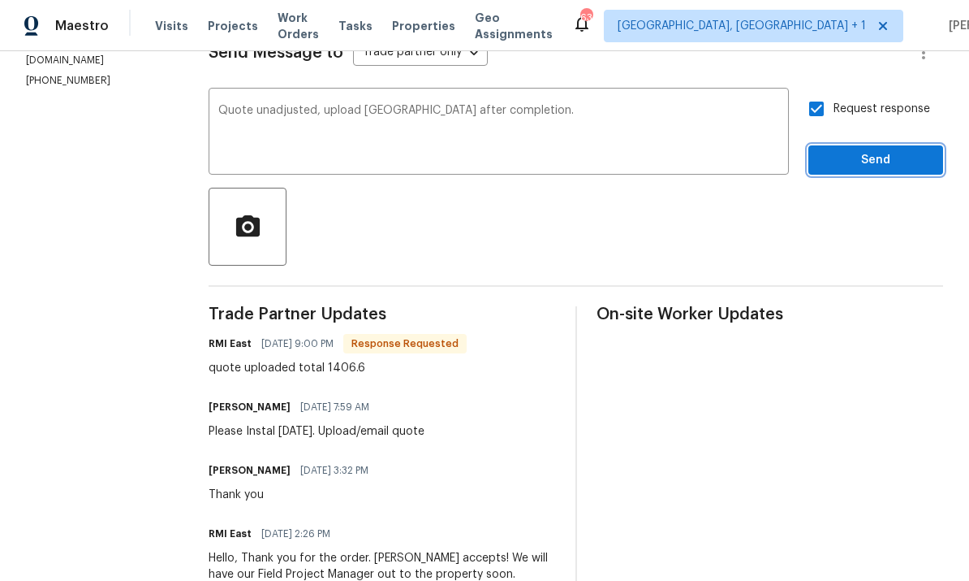
click at [883, 169] on span "Send" at bounding box center [876, 160] width 109 height 20
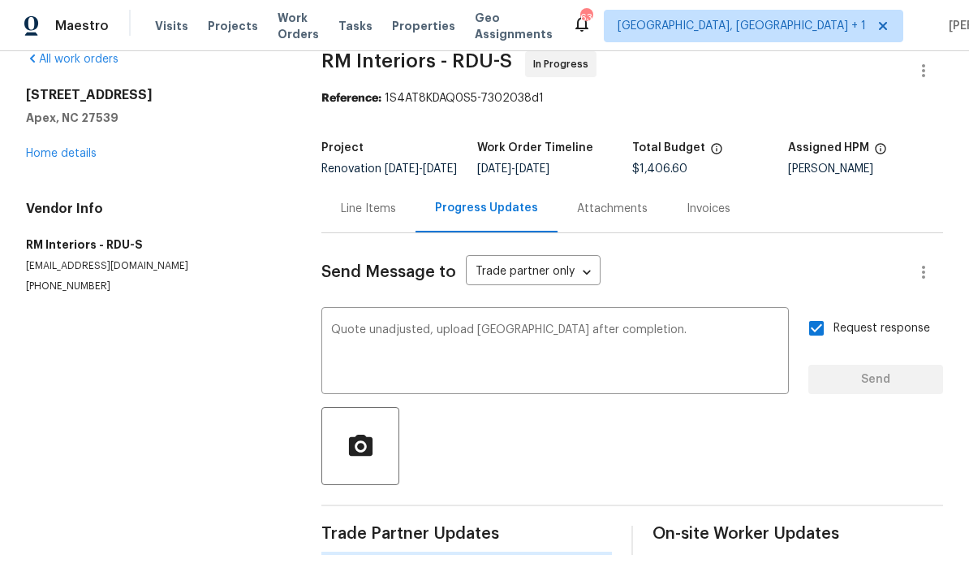
scroll to position [0, 0]
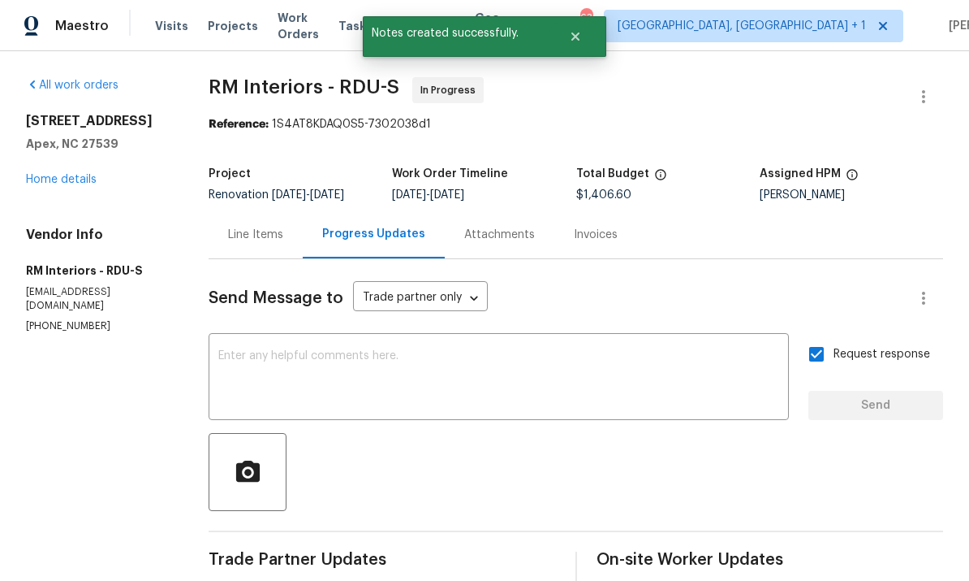
click at [83, 183] on link "Home details" at bounding box center [61, 179] width 71 height 11
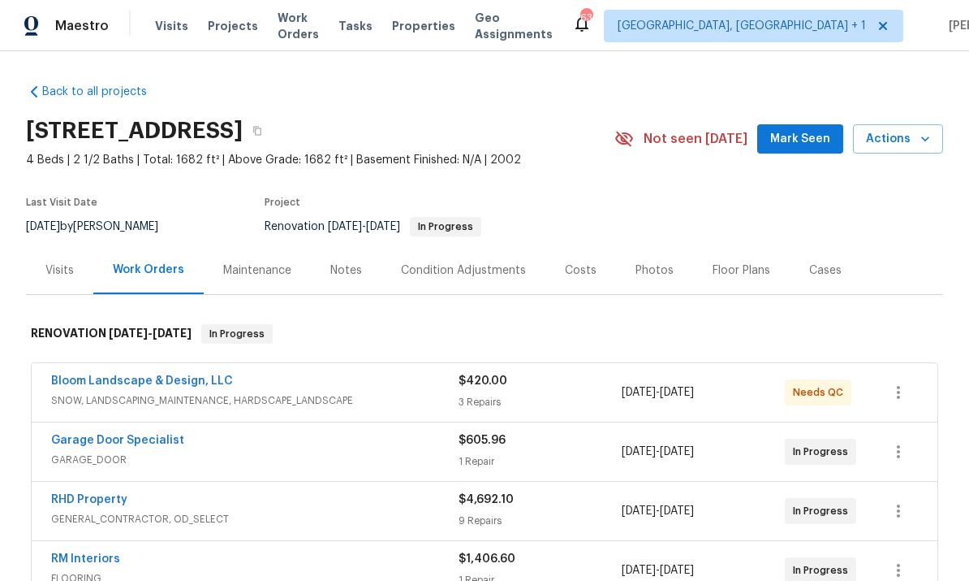
click at [824, 135] on span "Mark Seen" at bounding box center [801, 139] width 60 height 20
